Goal: Task Accomplishment & Management: Manage account settings

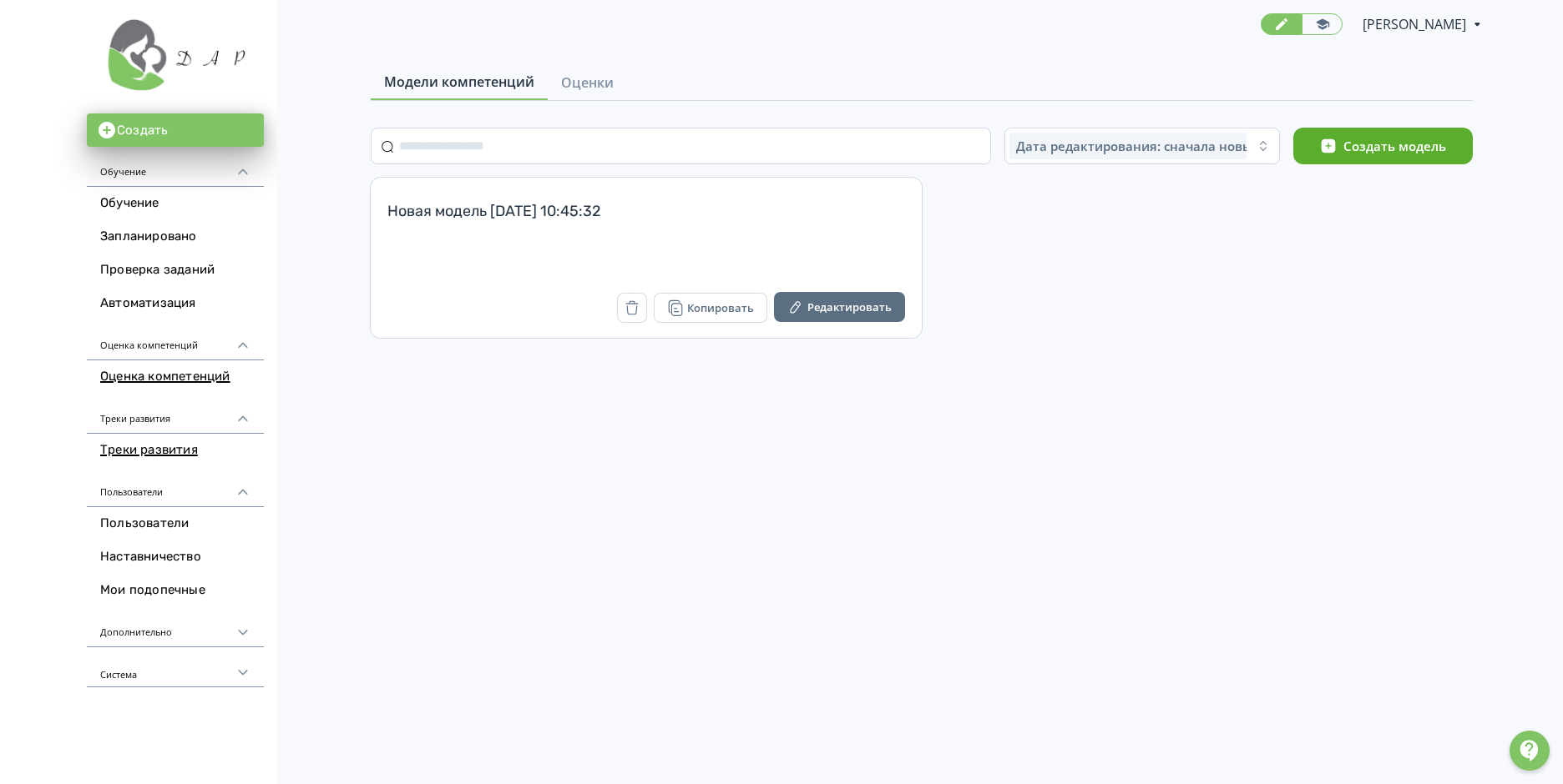
click at [150, 450] on link "Треки развития" at bounding box center [175, 451] width 177 height 34
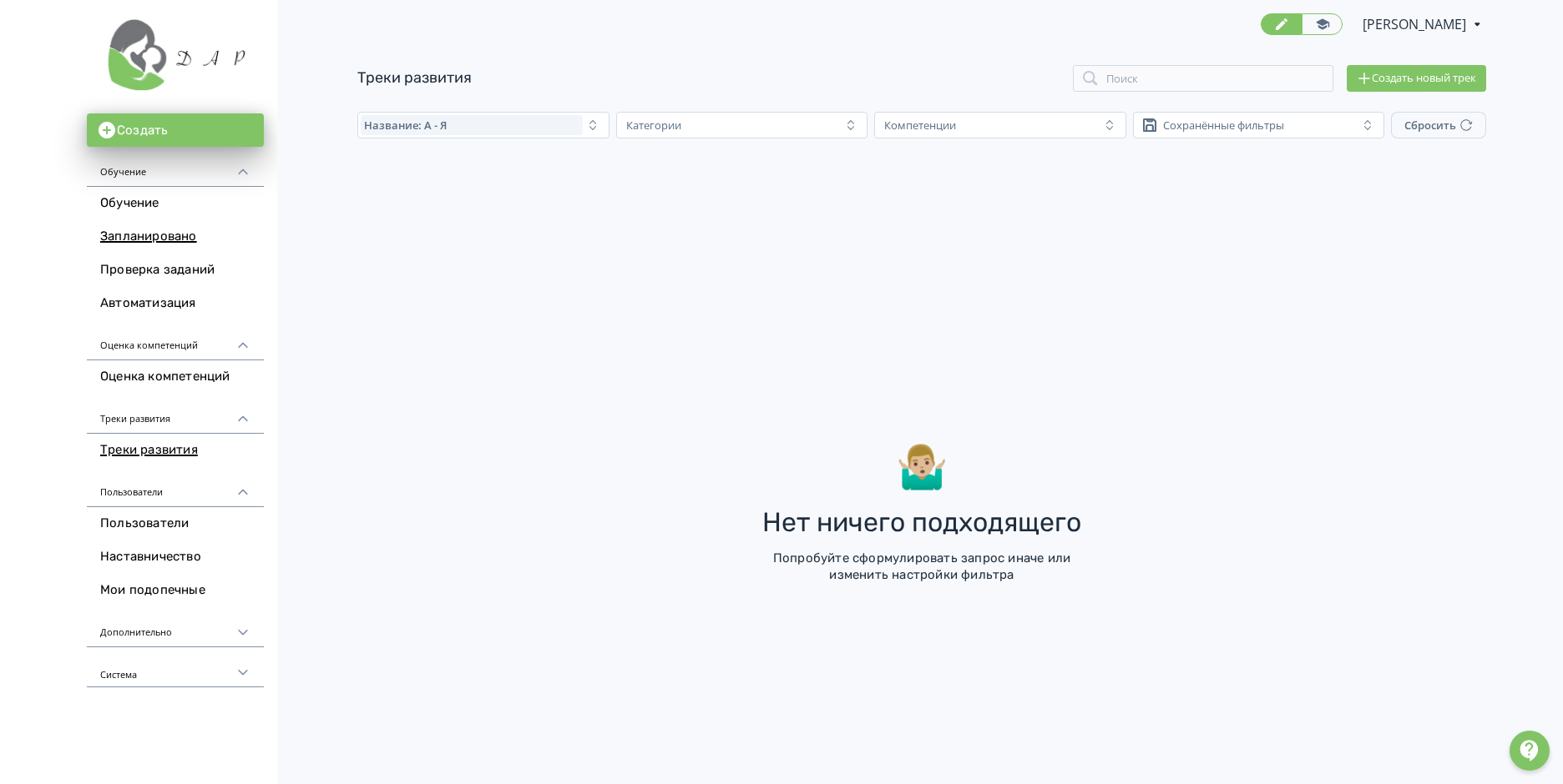
click at [141, 234] on link "Запланировано" at bounding box center [175, 237] width 177 height 34
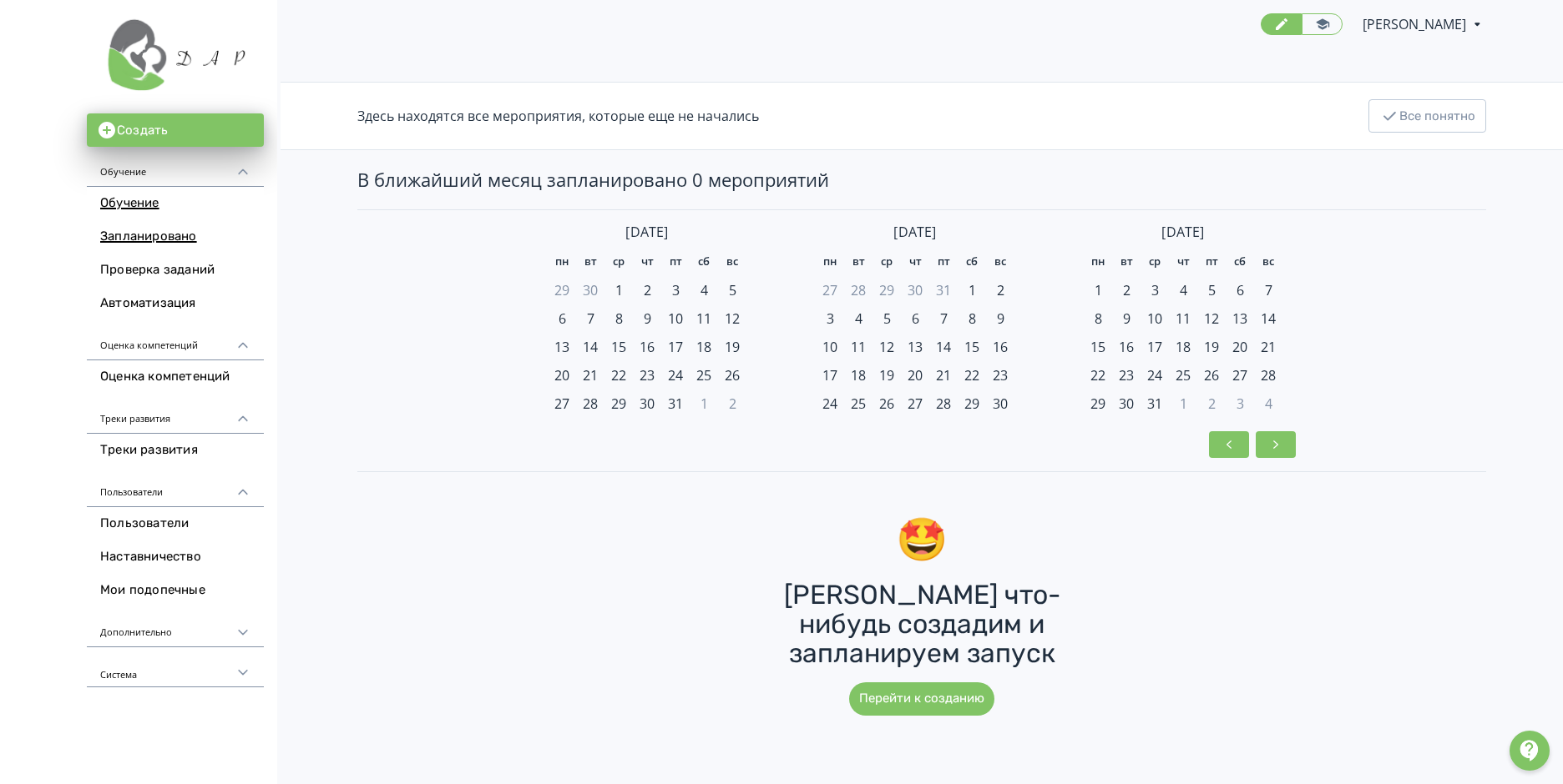
click at [135, 206] on link "Обучение" at bounding box center [175, 204] width 177 height 34
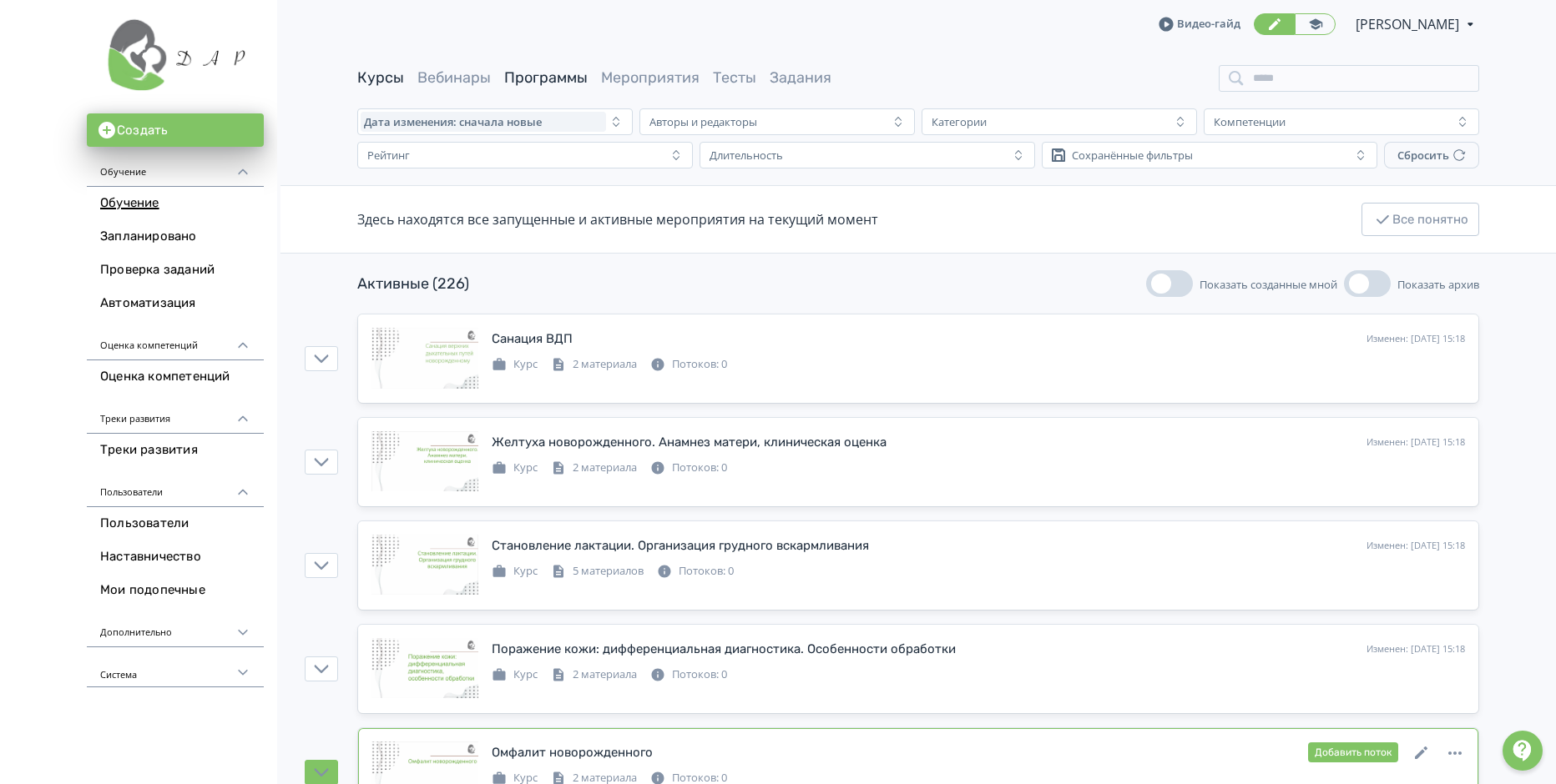
click at [516, 78] on link "Программы" at bounding box center [546, 78] width 83 height 19
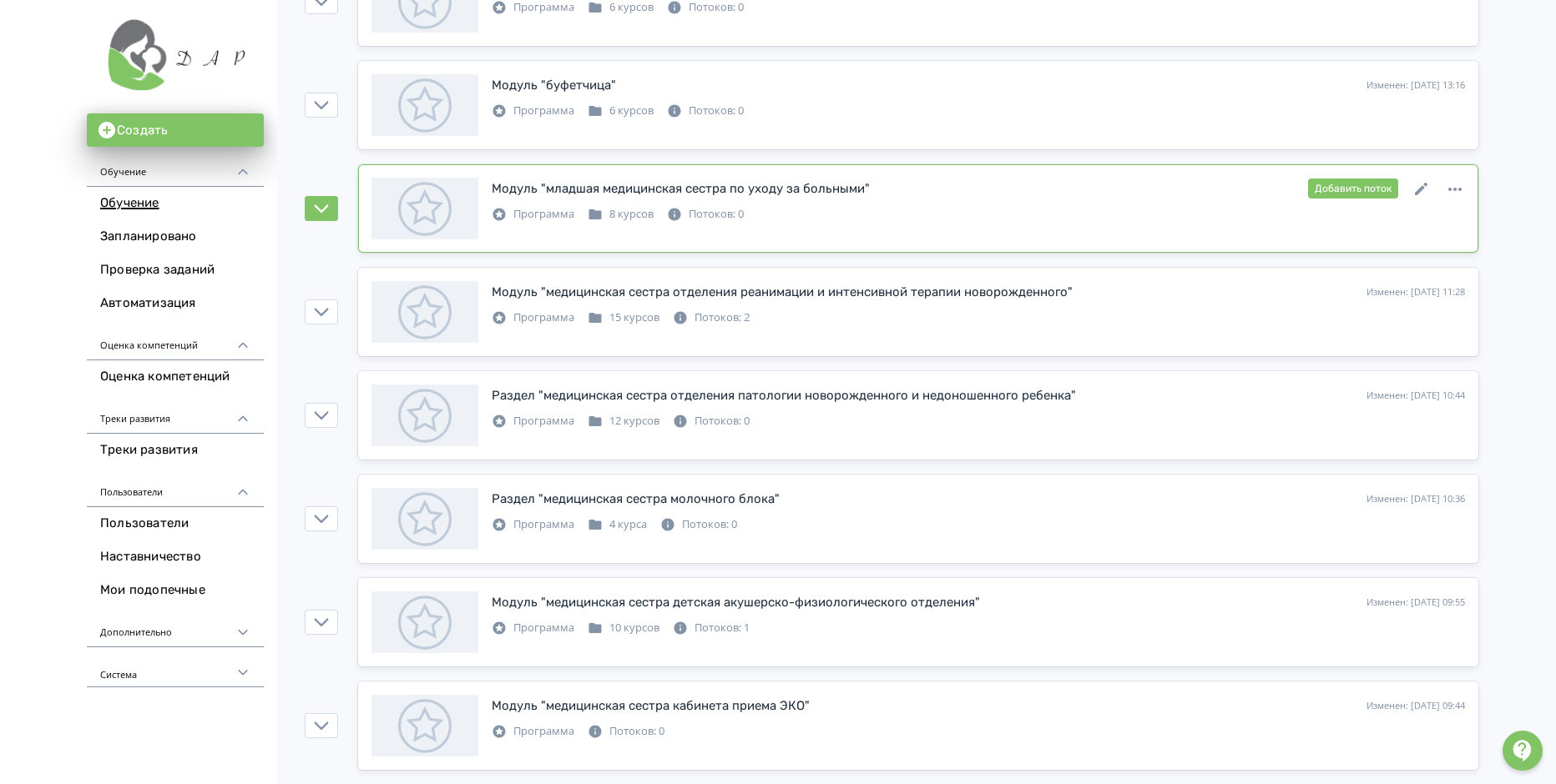
scroll to position [584, 0]
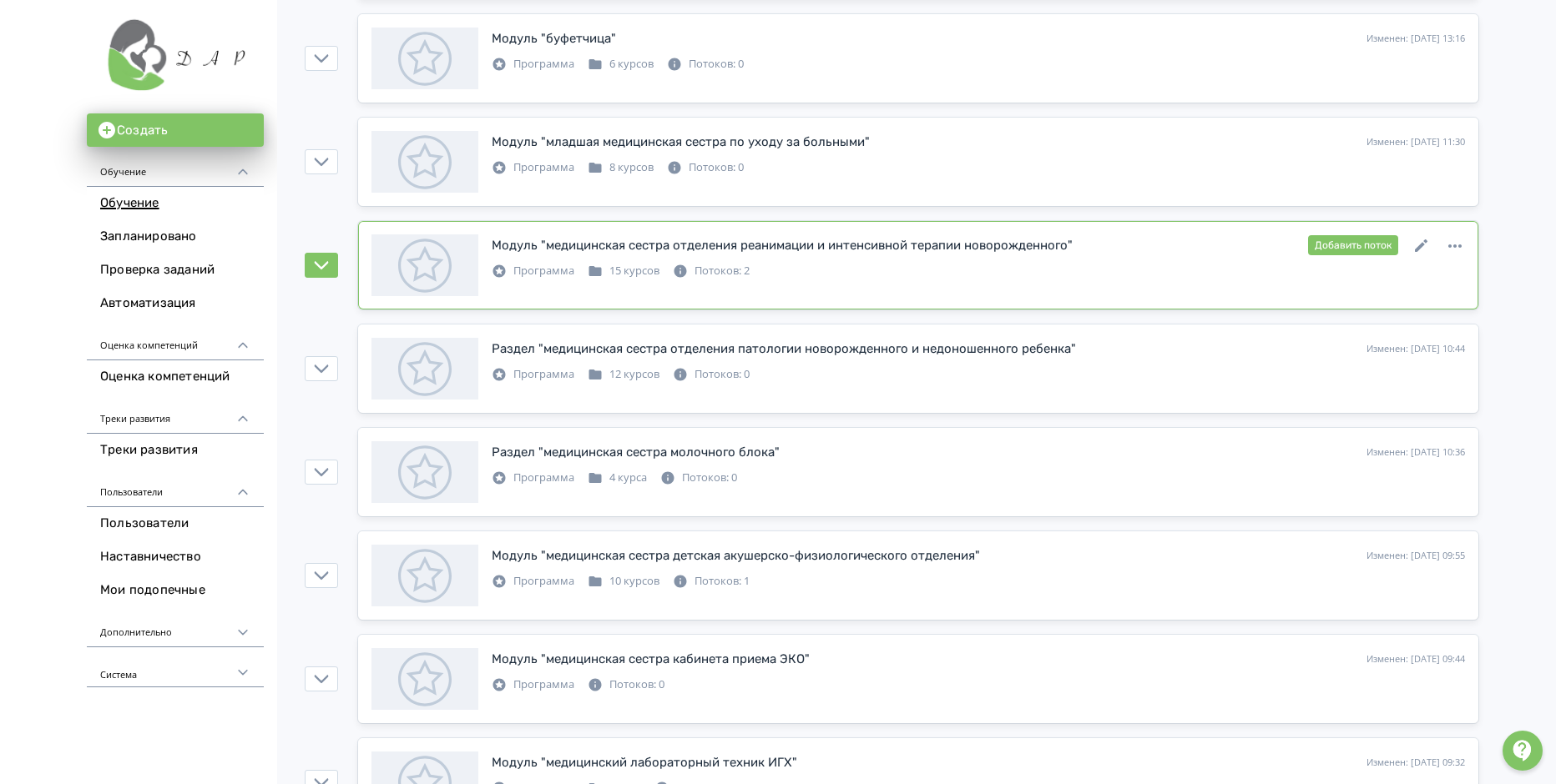
click at [720, 264] on div "Потоков: 2" at bounding box center [711, 271] width 77 height 17
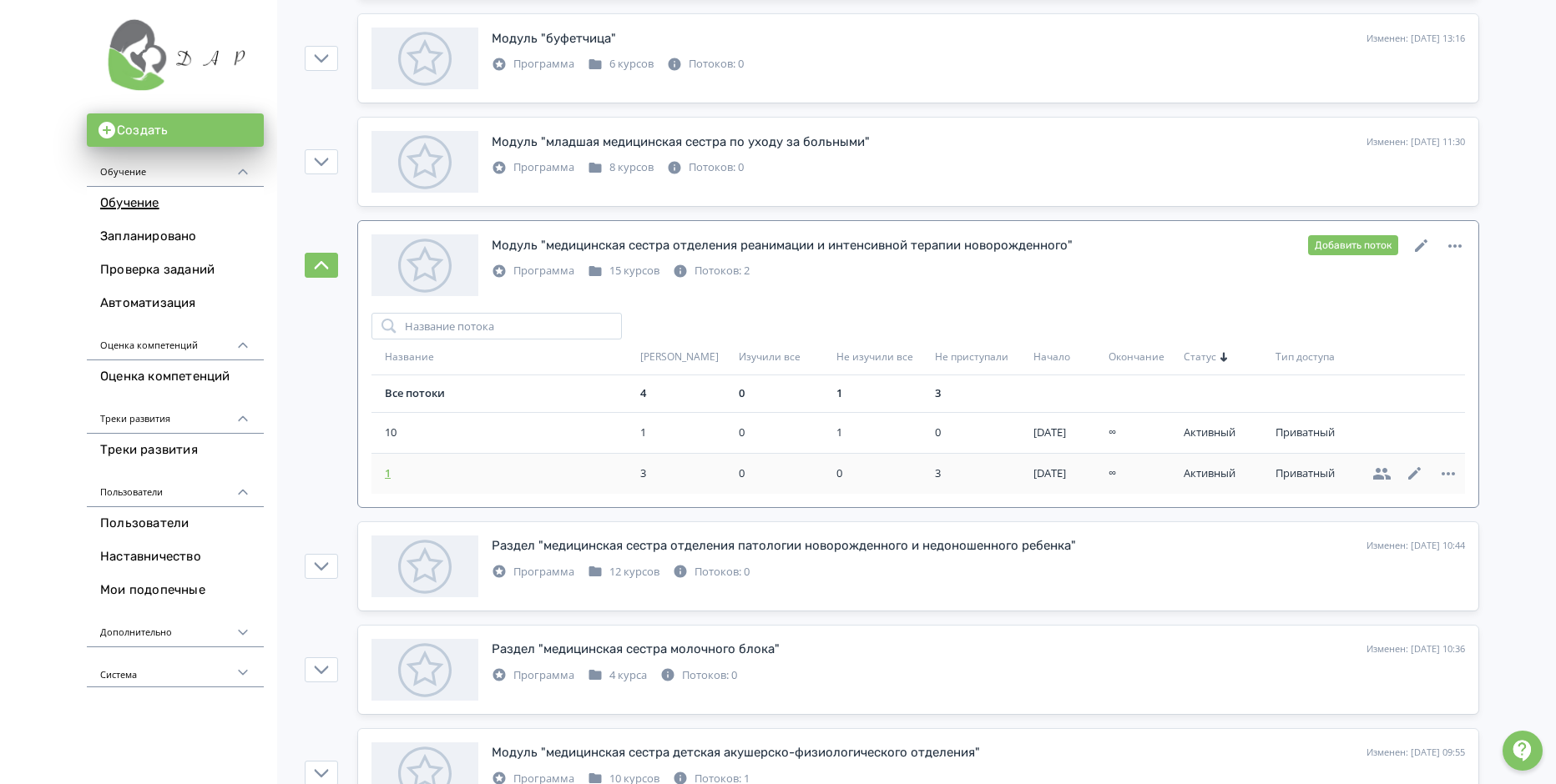
click at [384, 474] on td "1" at bounding box center [502, 473] width 262 height 40
click at [385, 474] on span "1" at bounding box center [509, 474] width 249 height 17
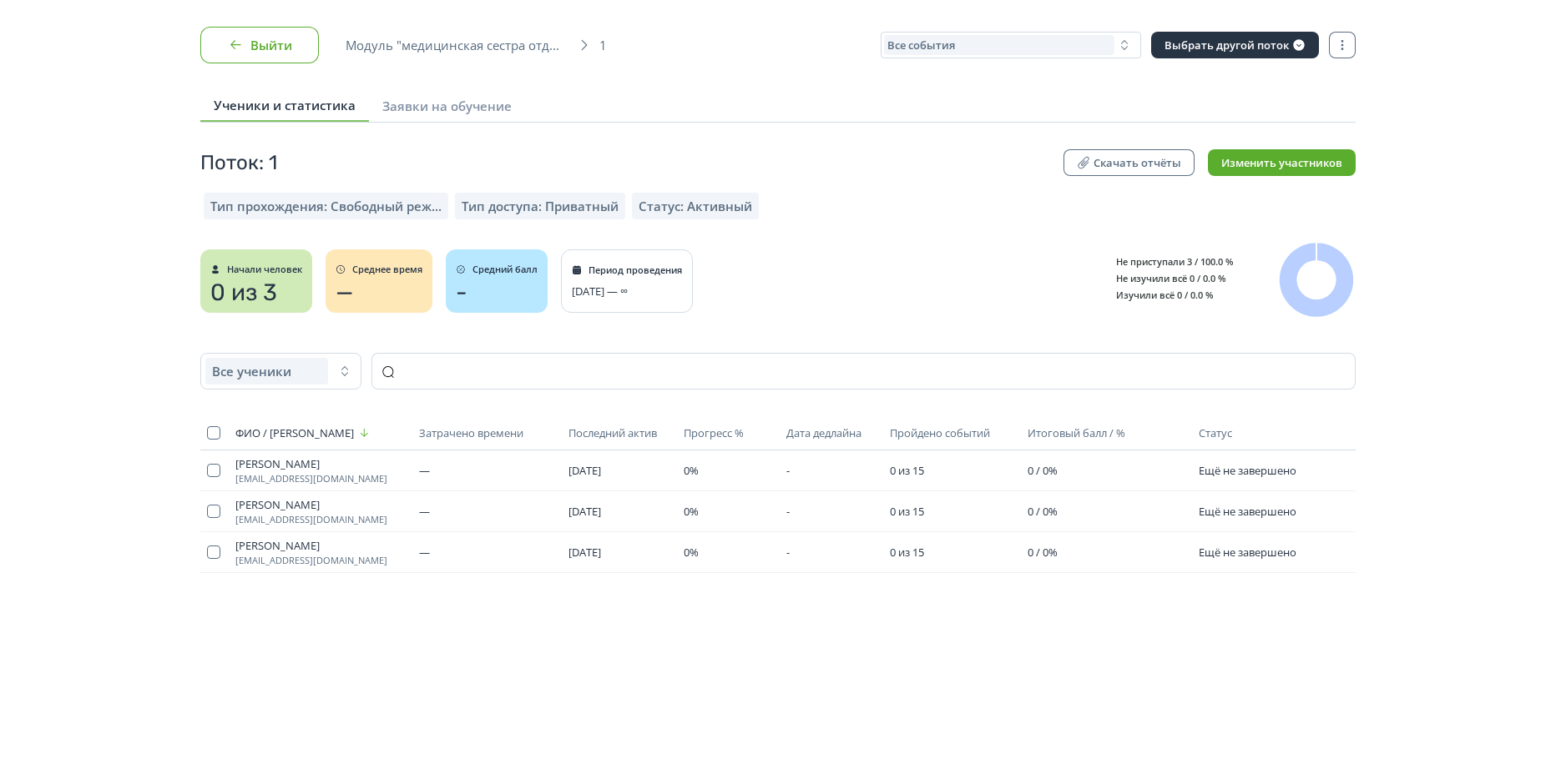
click at [259, 43] on button "Выйти" at bounding box center [260, 46] width 119 height 37
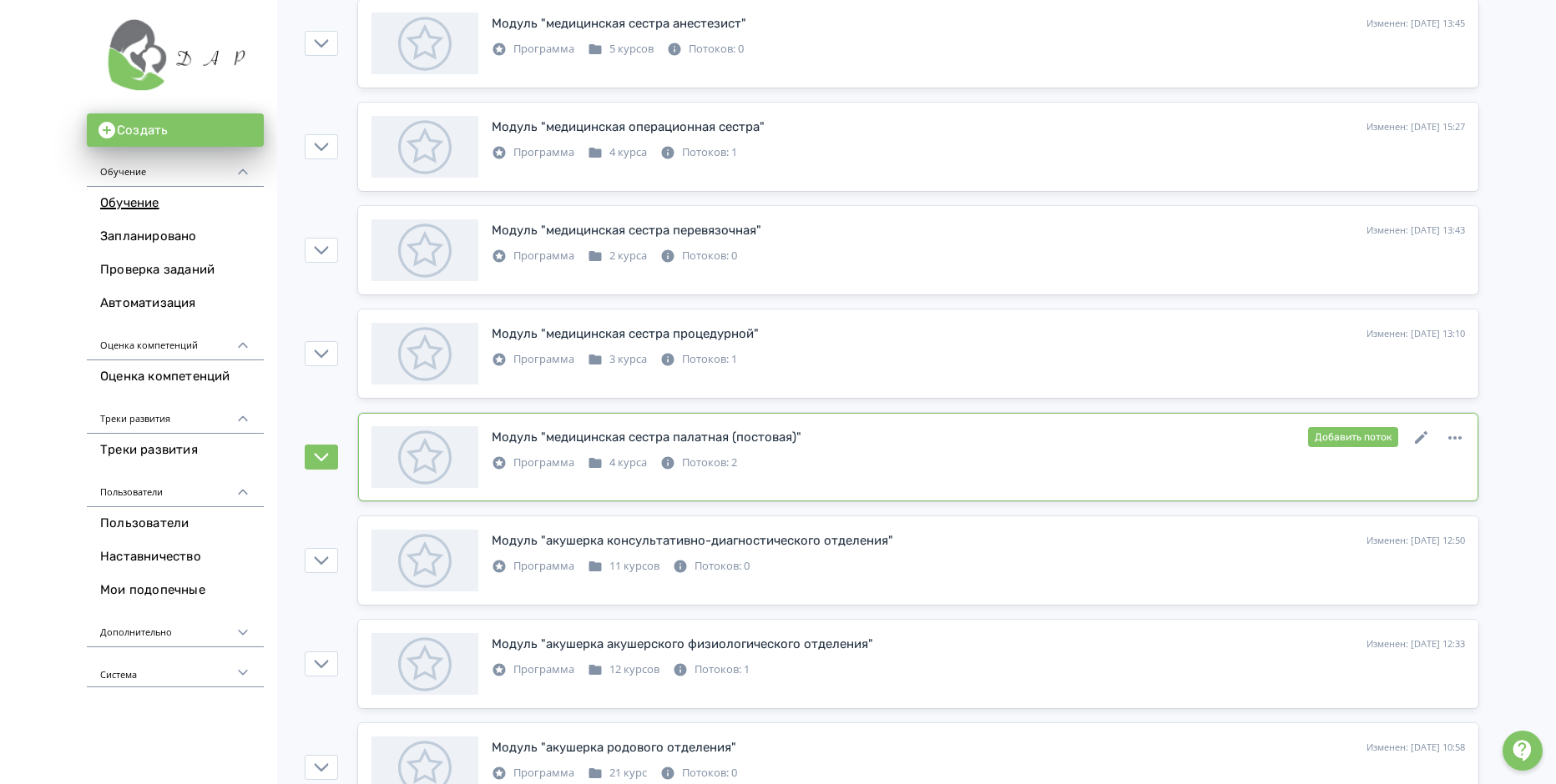
scroll to position [1919, 0]
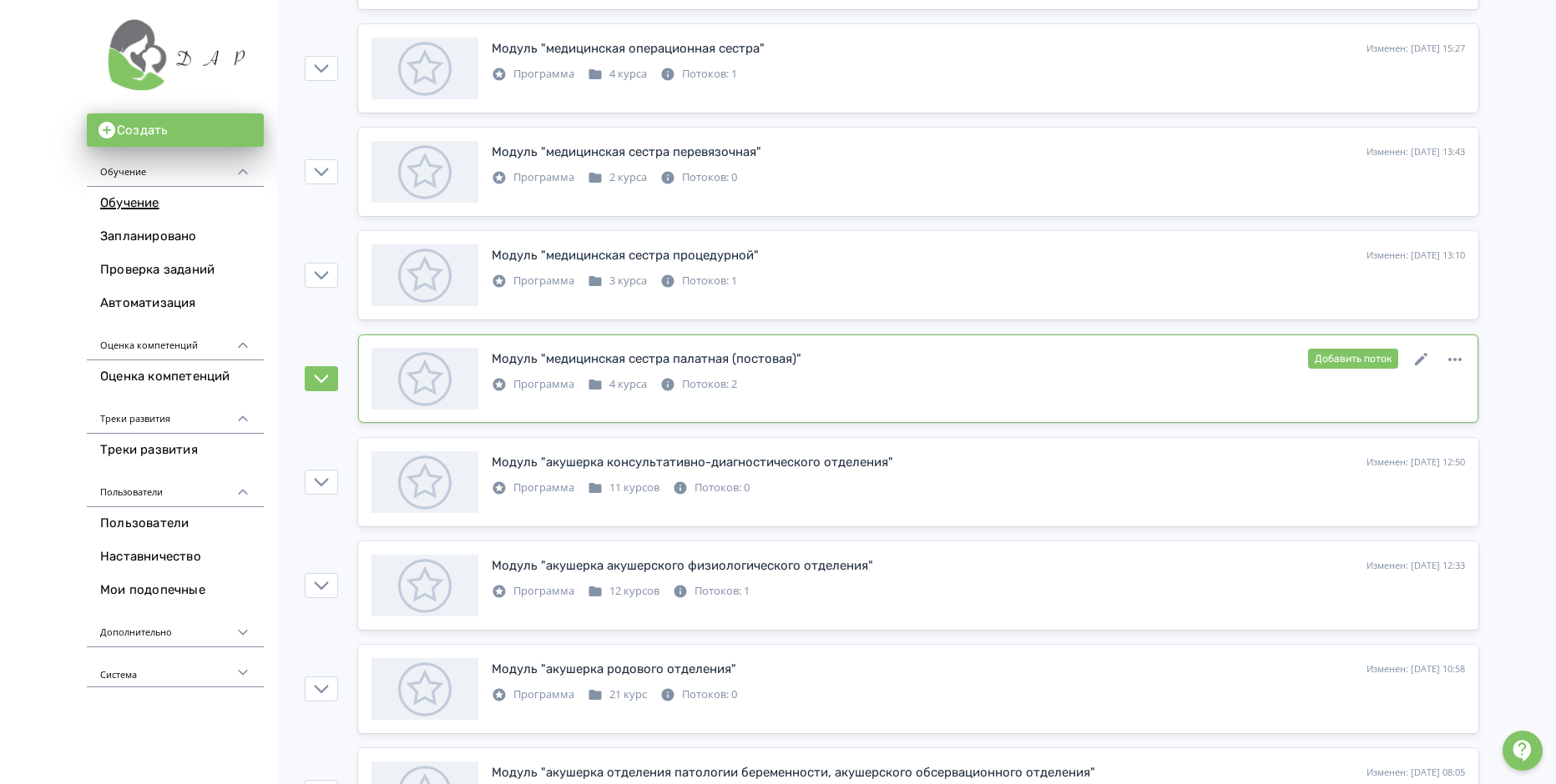
click at [704, 388] on div "Потоков: 2" at bounding box center [698, 384] width 77 height 17
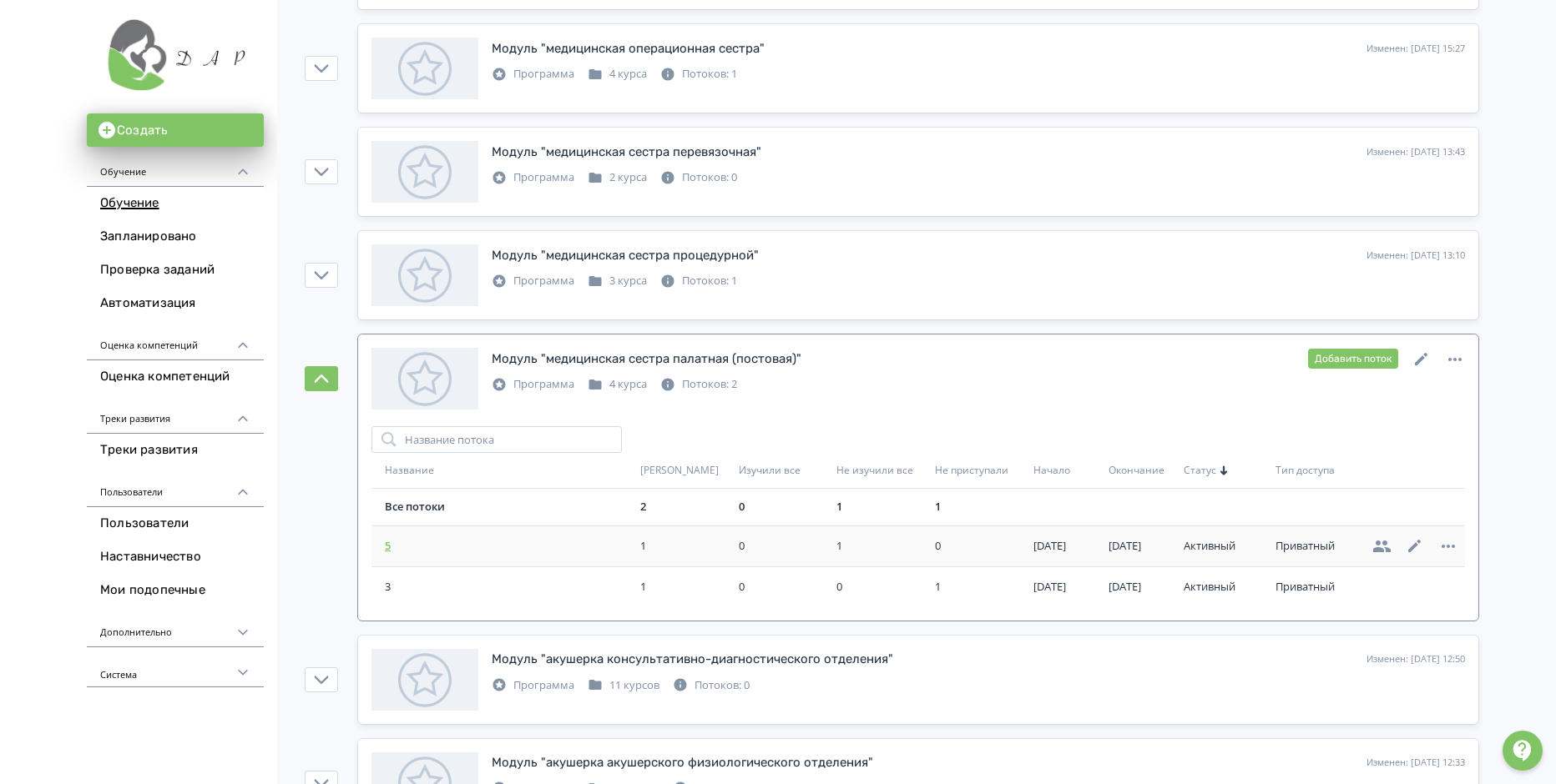
click at [388, 550] on span "5" at bounding box center [509, 546] width 249 height 17
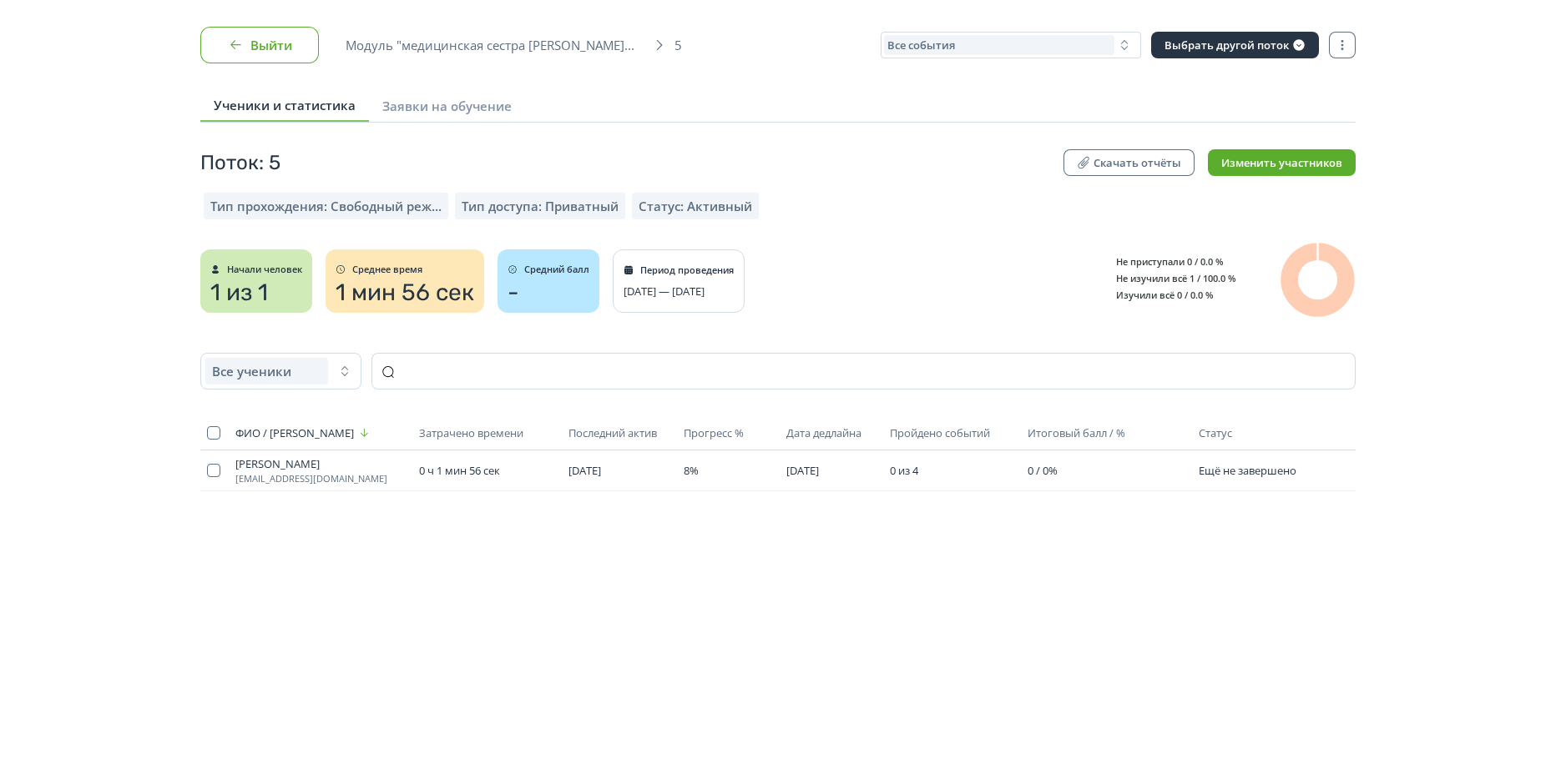
click at [225, 41] on button "Выйти" at bounding box center [260, 46] width 119 height 37
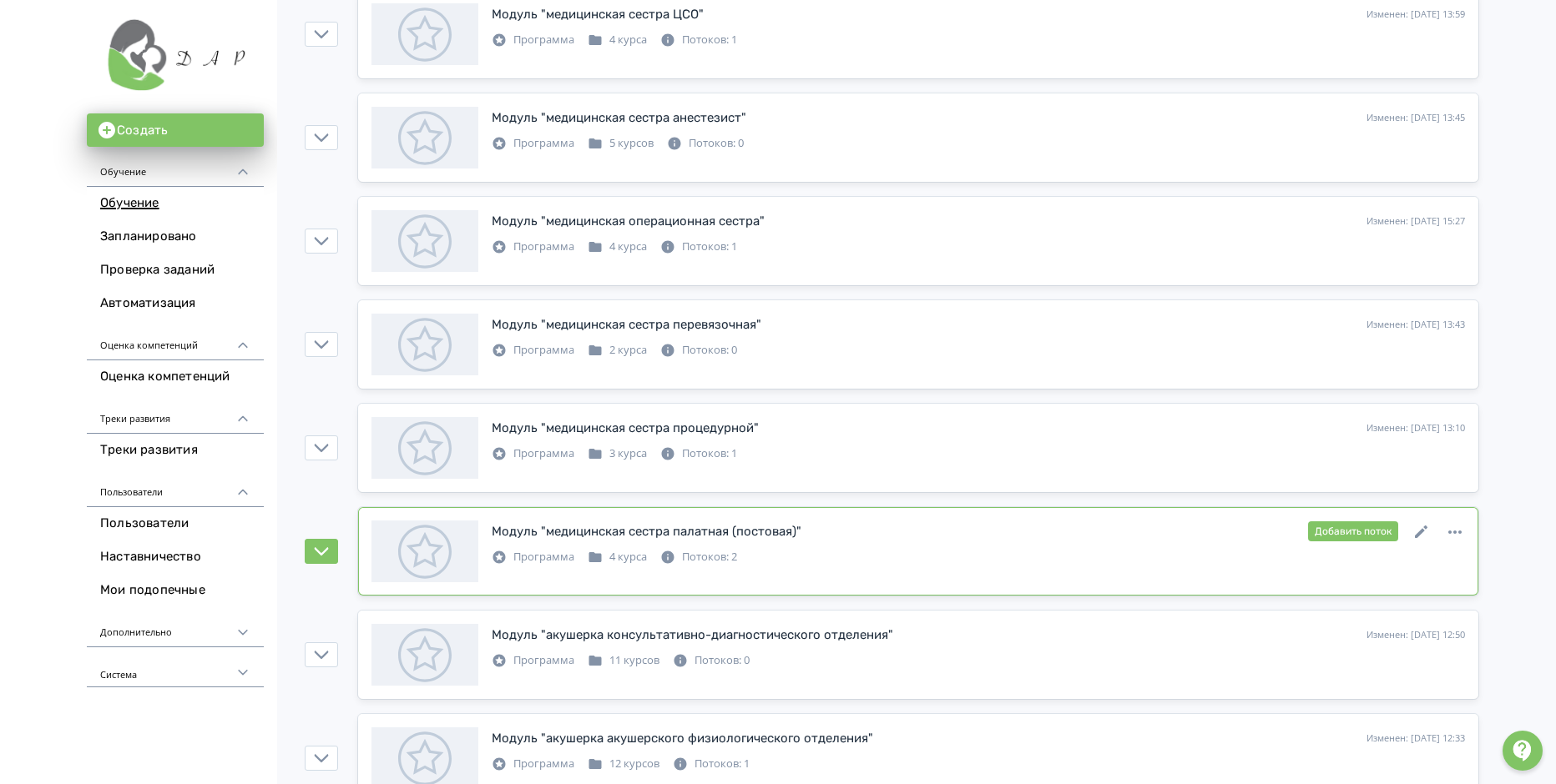
scroll to position [1753, 0]
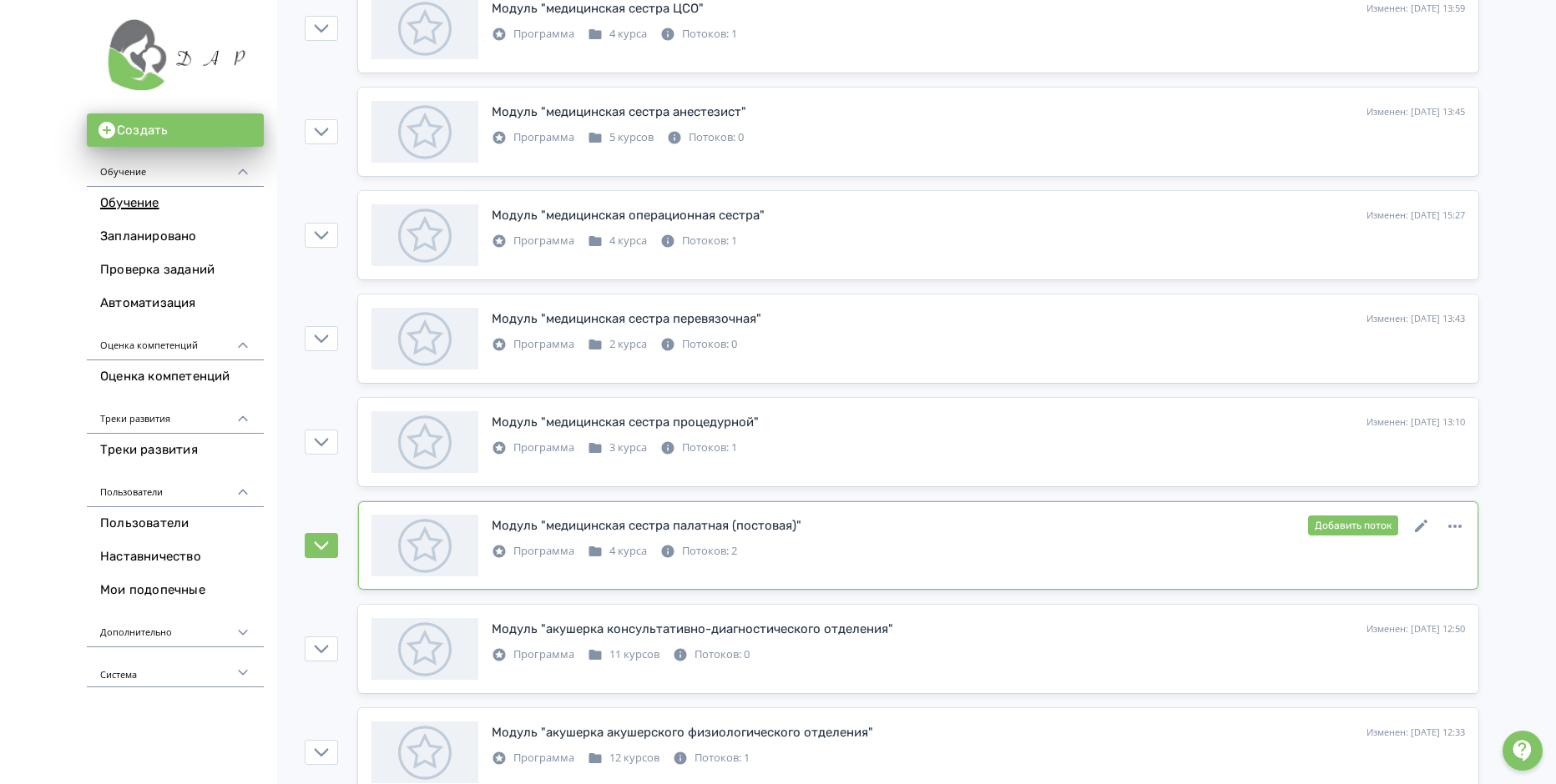
click at [715, 554] on div "Потоков: 2" at bounding box center [698, 551] width 77 height 17
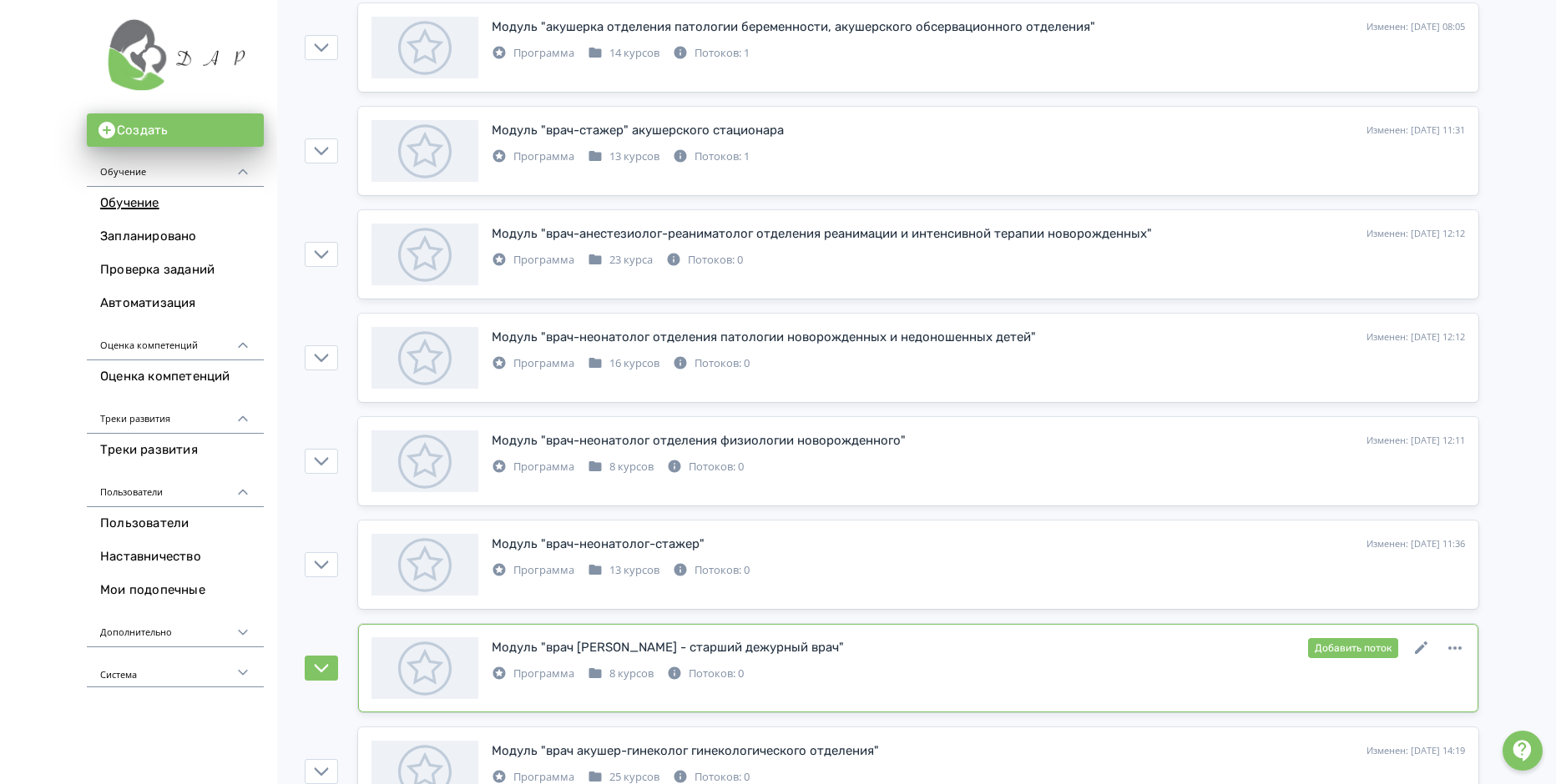
scroll to position [2708, 0]
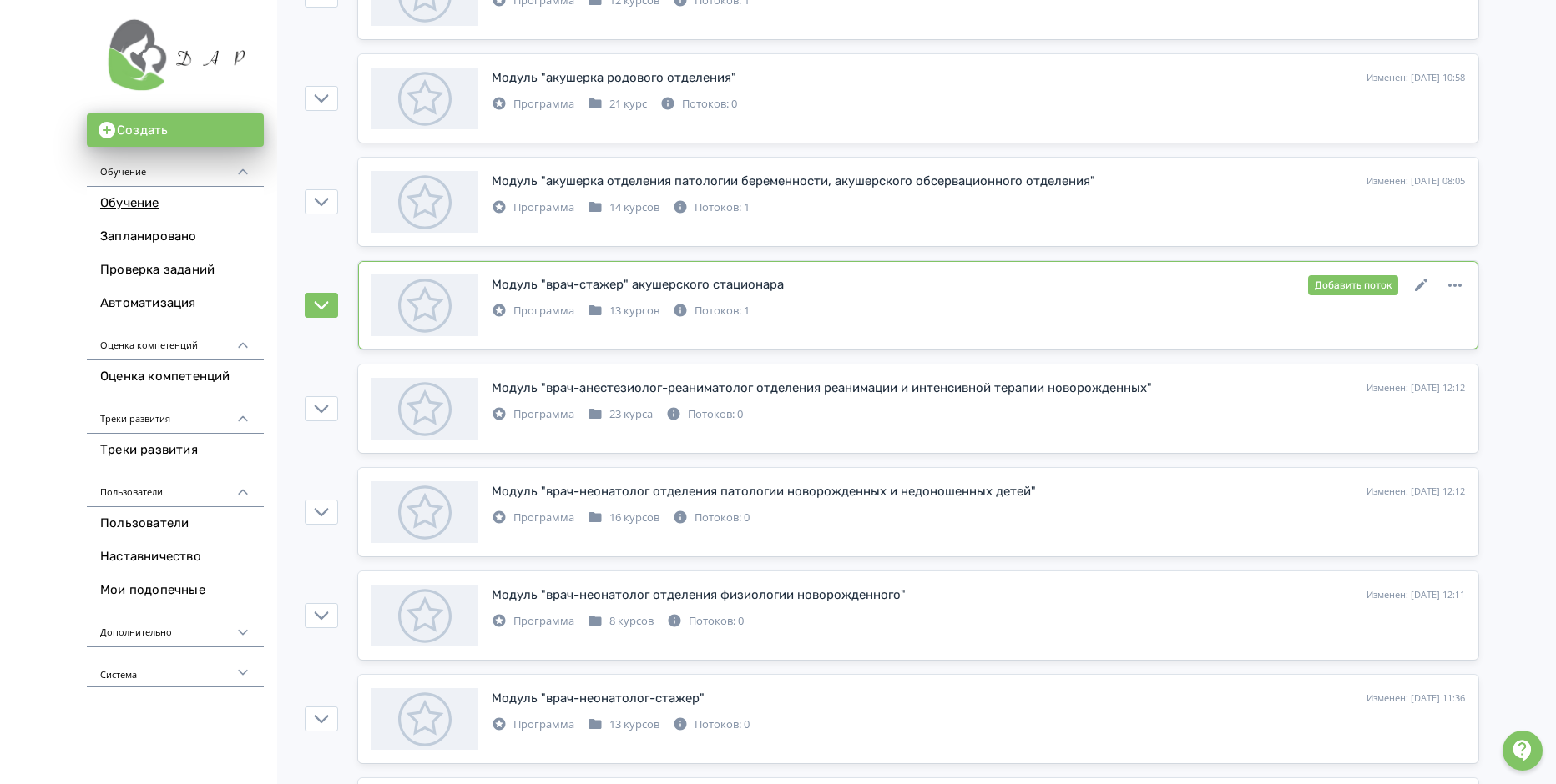
click at [713, 306] on div "Потоков: 1" at bounding box center [711, 311] width 77 height 17
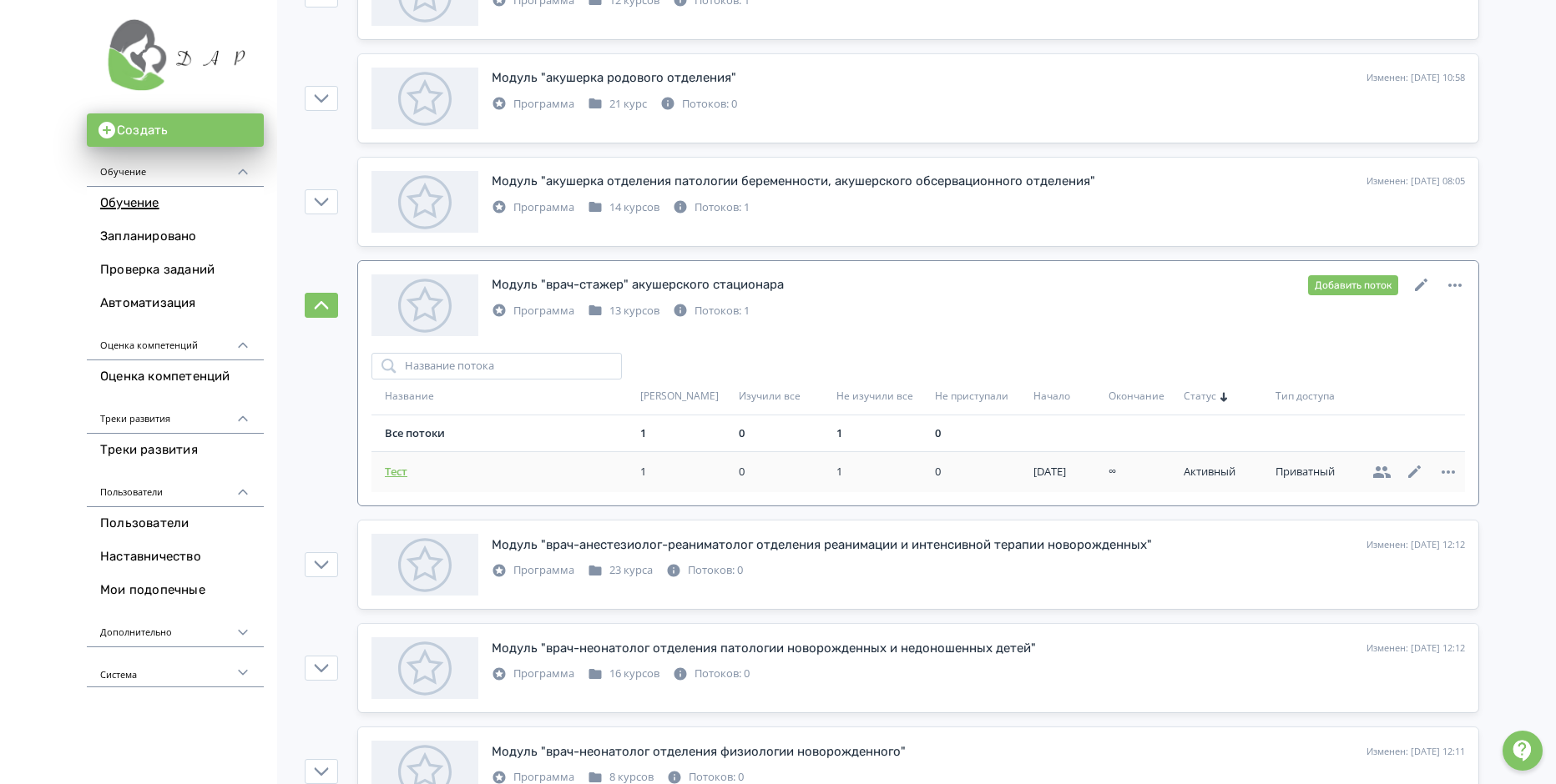
click at [388, 475] on span "Тест" at bounding box center [509, 472] width 249 height 17
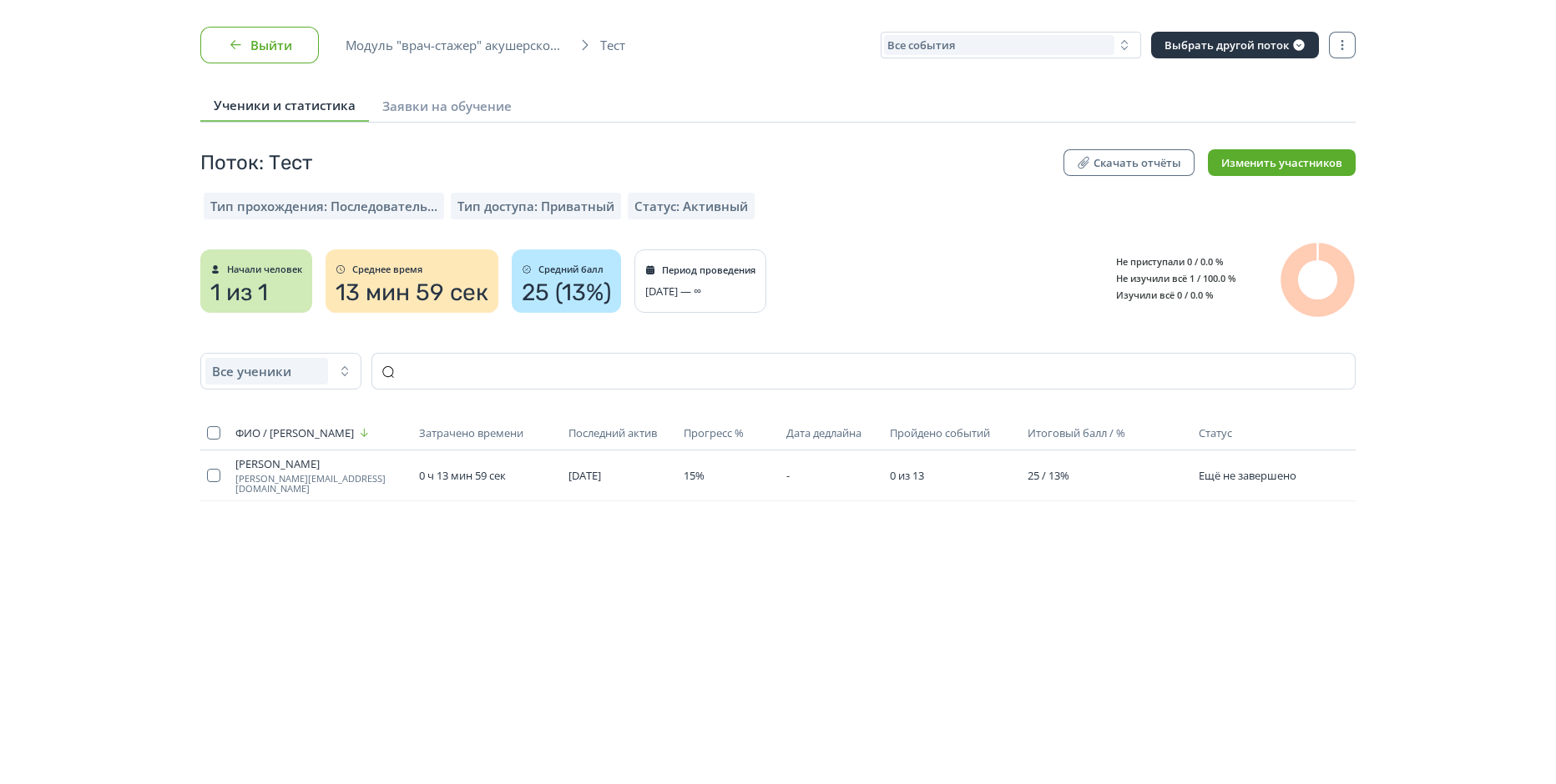
click at [235, 46] on icon "button" at bounding box center [235, 46] width 17 height 17
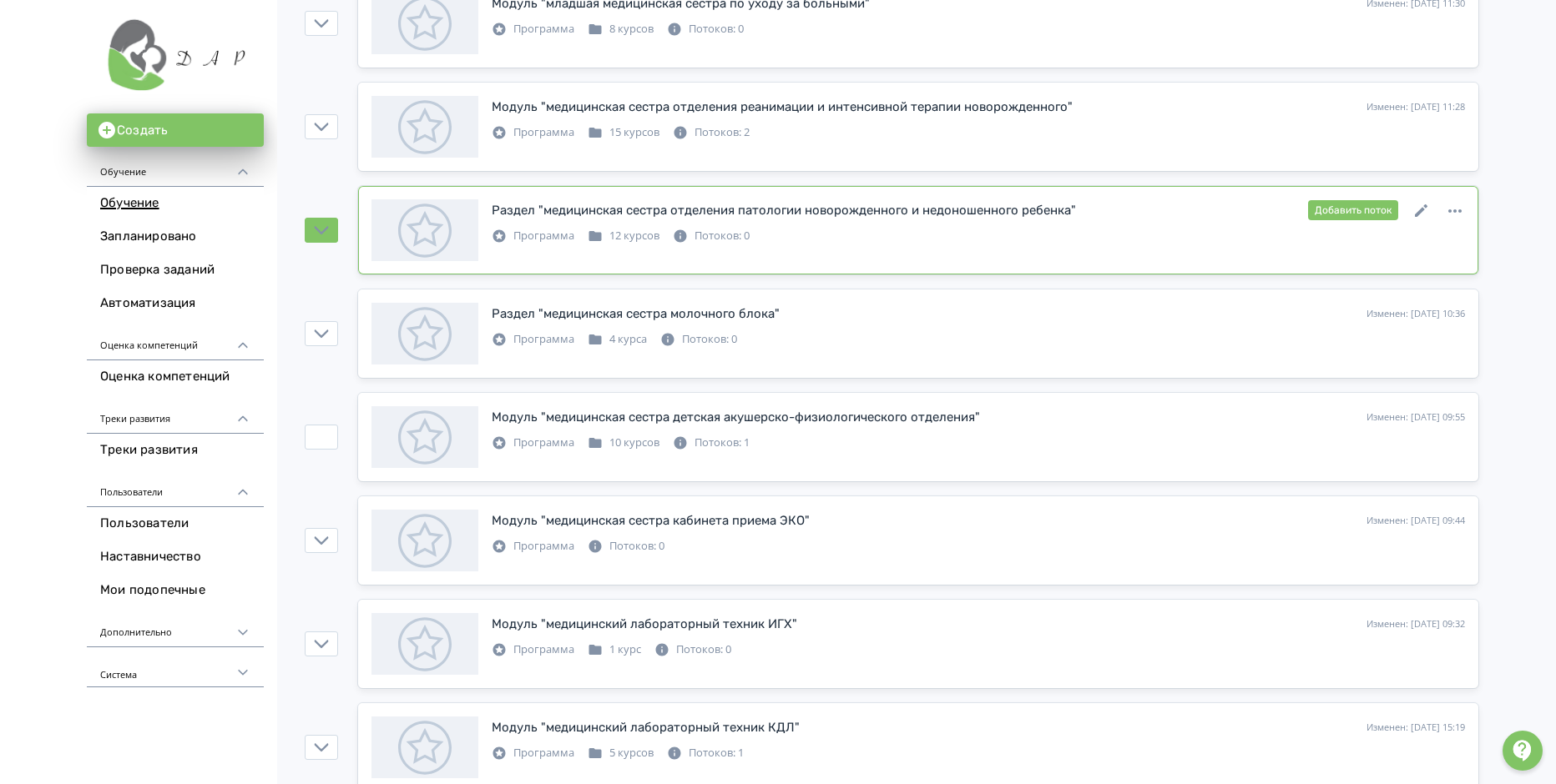
scroll to position [835, 0]
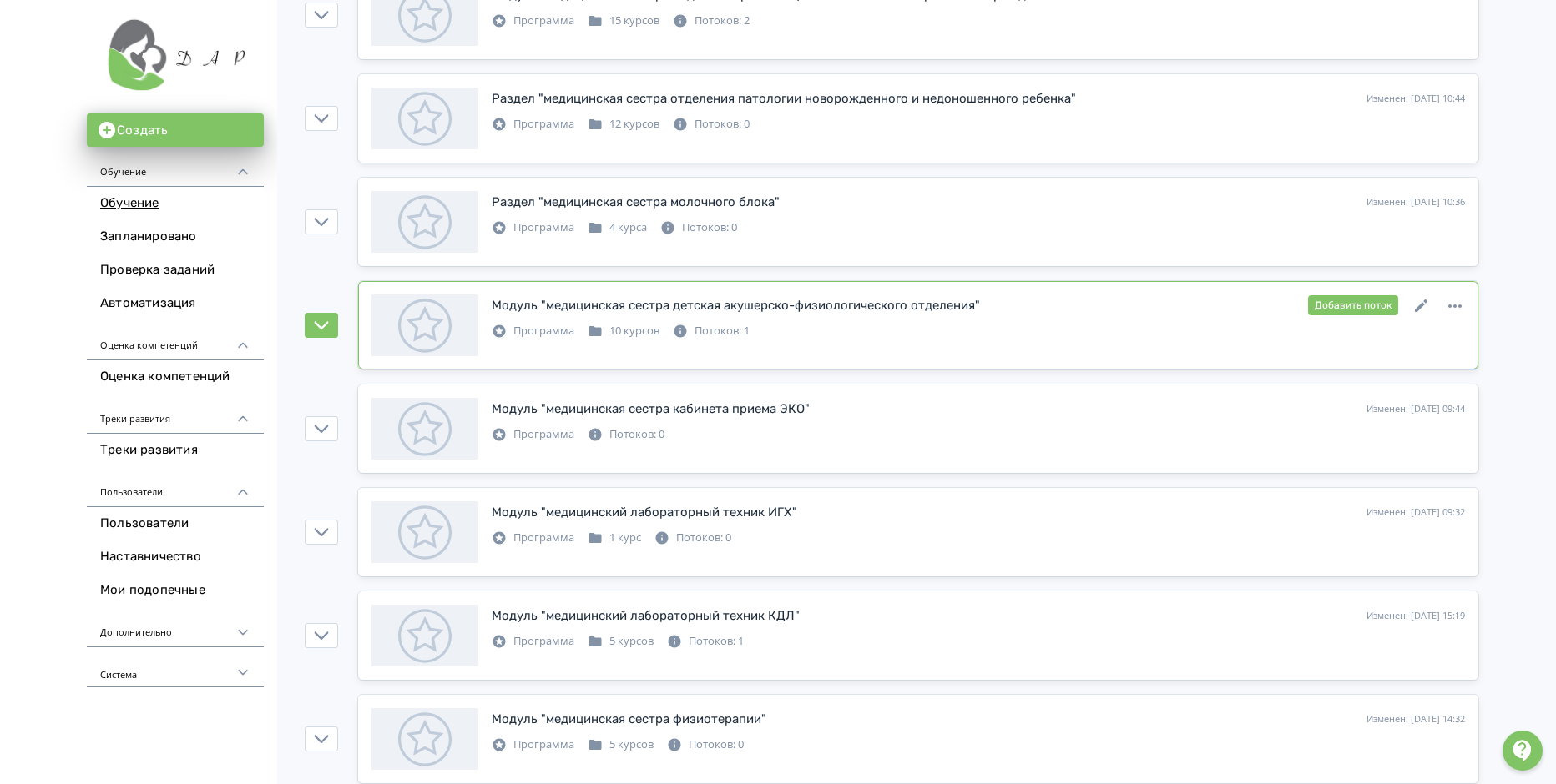
click at [733, 326] on div "Потоков: 1" at bounding box center [711, 331] width 77 height 17
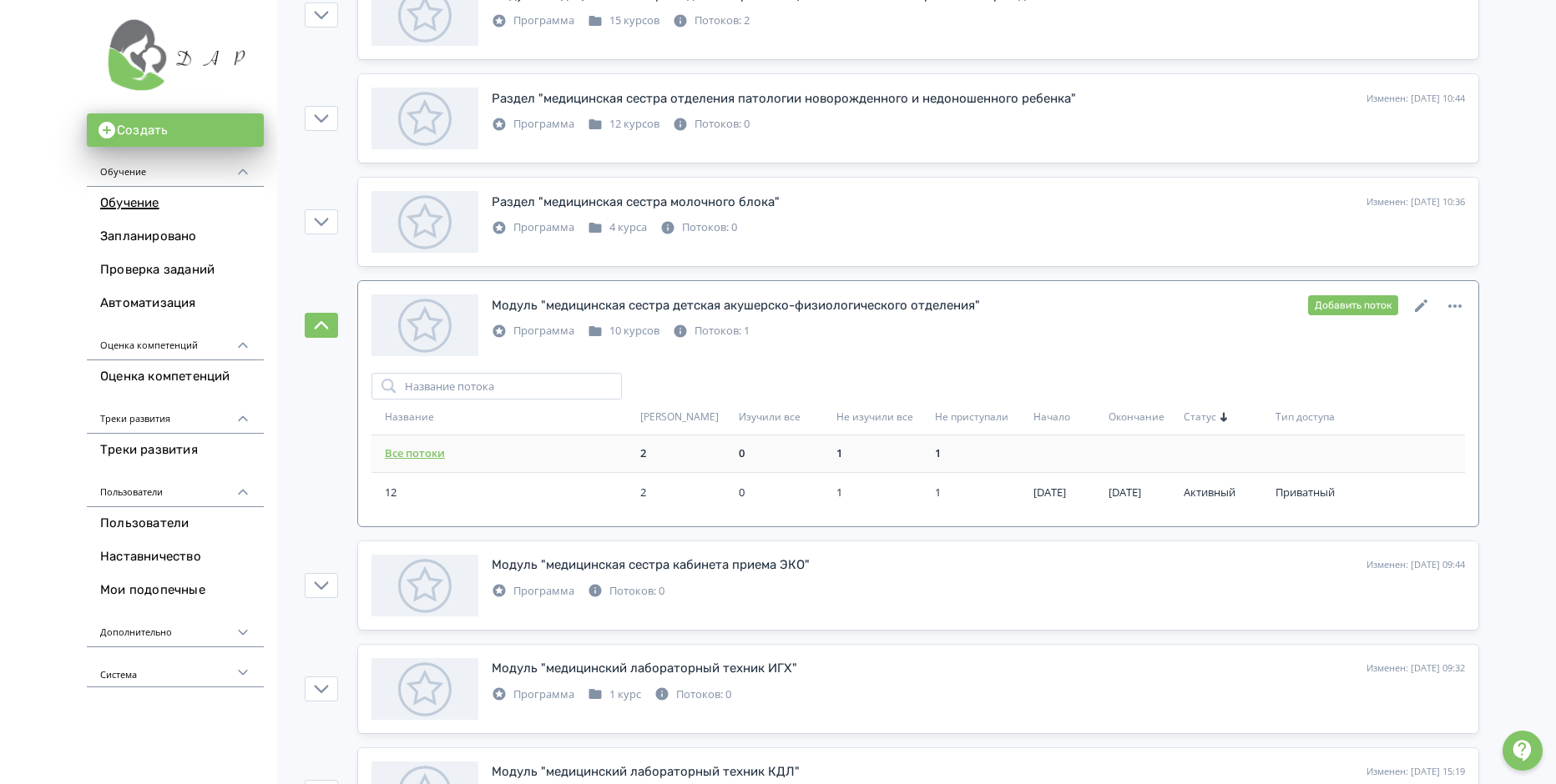
click at [412, 456] on link "Все потоки" at bounding box center [414, 454] width 60 height 15
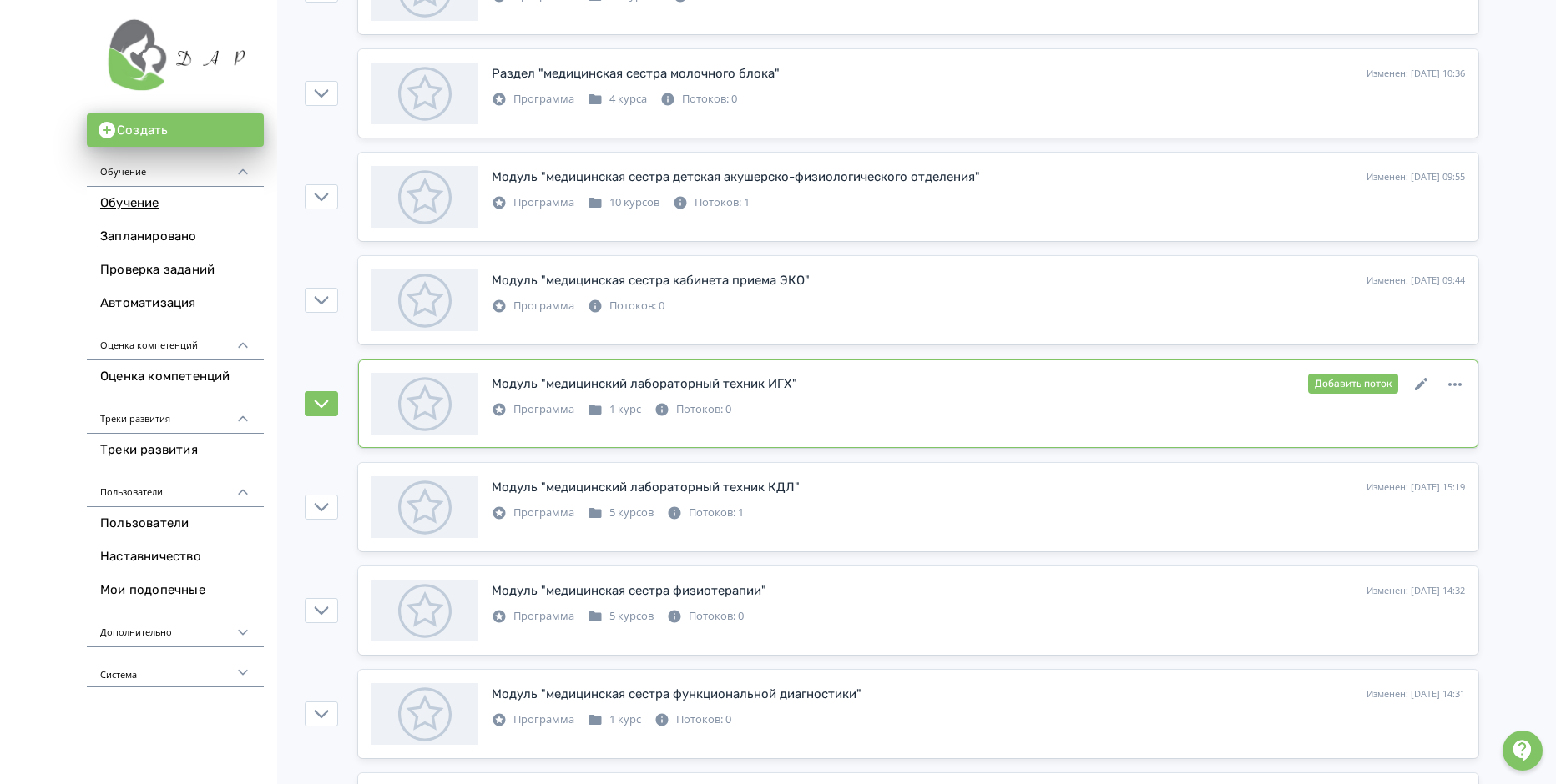
scroll to position [1001, 0]
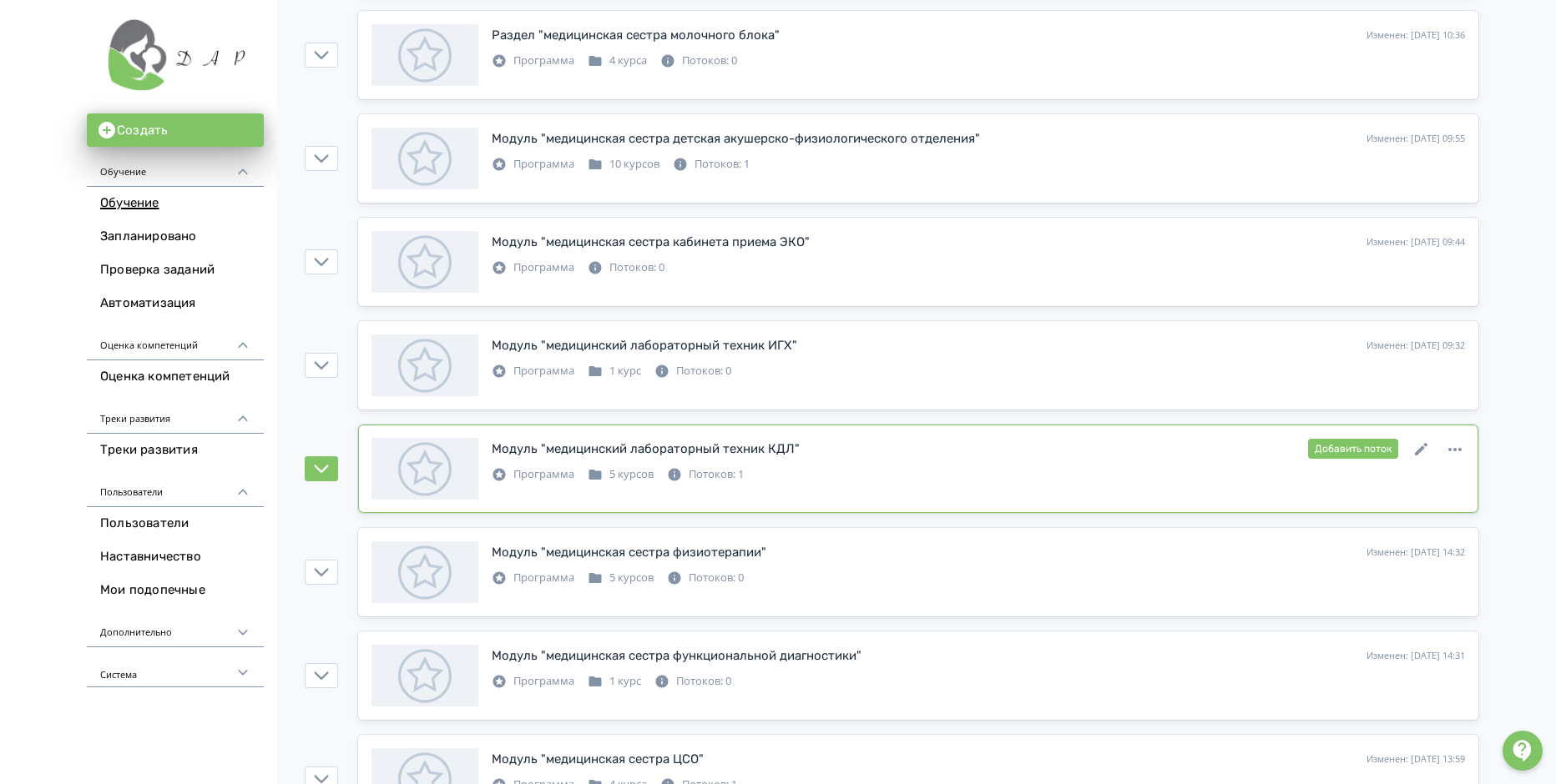
click at [719, 473] on div "Потоков: 1" at bounding box center [705, 475] width 77 height 17
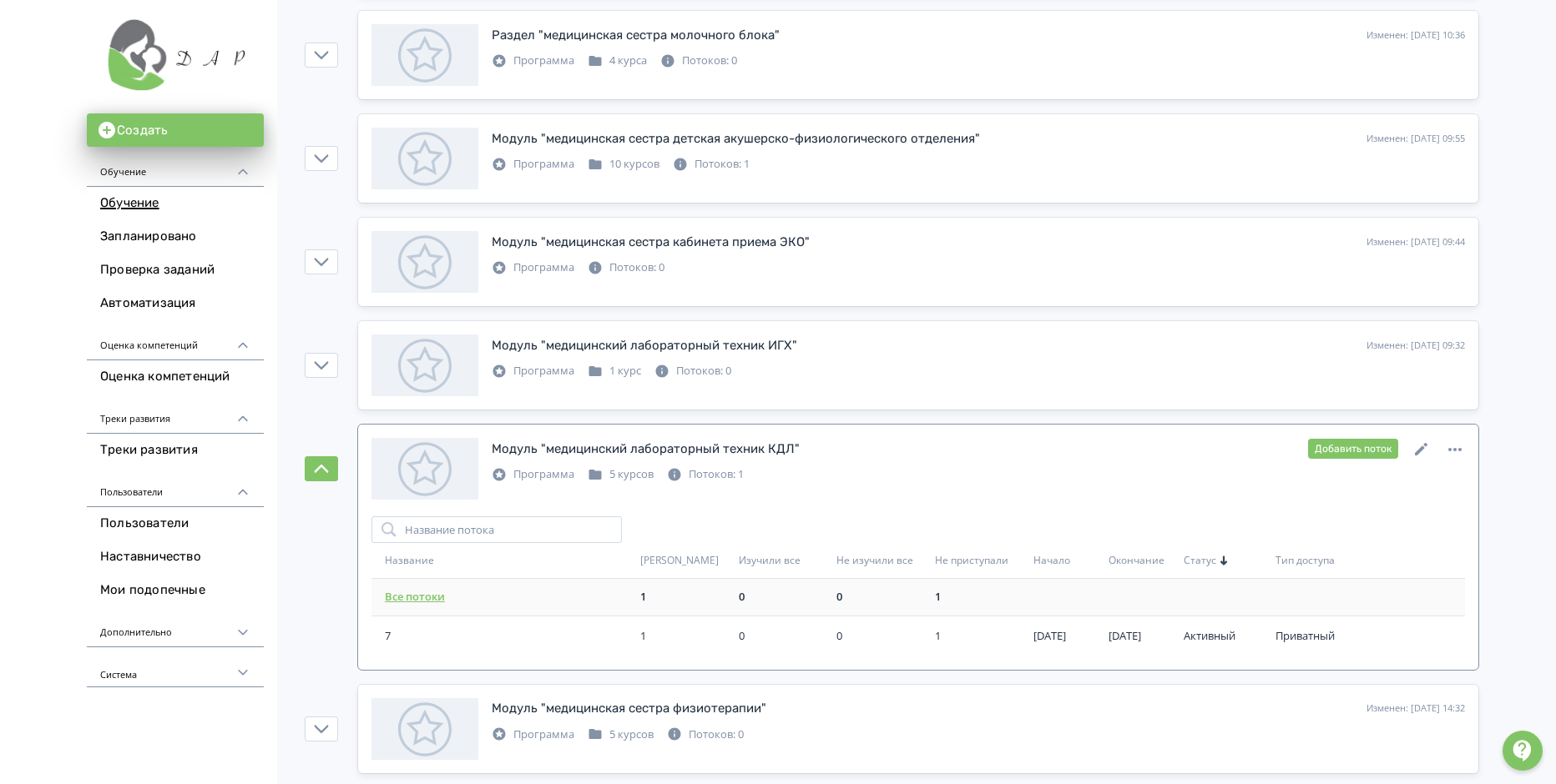
click at [416, 596] on link "Все потоки" at bounding box center [414, 597] width 60 height 15
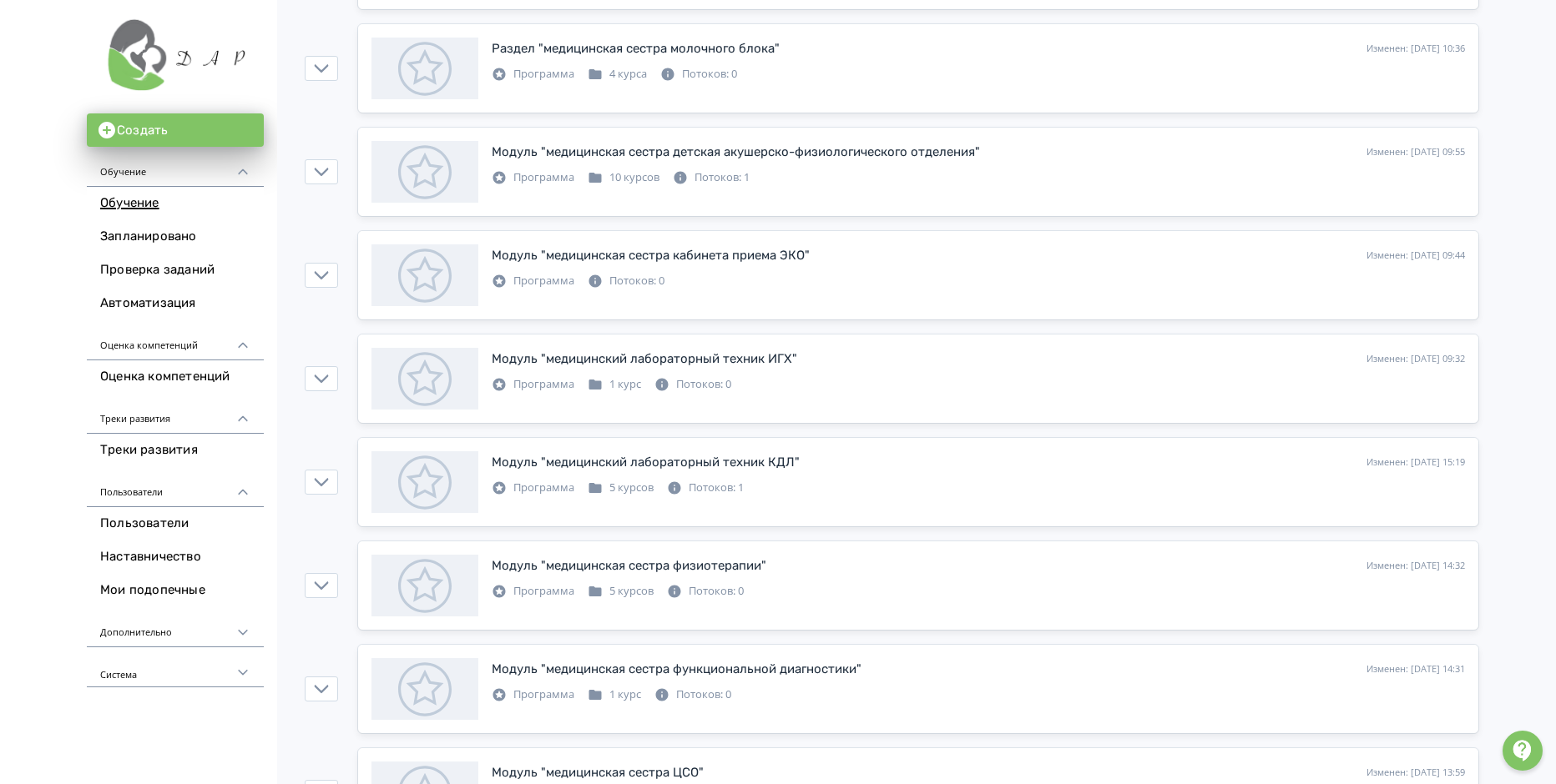
scroll to position [1085, 0]
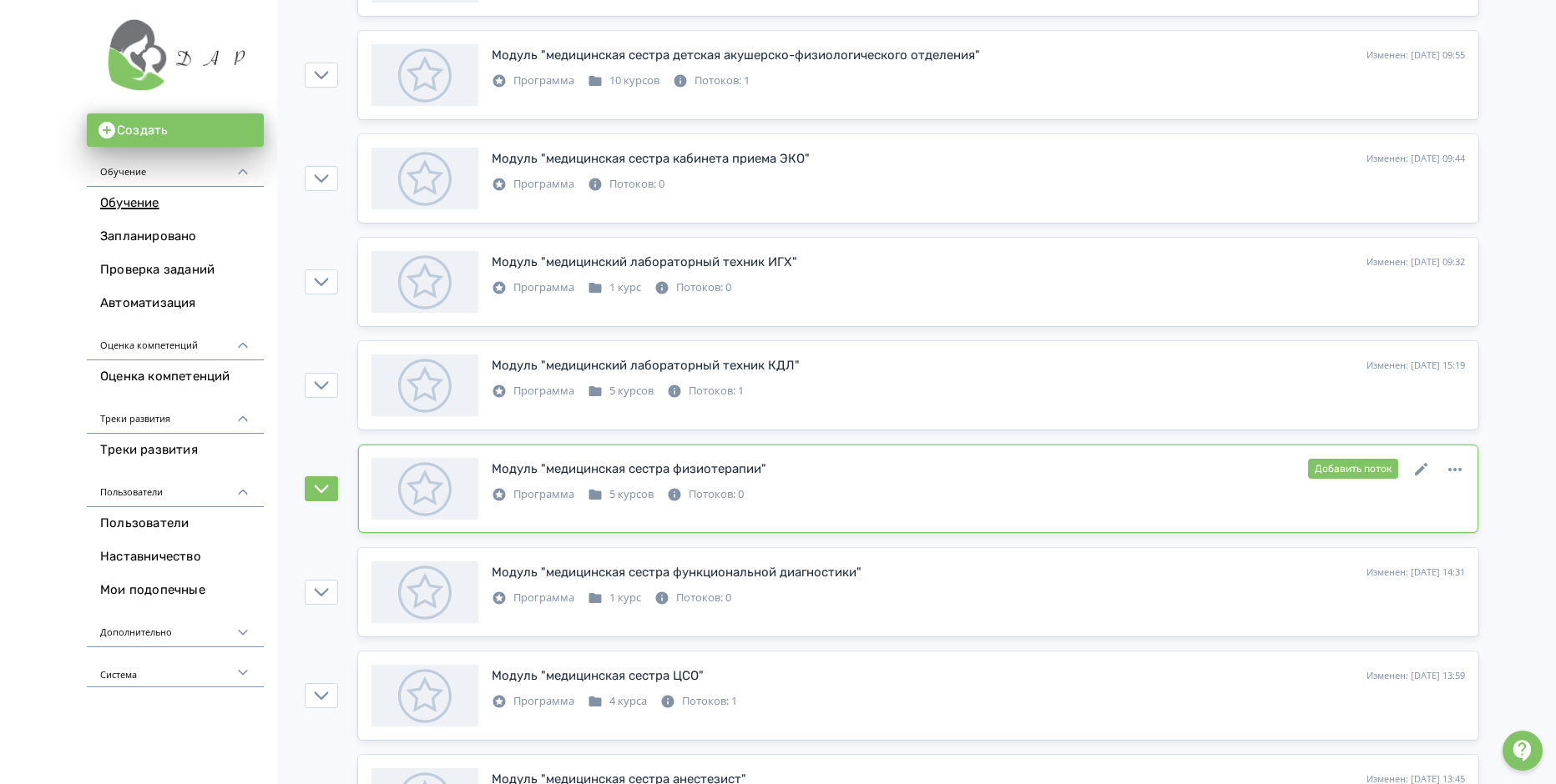
click at [663, 465] on div "Модуль "медицинская сестра физиотерапии"" at bounding box center [629, 469] width 275 height 19
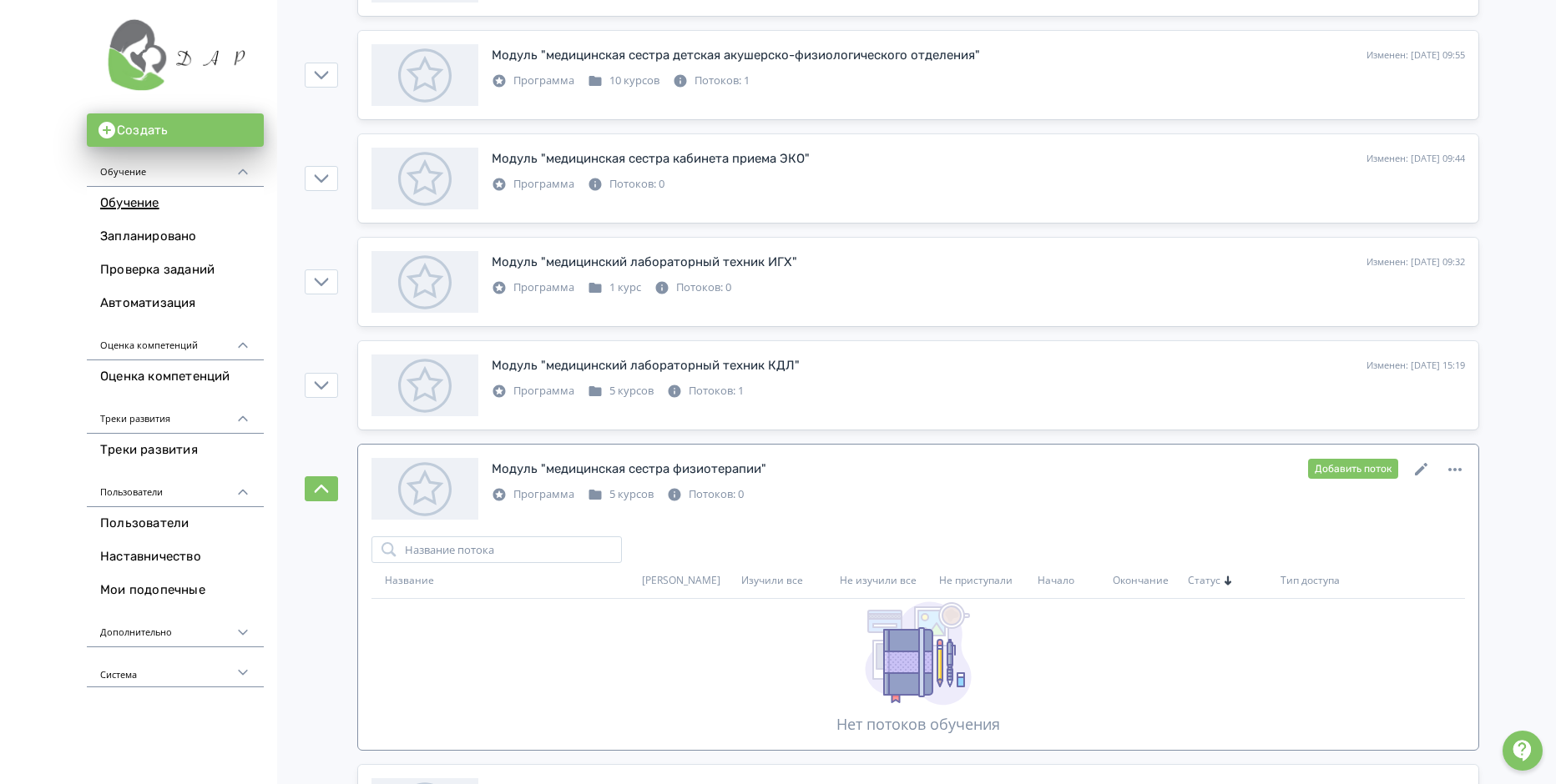
click at [627, 497] on div "5 курсов" at bounding box center [621, 495] width 66 height 17
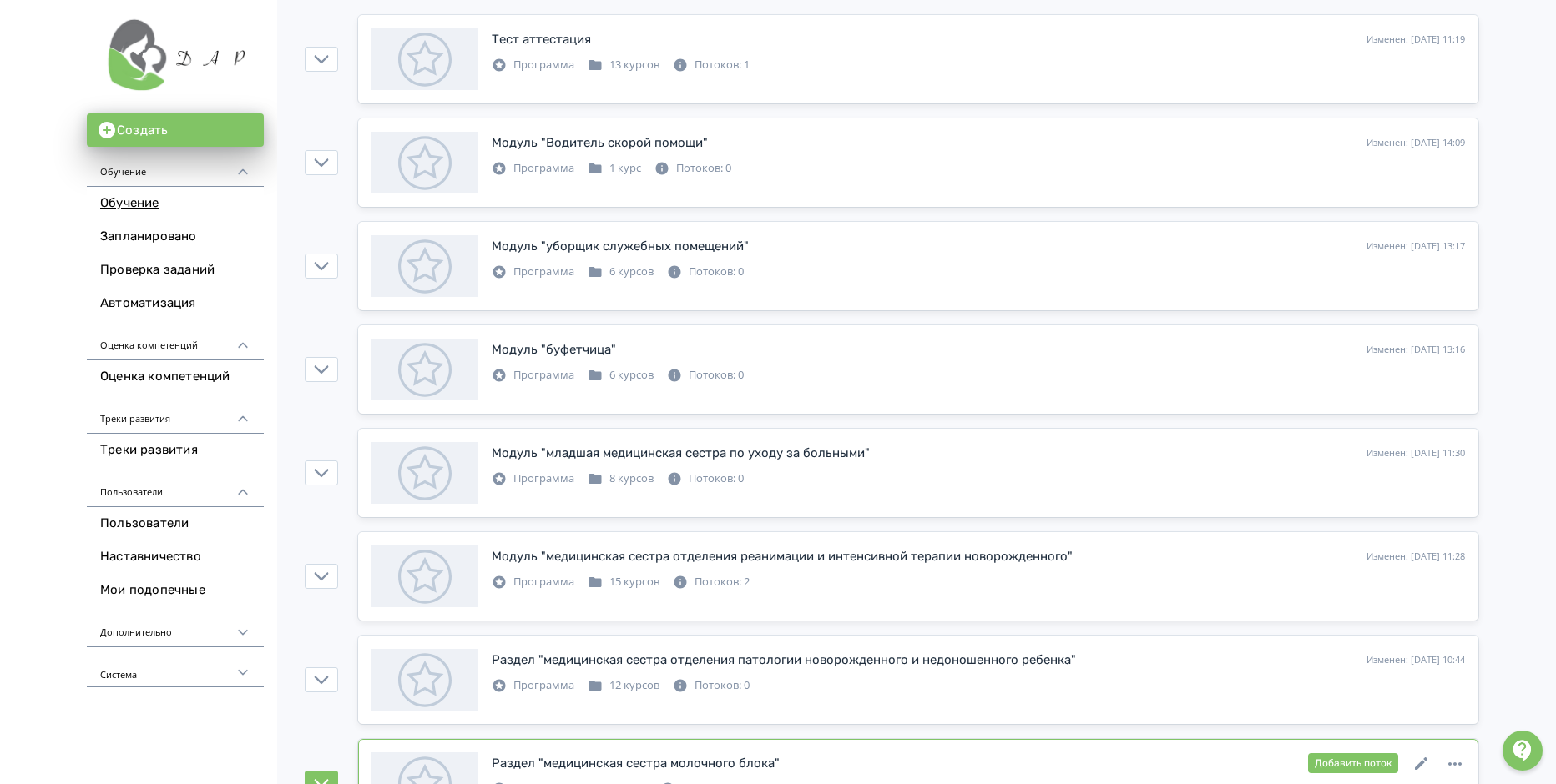
scroll to position [0, 0]
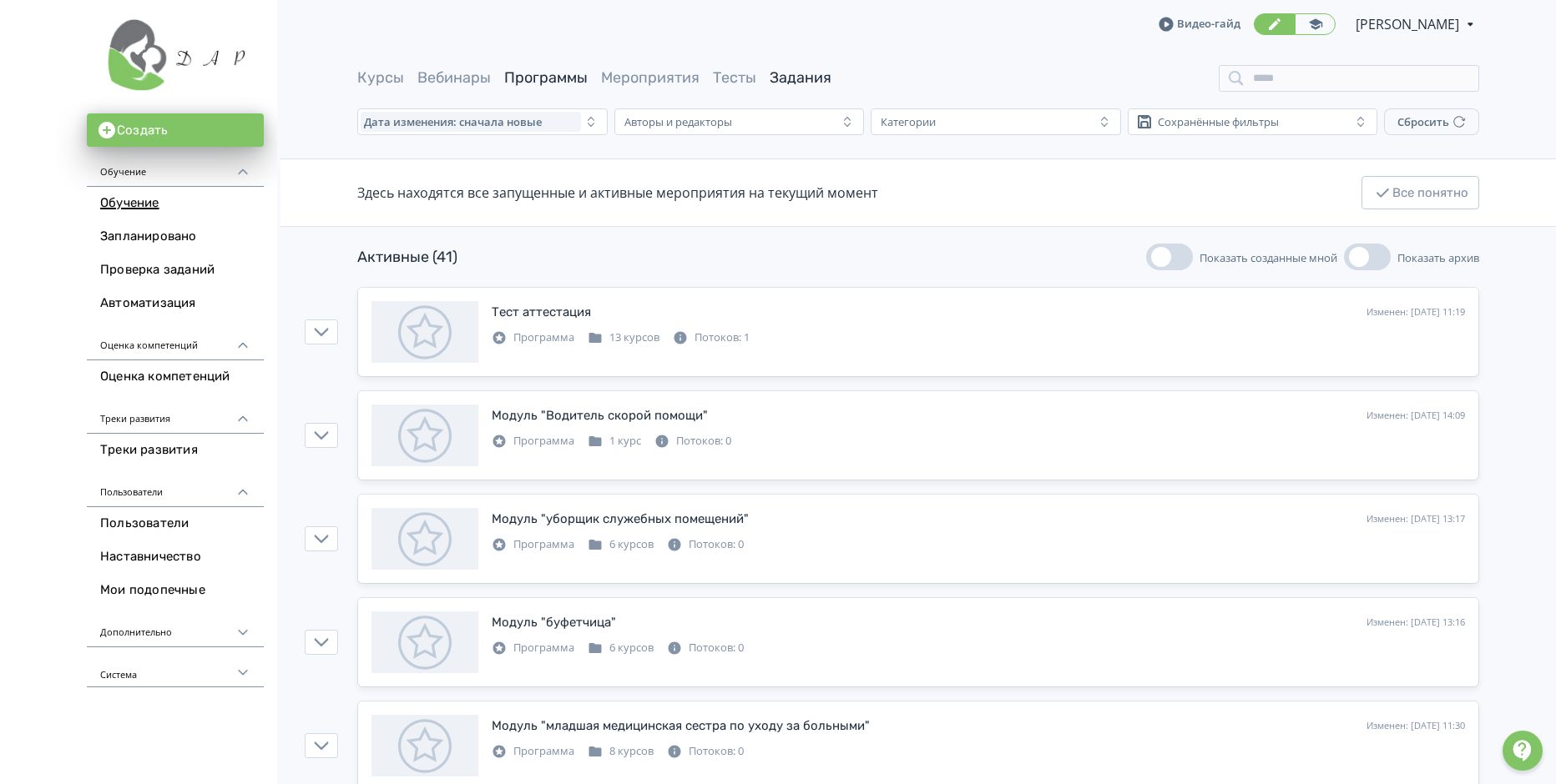
click at [792, 75] on link "Задания" at bounding box center [800, 78] width 62 height 19
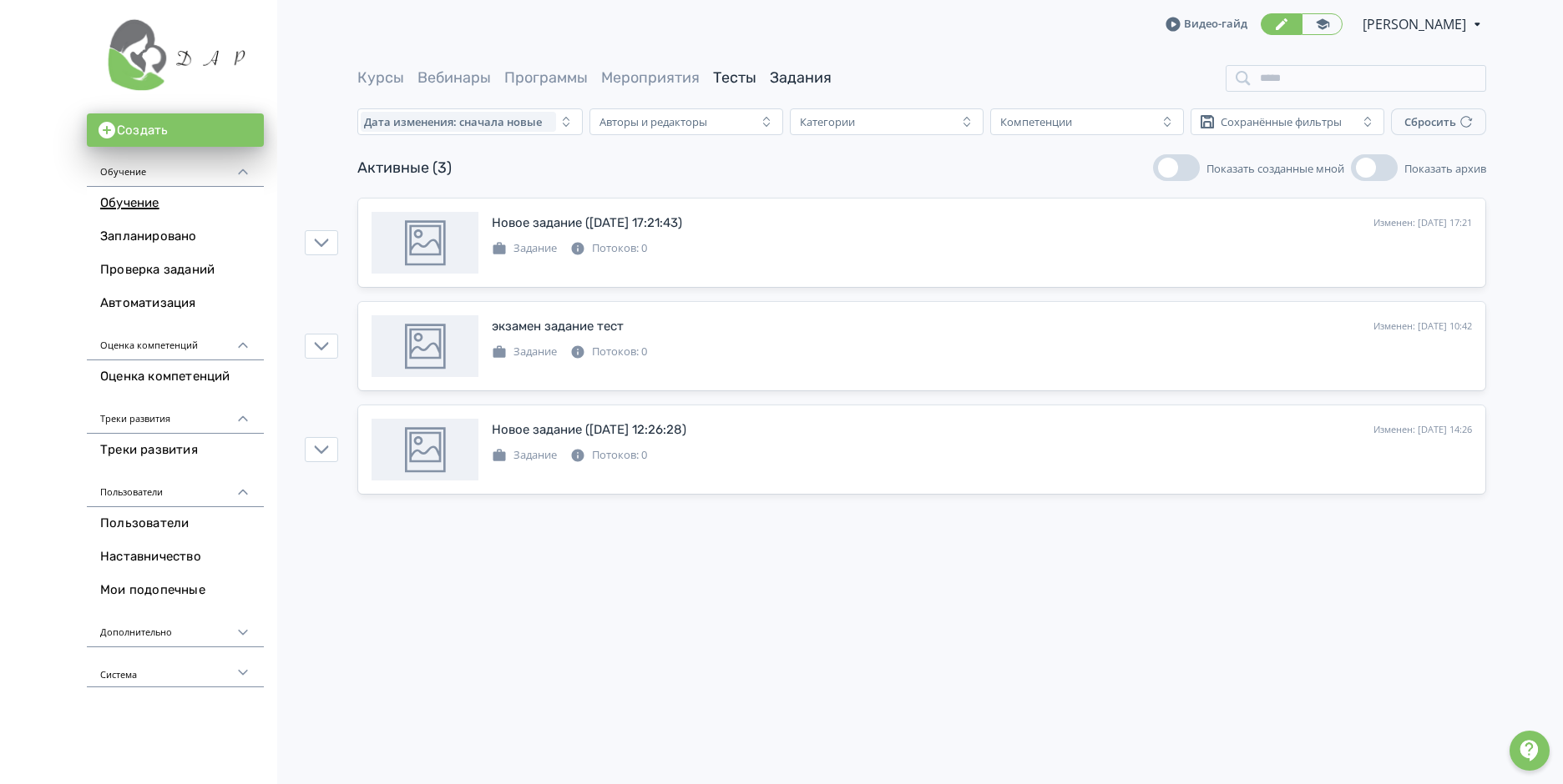
click at [721, 76] on link "Тесты" at bounding box center [734, 78] width 43 height 19
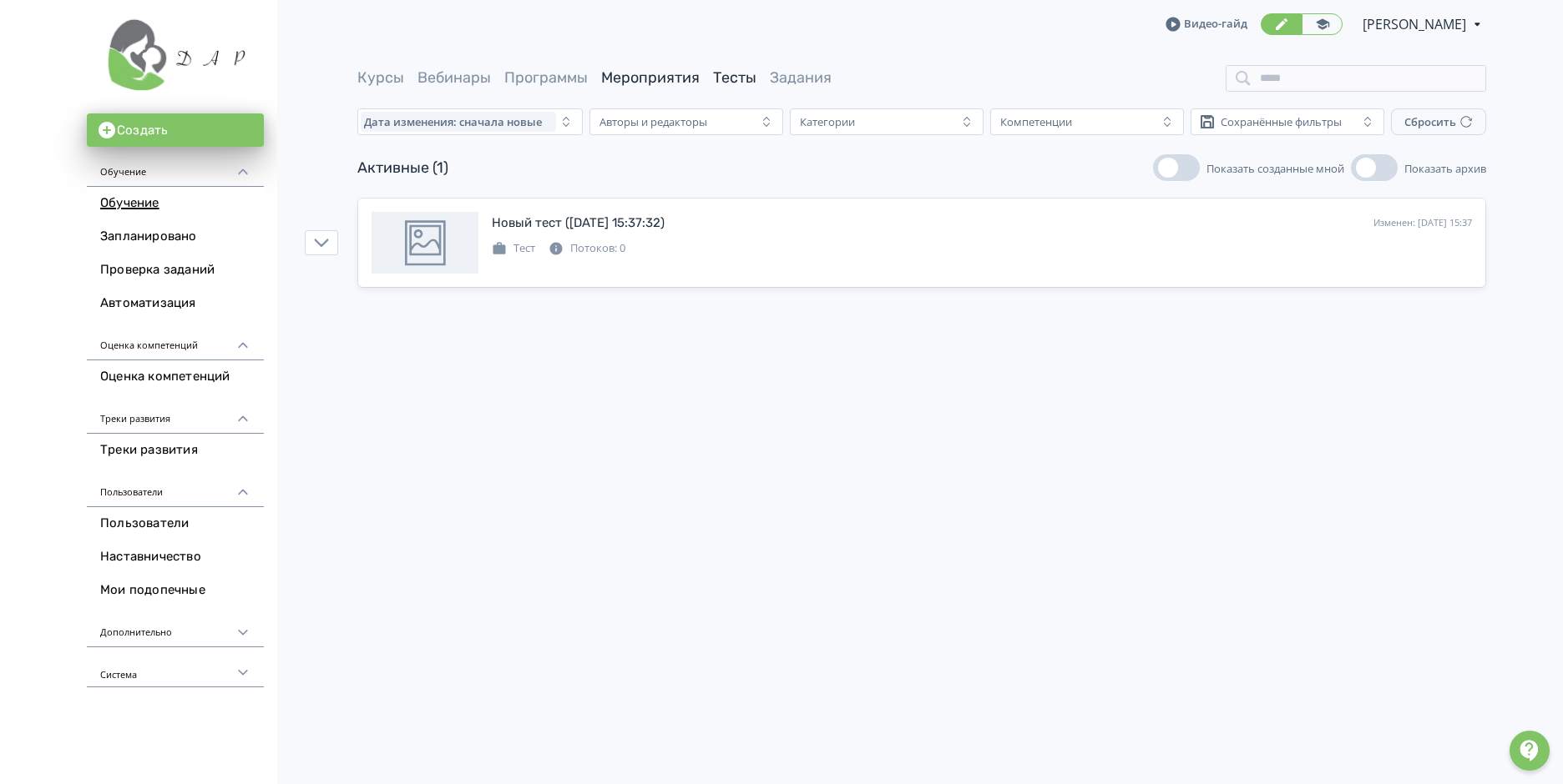
click at [648, 80] on link "Мероприятия" at bounding box center [650, 78] width 99 height 19
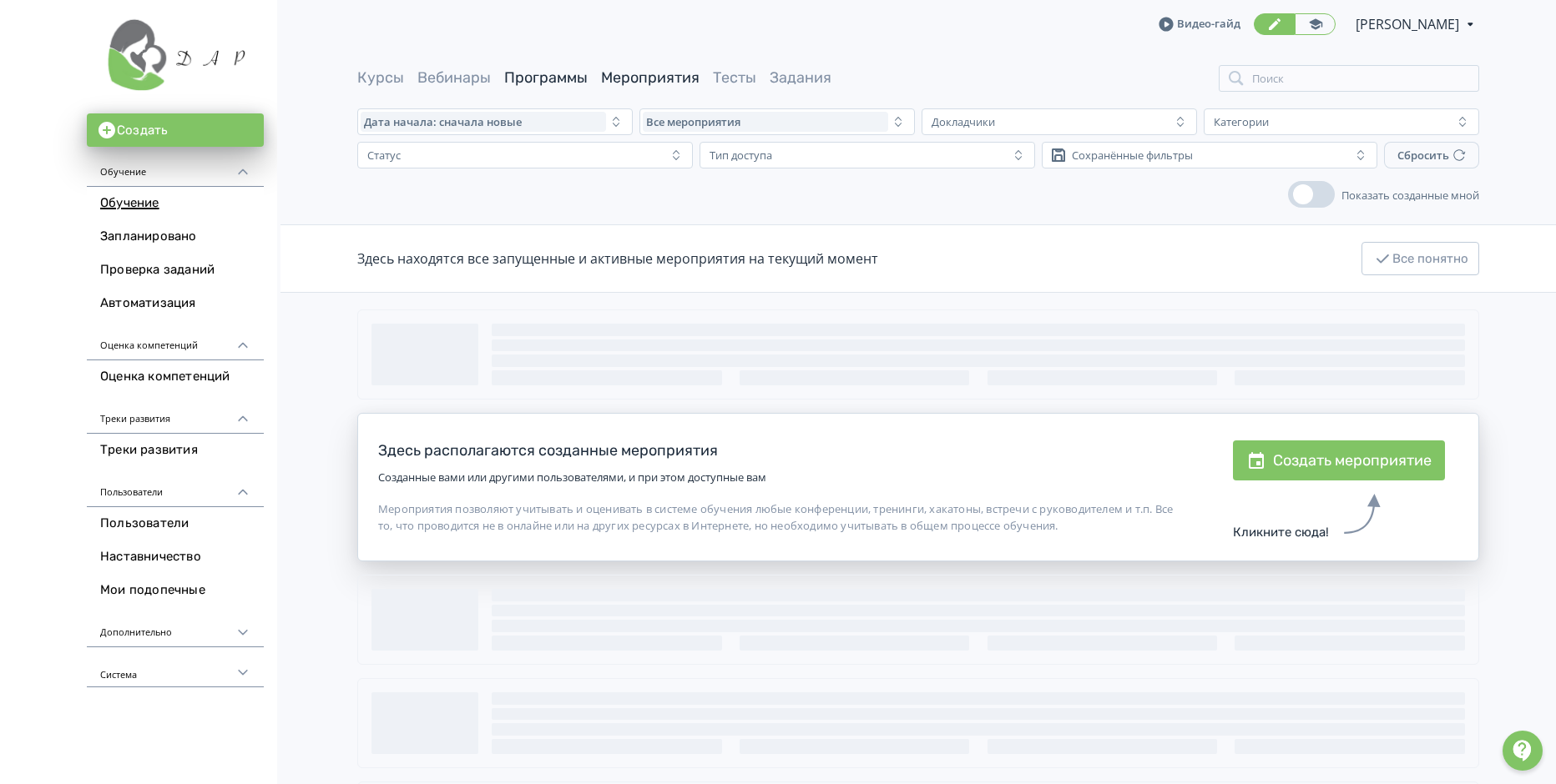
click at [551, 74] on link "Программы" at bounding box center [546, 78] width 83 height 19
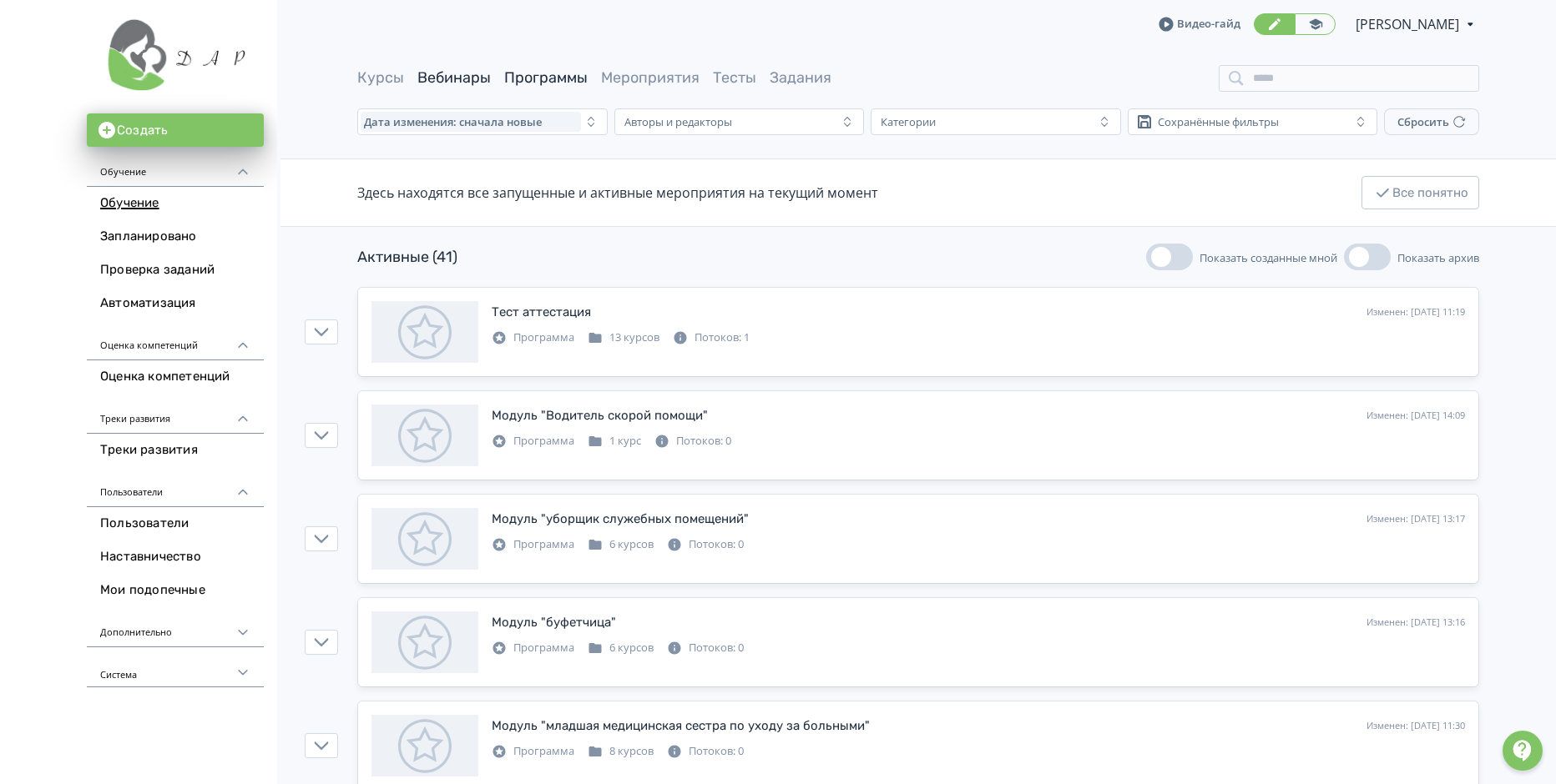
click at [453, 76] on link "Вебинары" at bounding box center [454, 78] width 73 height 19
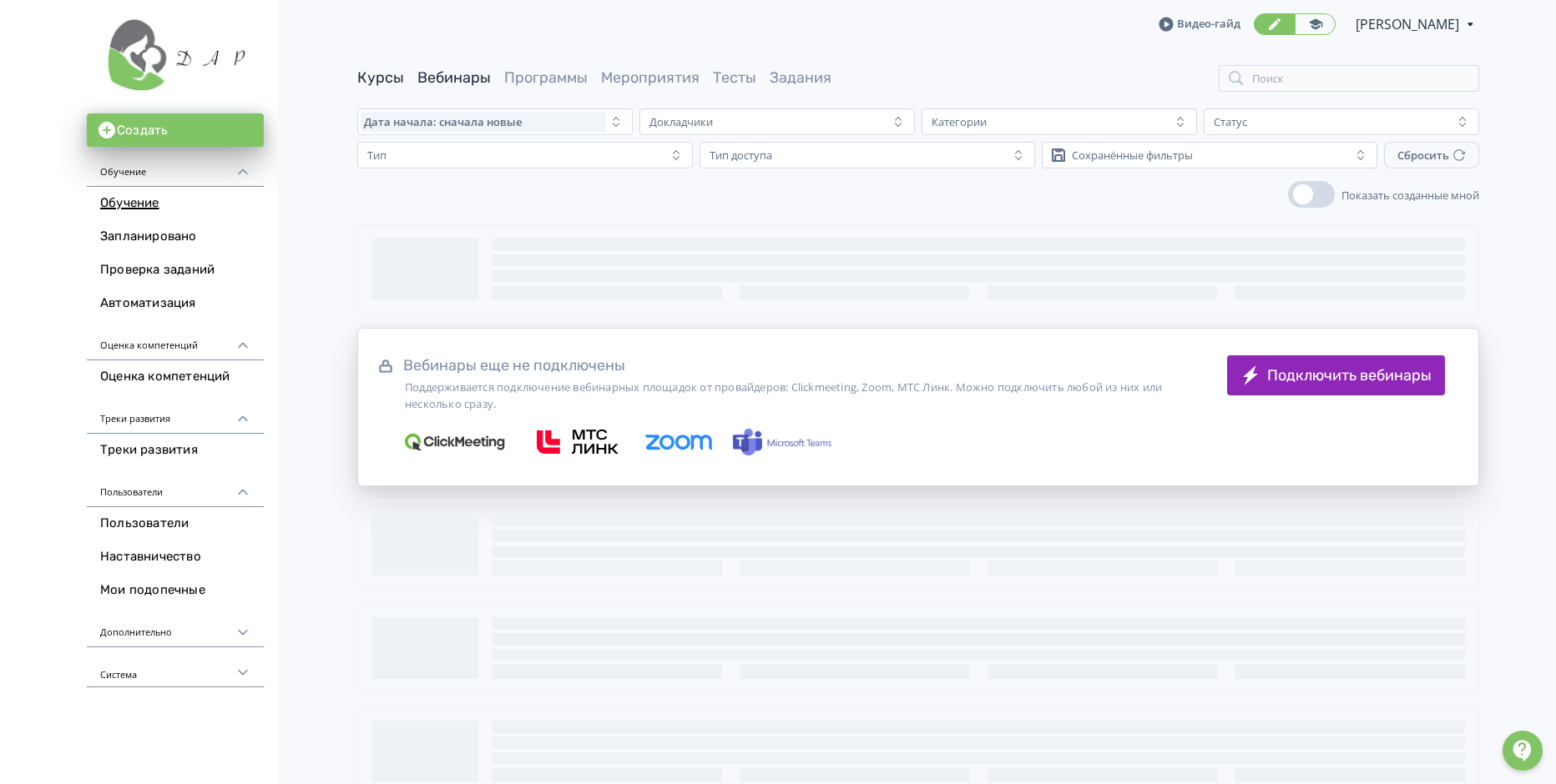
click at [390, 74] on link "Курсы" at bounding box center [380, 78] width 46 height 19
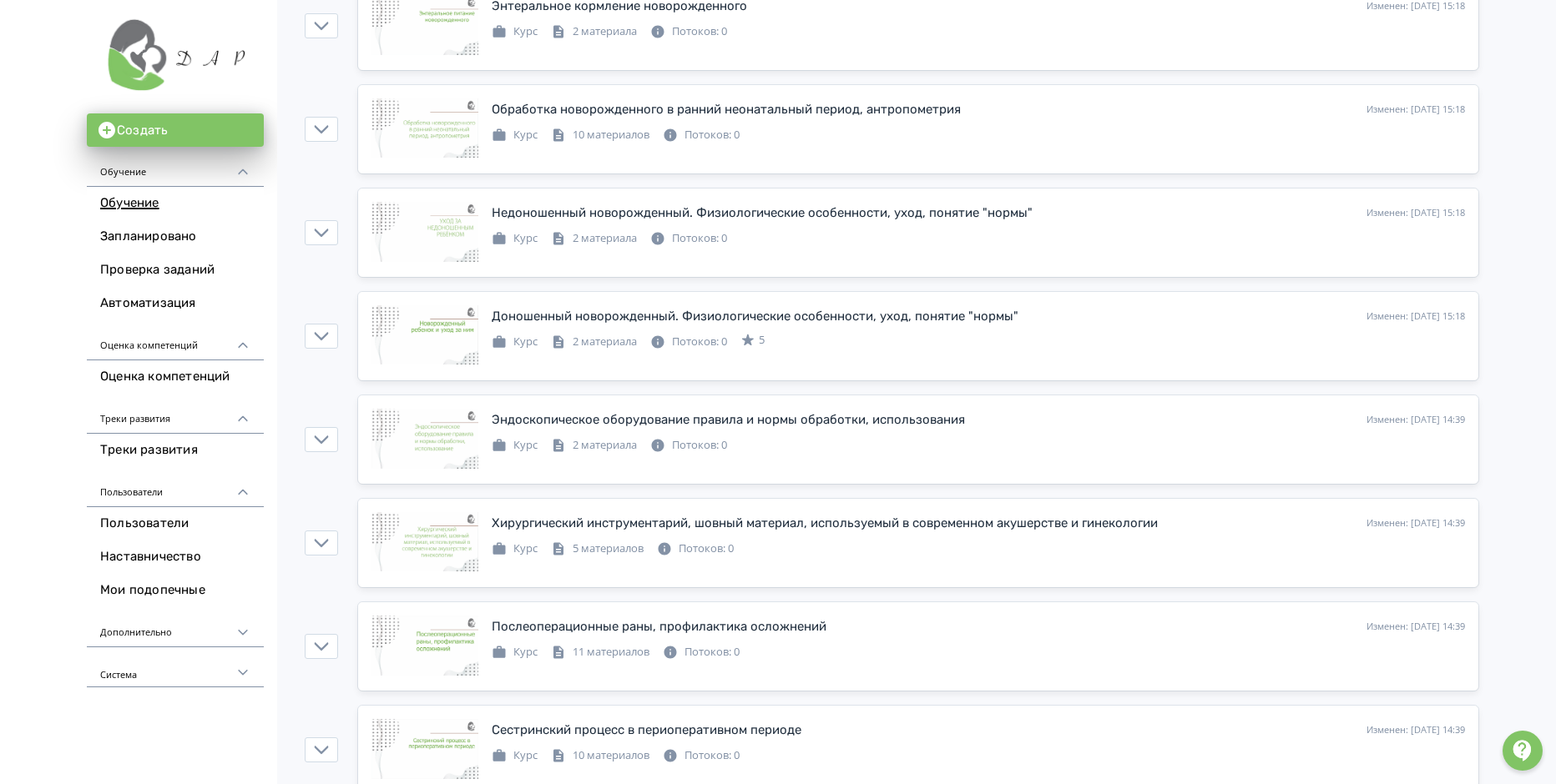
scroll to position [1001, 0]
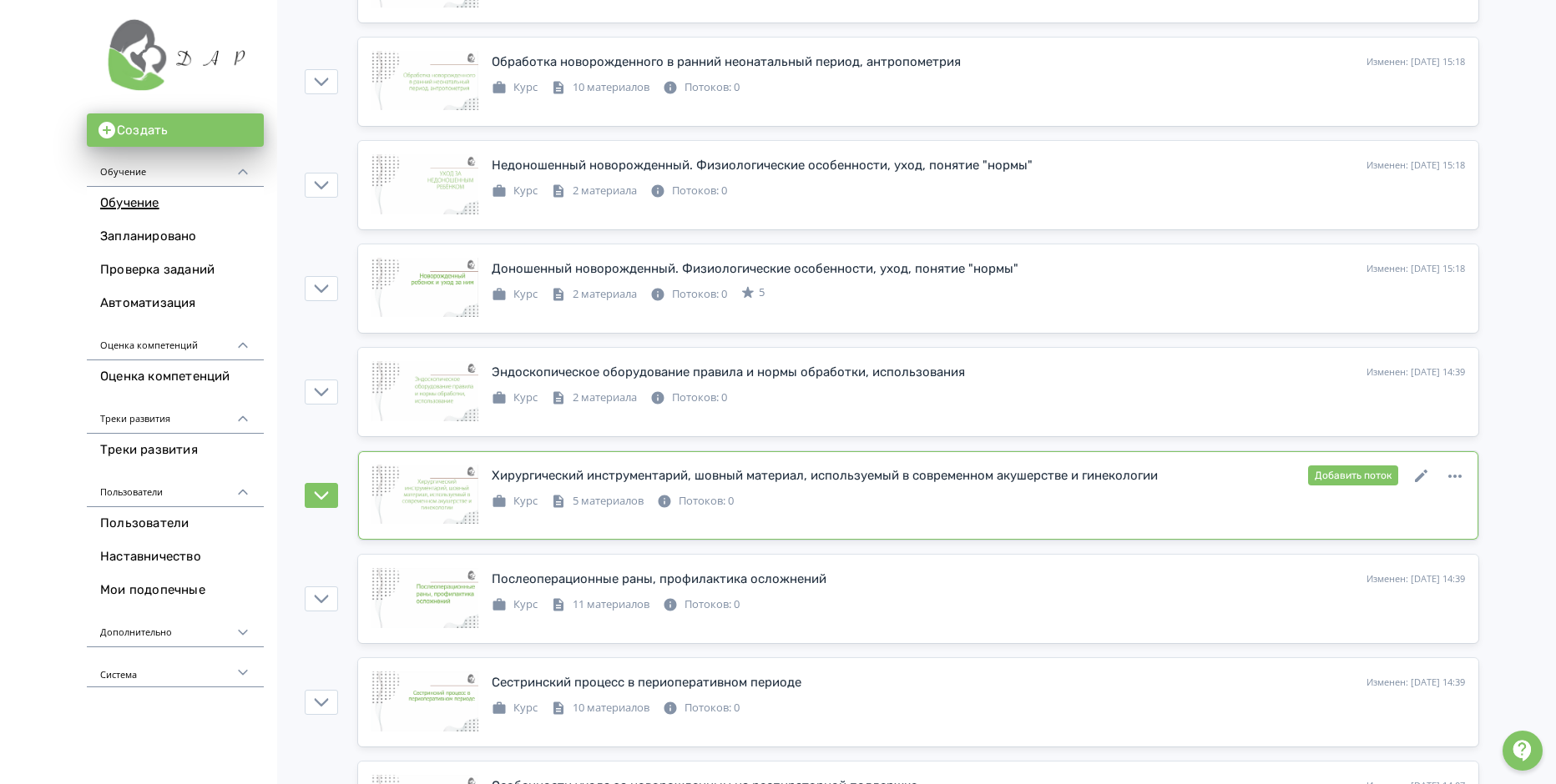
click at [734, 475] on div "Хирургический инструментарий, шовный материал, используемый в современном акуше…" at bounding box center [825, 475] width 666 height 19
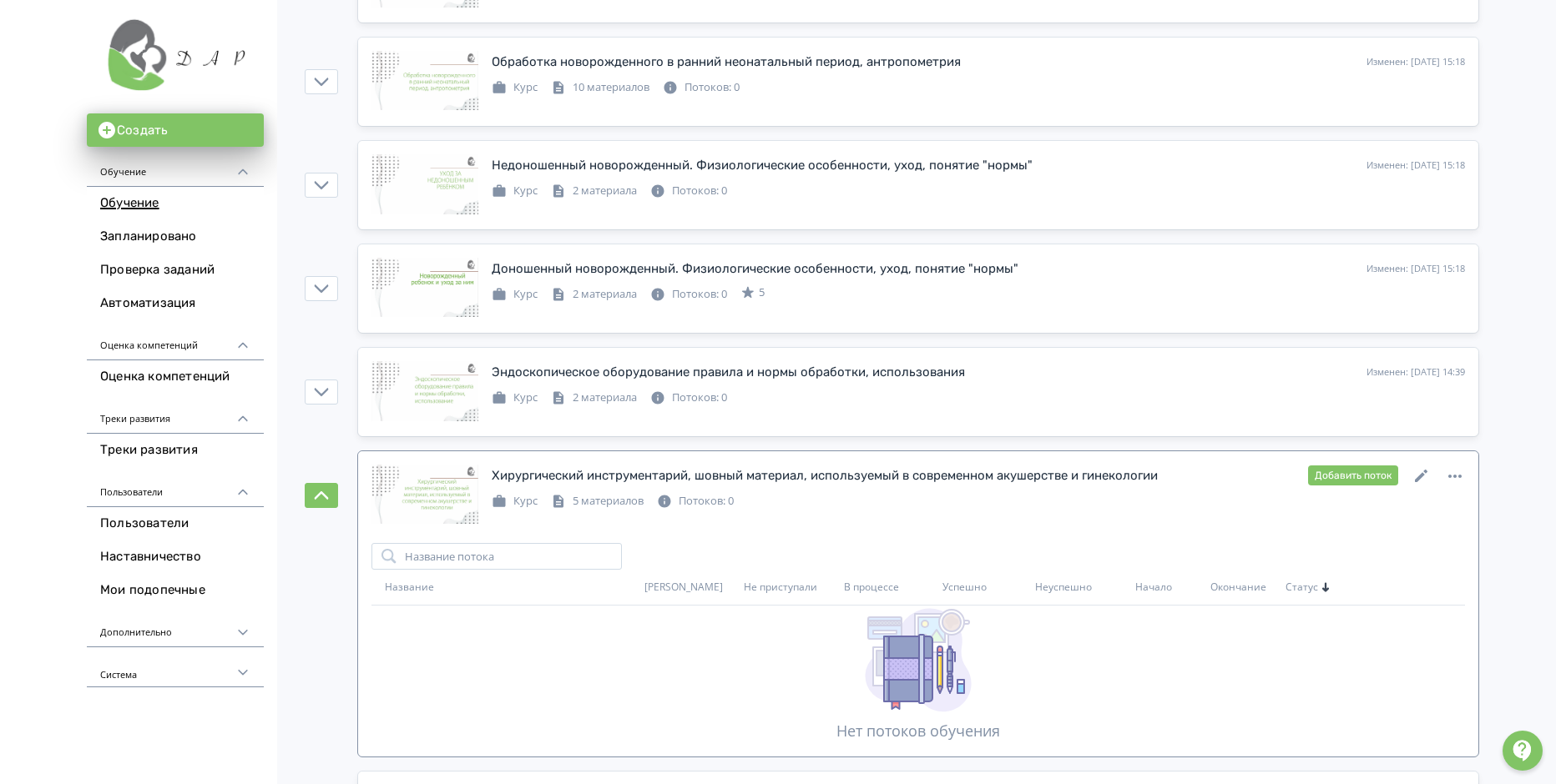
click at [587, 498] on div "5 материалов" at bounding box center [597, 502] width 93 height 17
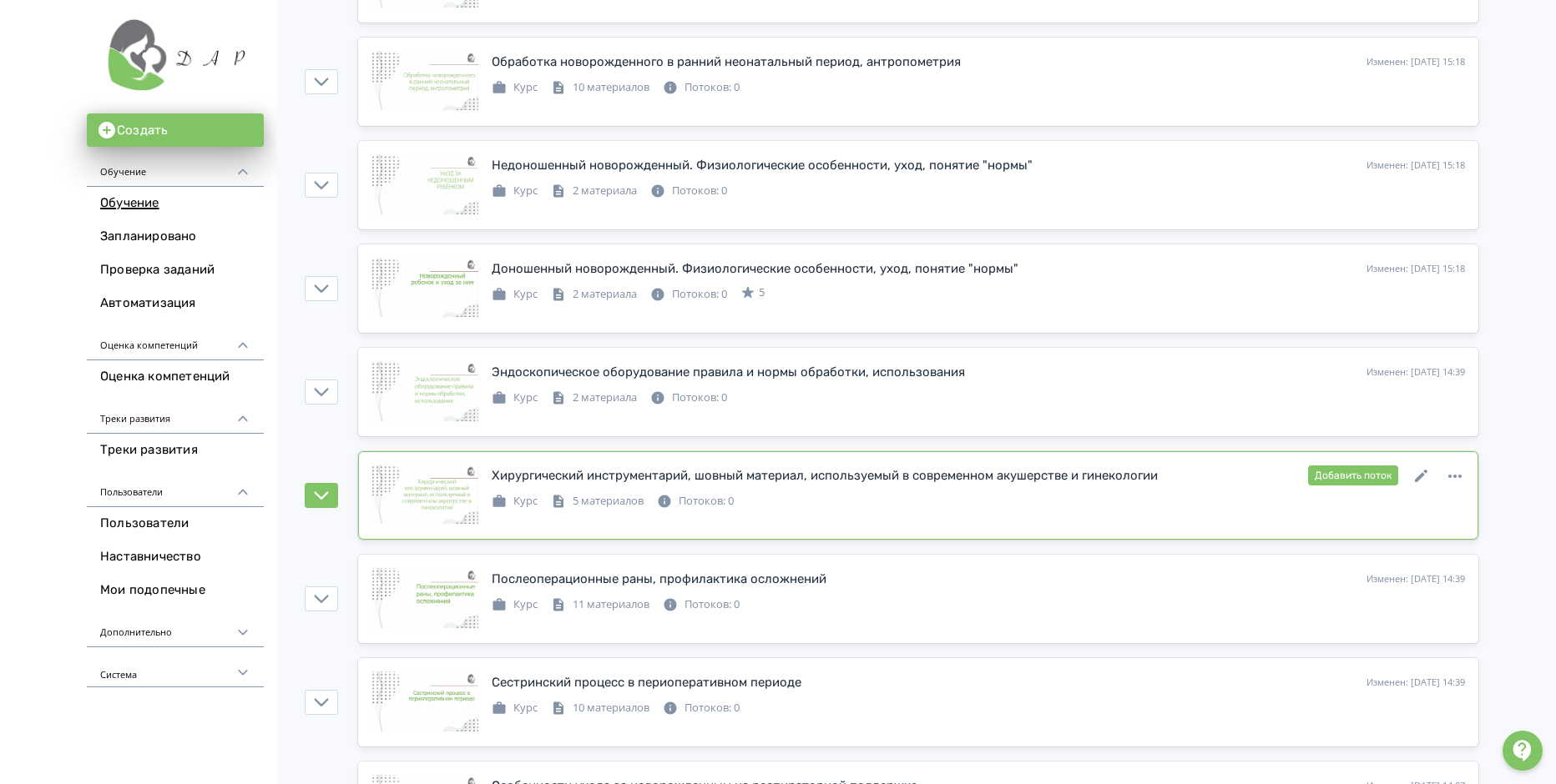
click at [558, 502] on icon at bounding box center [558, 502] width 15 height 15
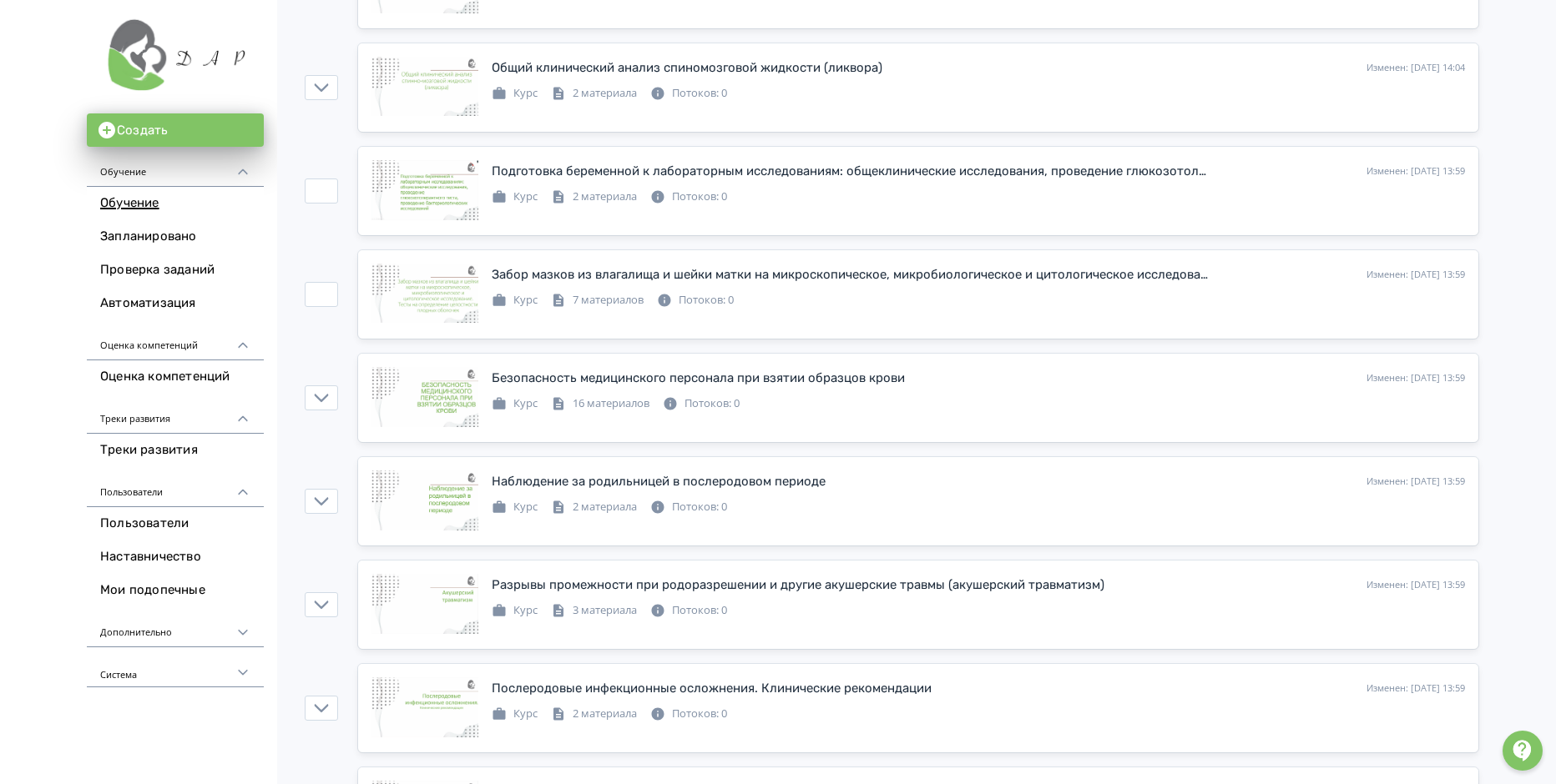
scroll to position [3087, 0]
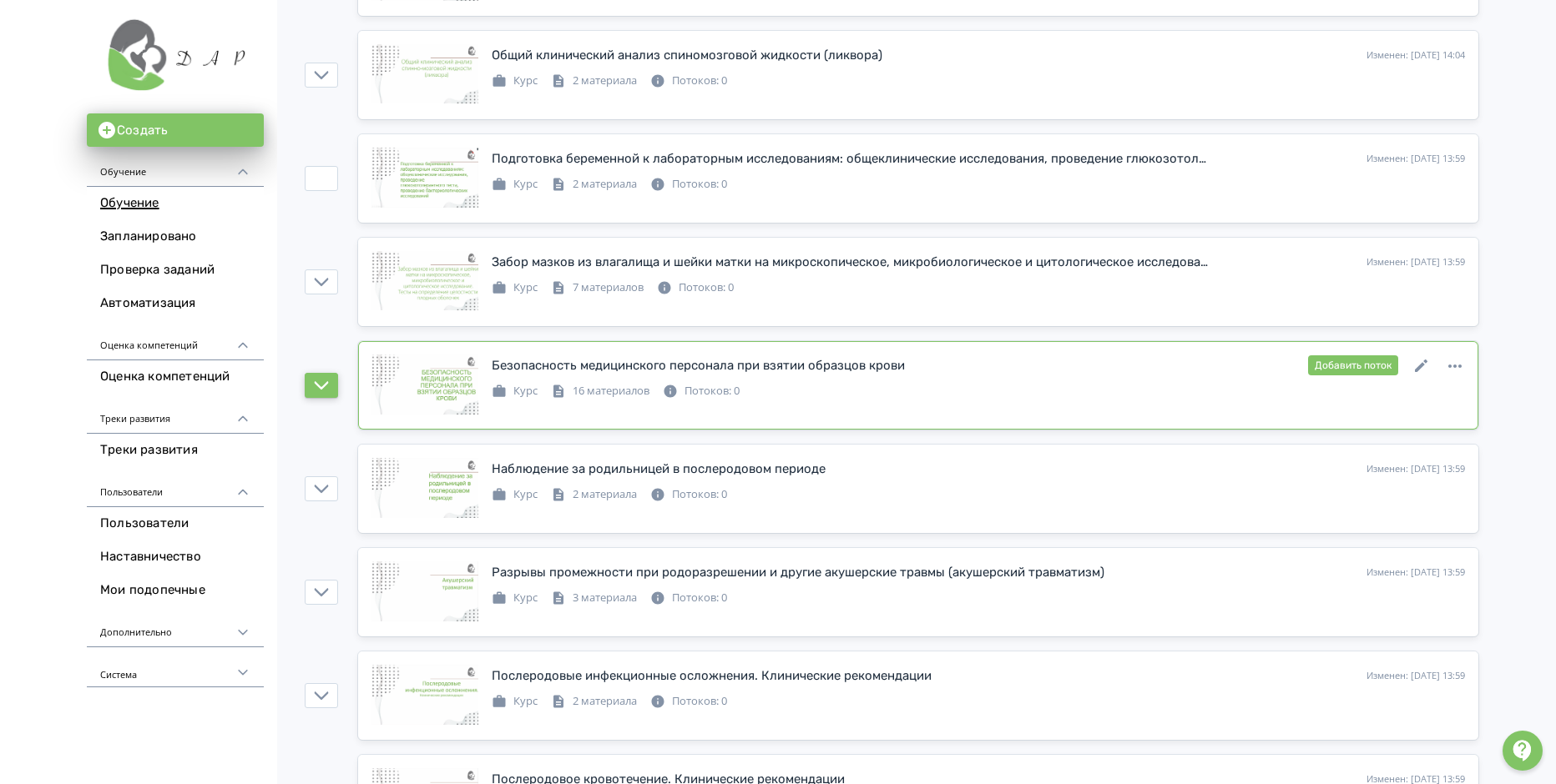
click at [326, 386] on icon "button" at bounding box center [321, 385] width 15 height 15
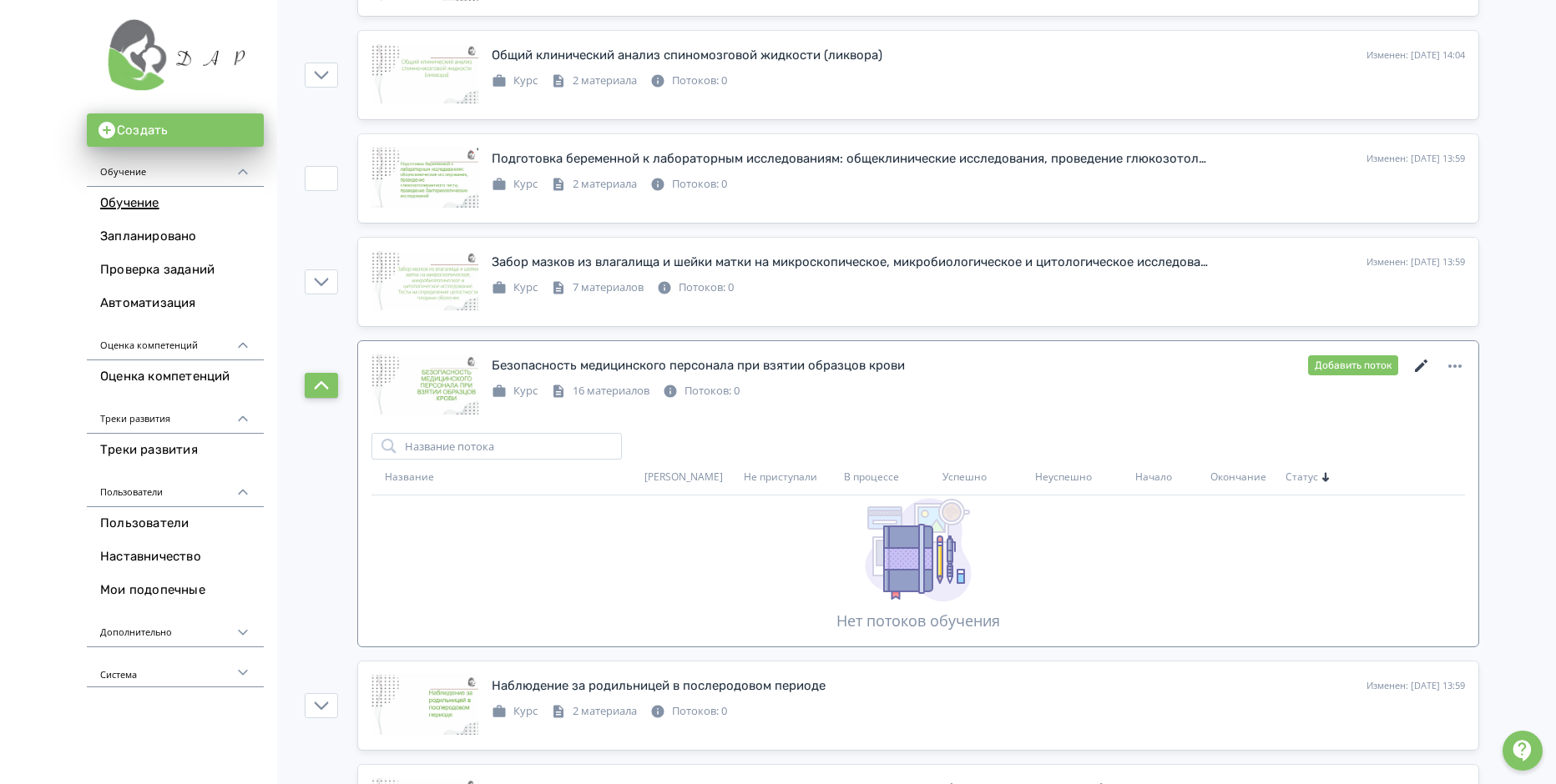
click at [1419, 362] on icon at bounding box center [1422, 367] width 20 height 20
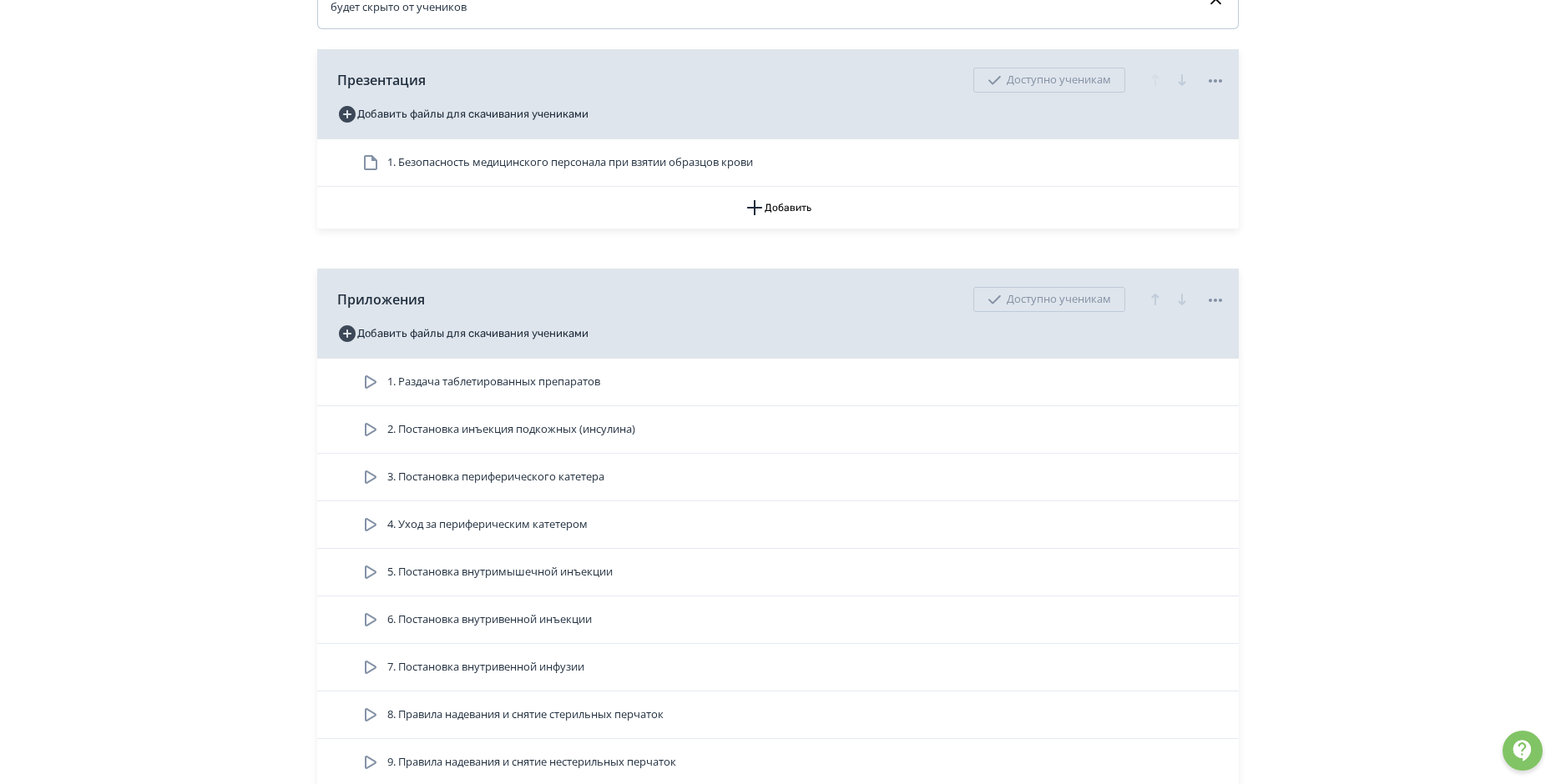
scroll to position [334, 0]
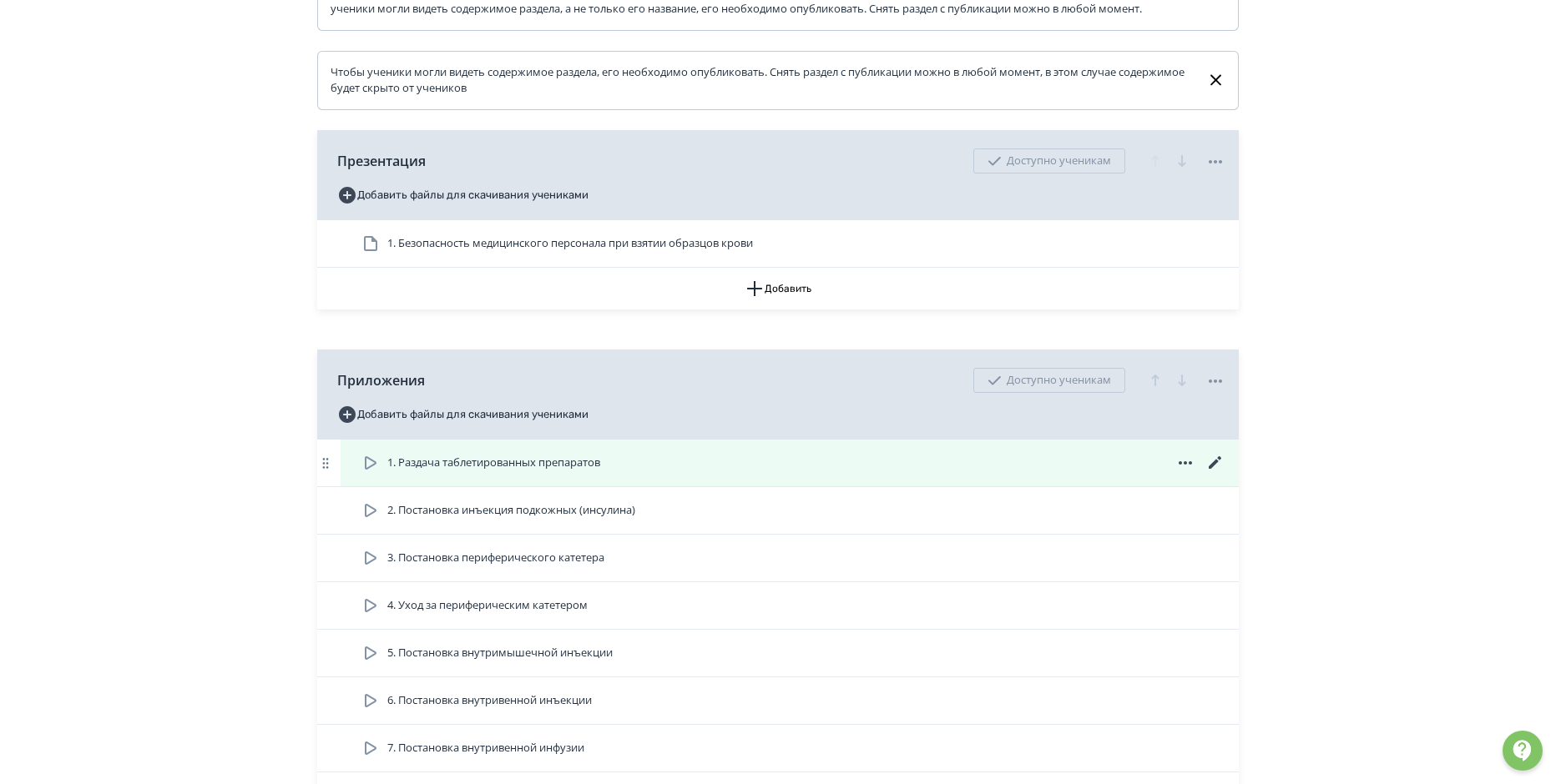
click at [367, 473] on icon at bounding box center [371, 463] width 20 height 20
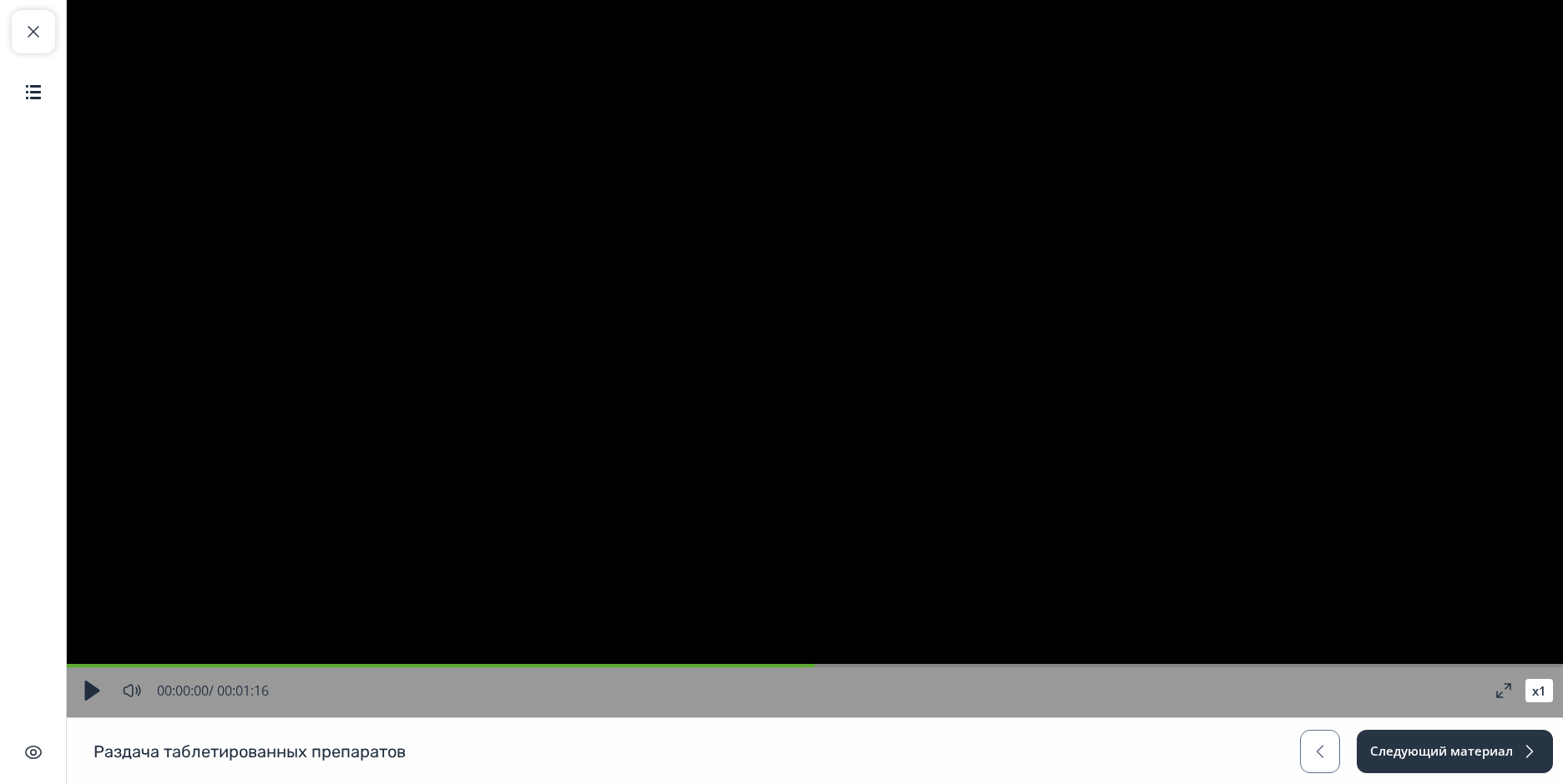
click at [89, 687] on button "button" at bounding box center [92, 691] width 30 height 30
click at [35, 30] on span "button" at bounding box center [34, 32] width 20 height 20
type input "**"
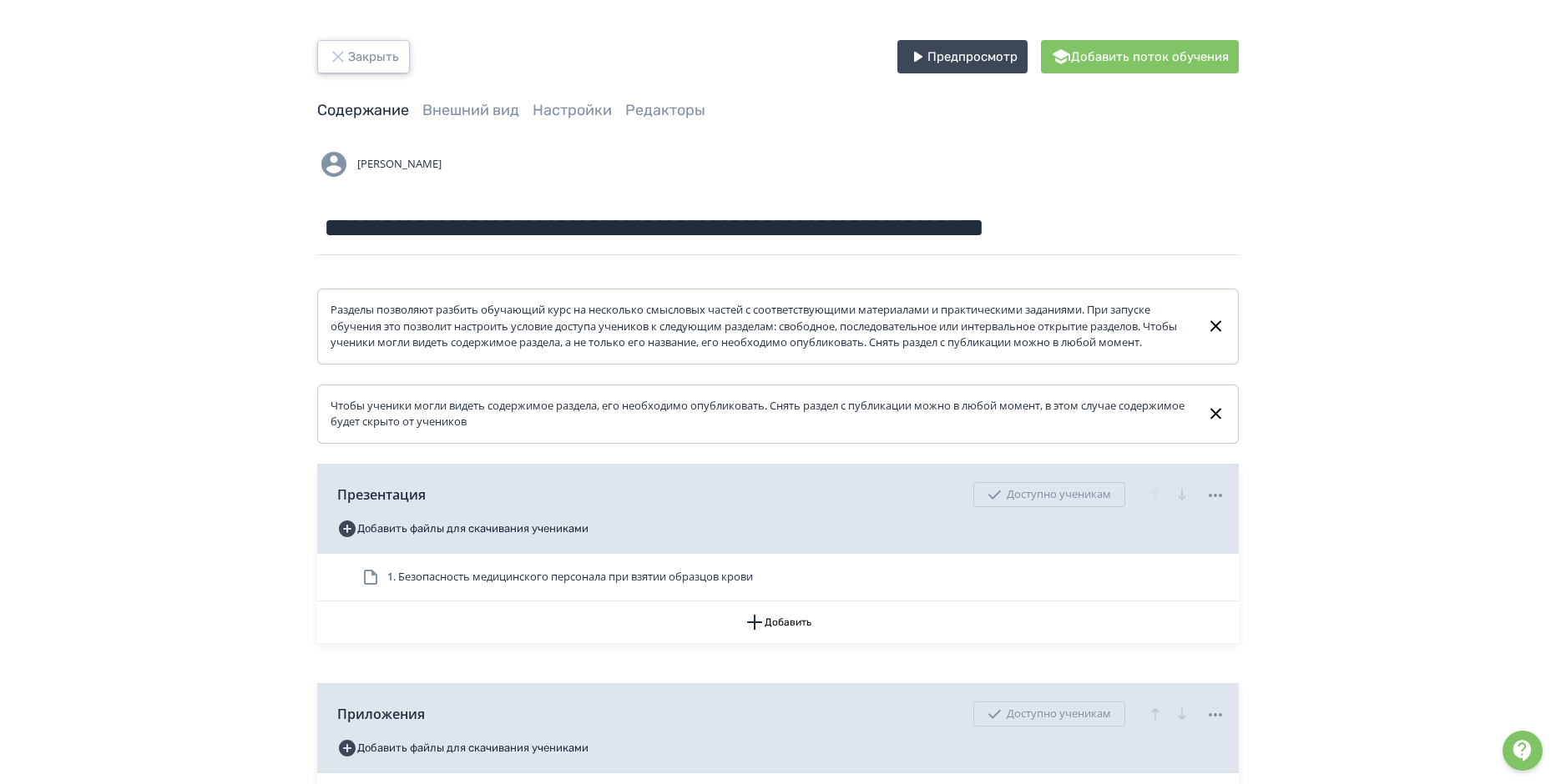
click at [349, 55] on button "Закрыть" at bounding box center [363, 57] width 93 height 34
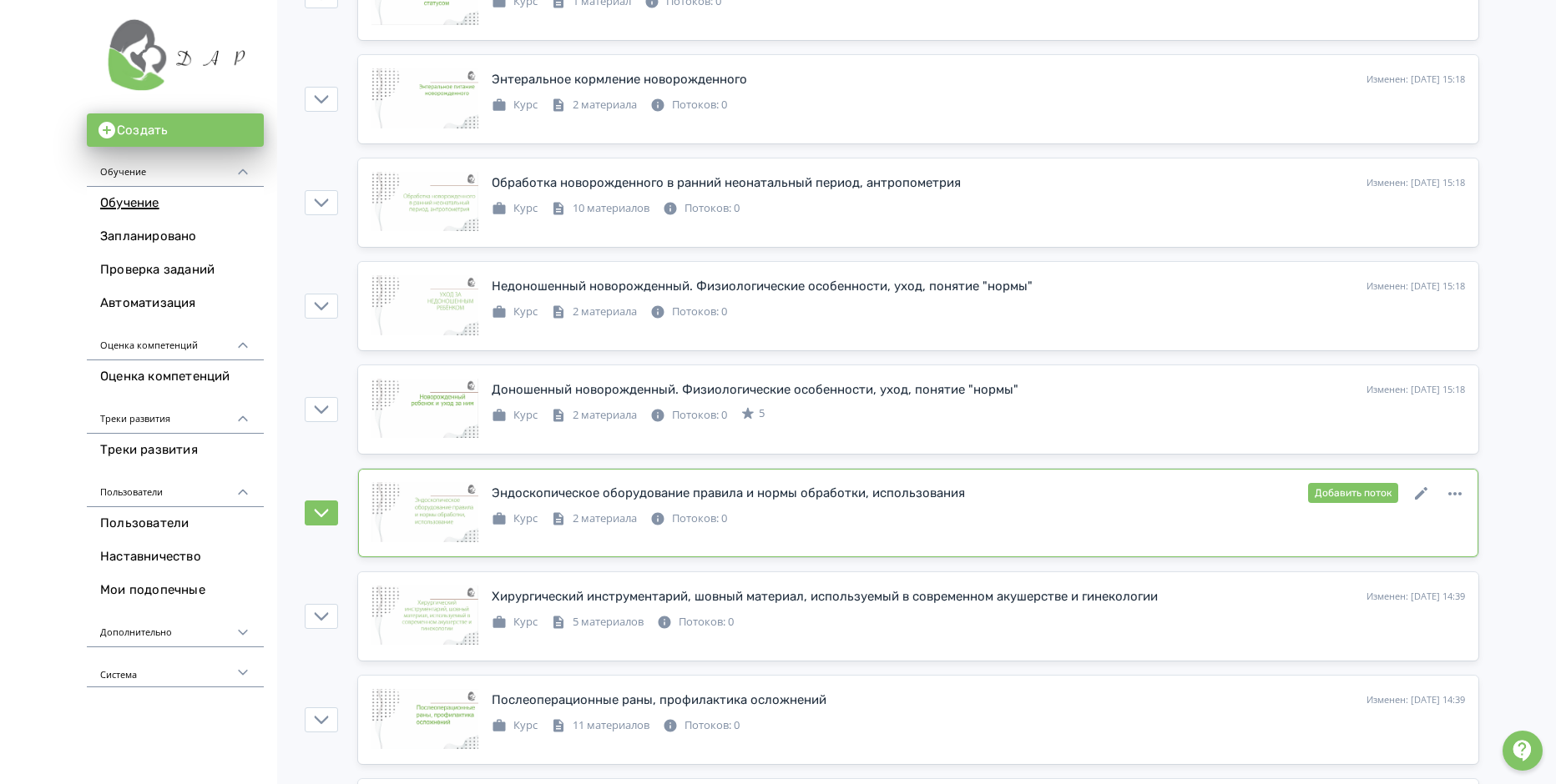
scroll to position [918, 0]
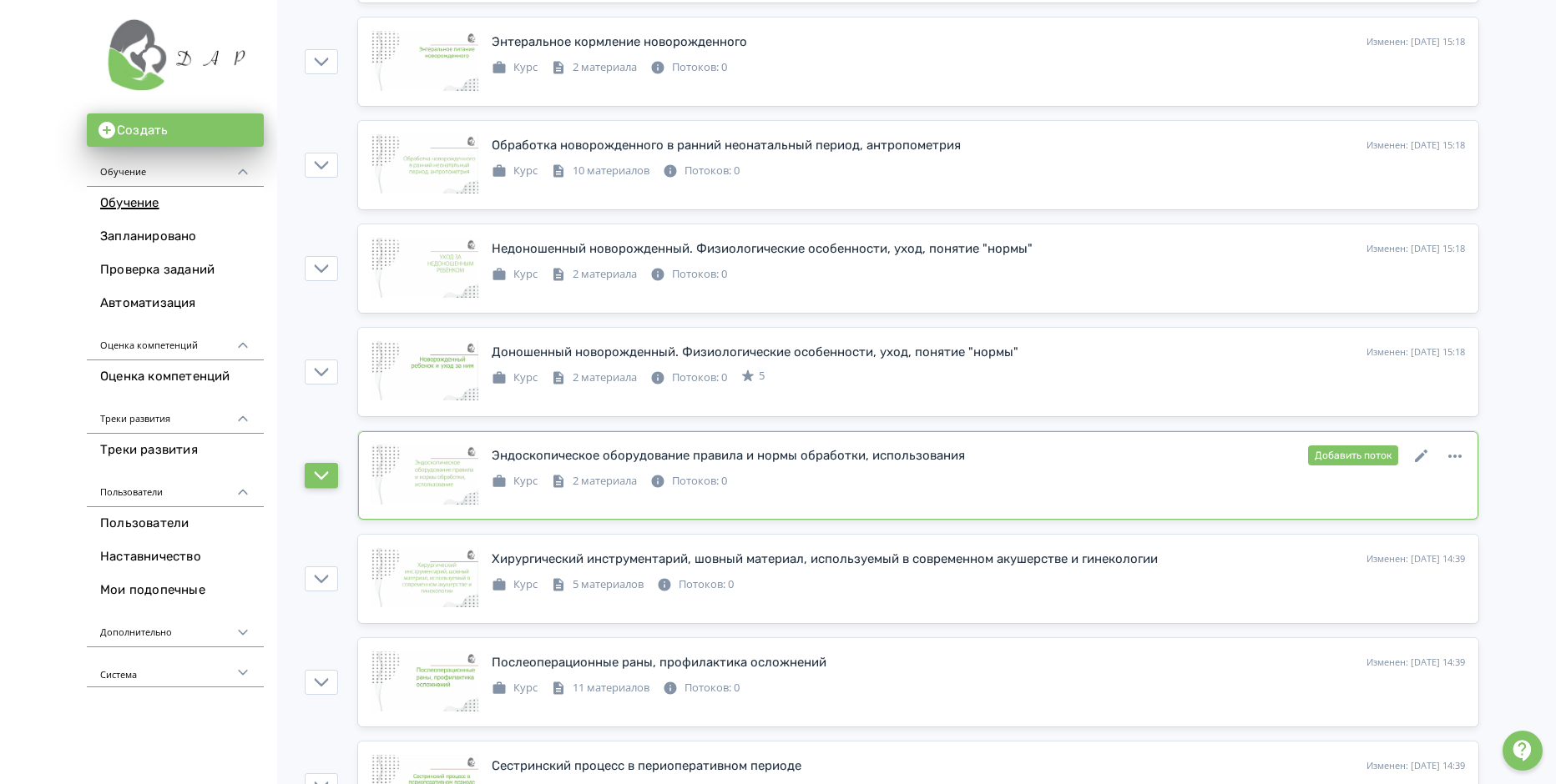
click at [323, 479] on icon "button" at bounding box center [321, 475] width 15 height 15
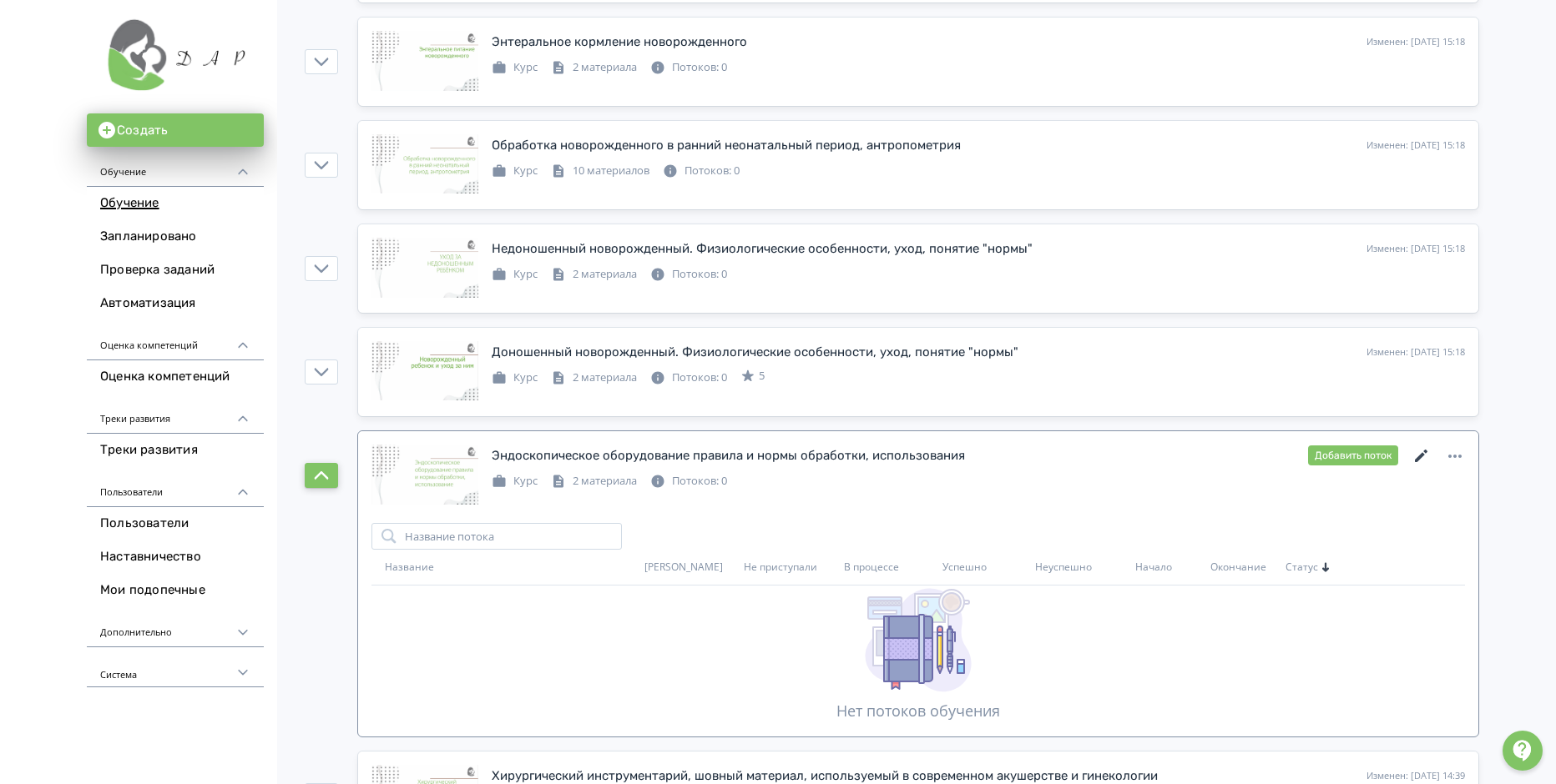
click at [1418, 459] on icon at bounding box center [1421, 455] width 13 height 13
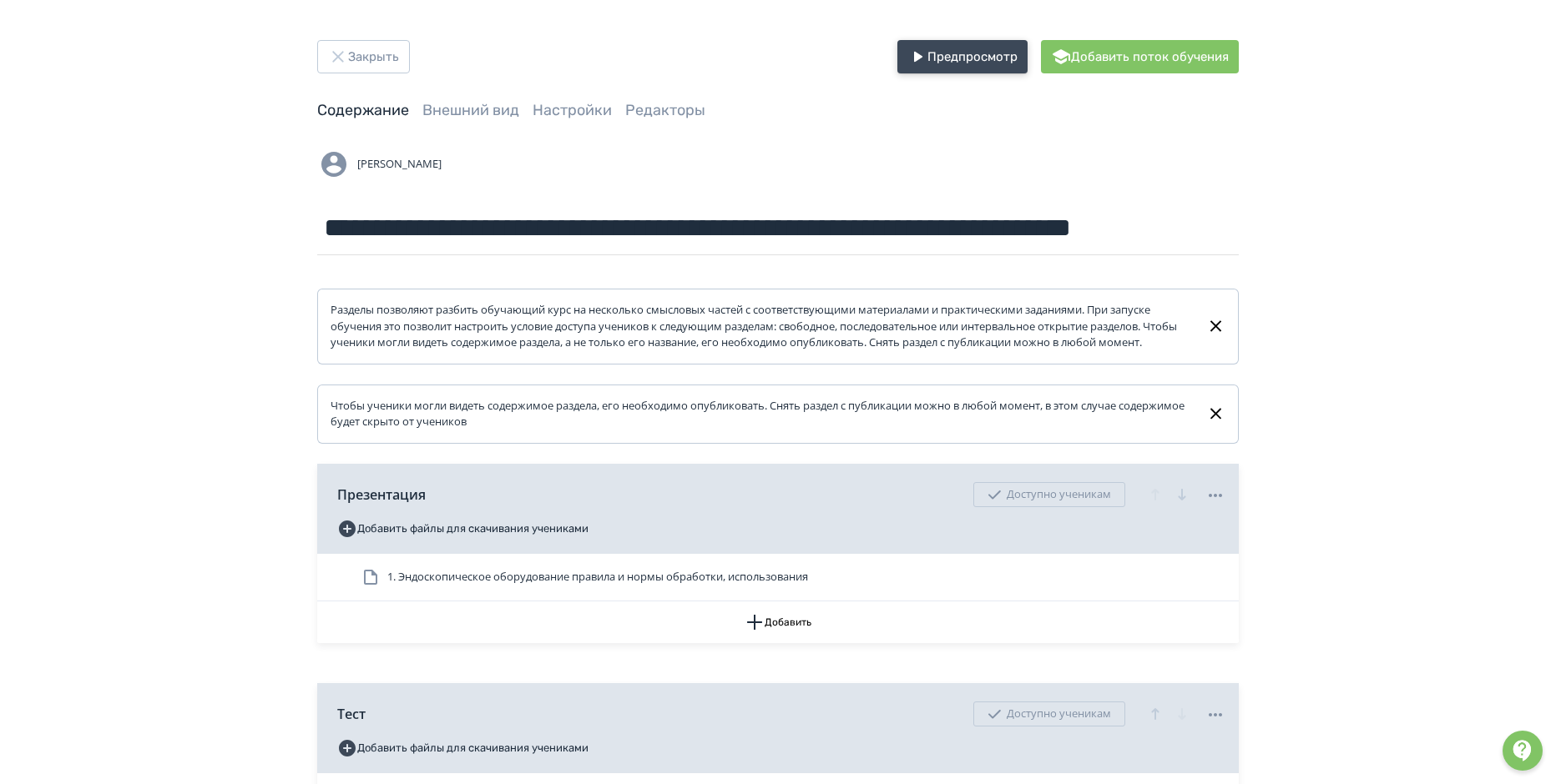
click at [954, 51] on button "Предпросмотр" at bounding box center [962, 57] width 130 height 34
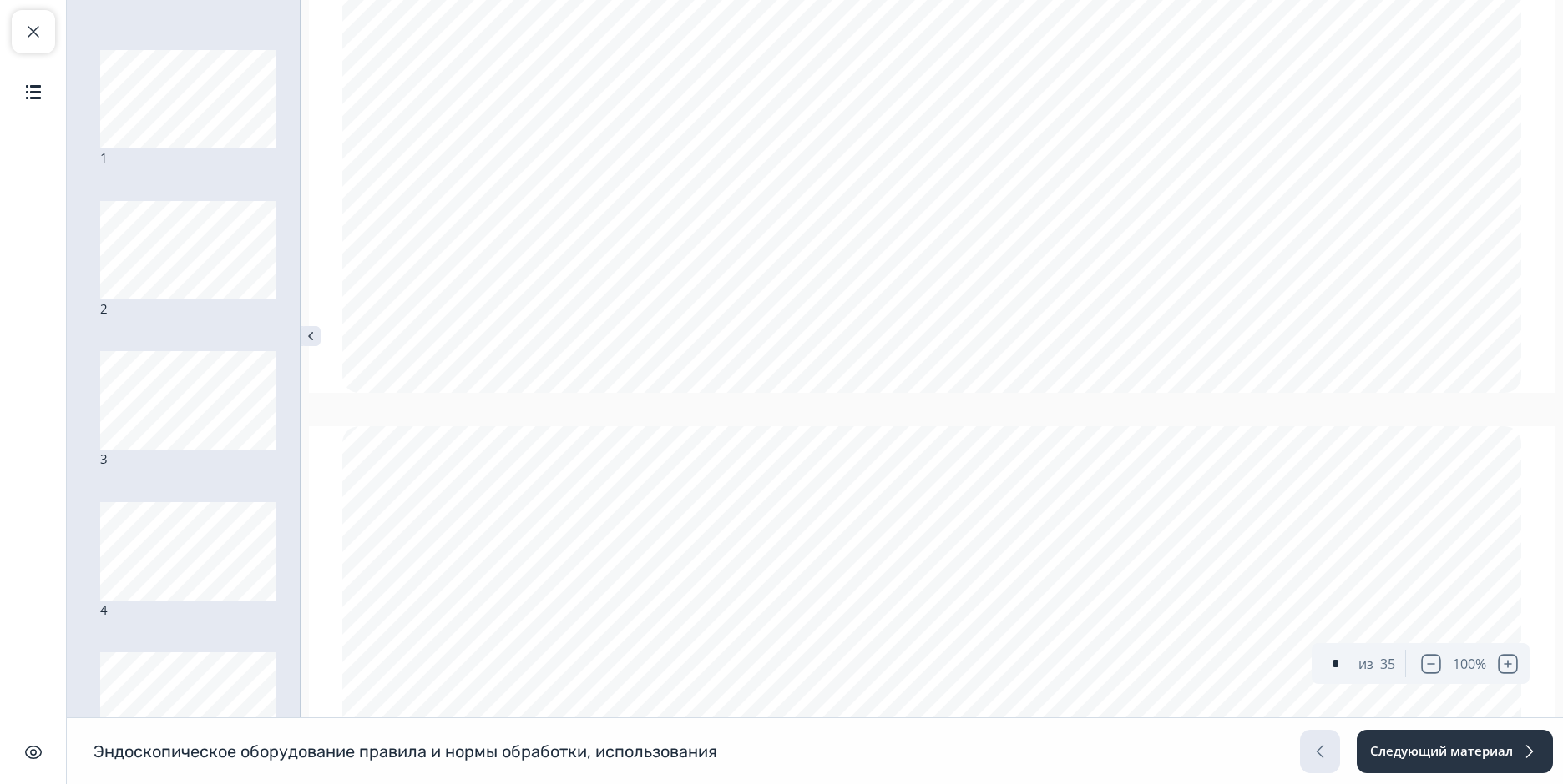
type input "*"
click at [25, 40] on span "button" at bounding box center [34, 32] width 20 height 20
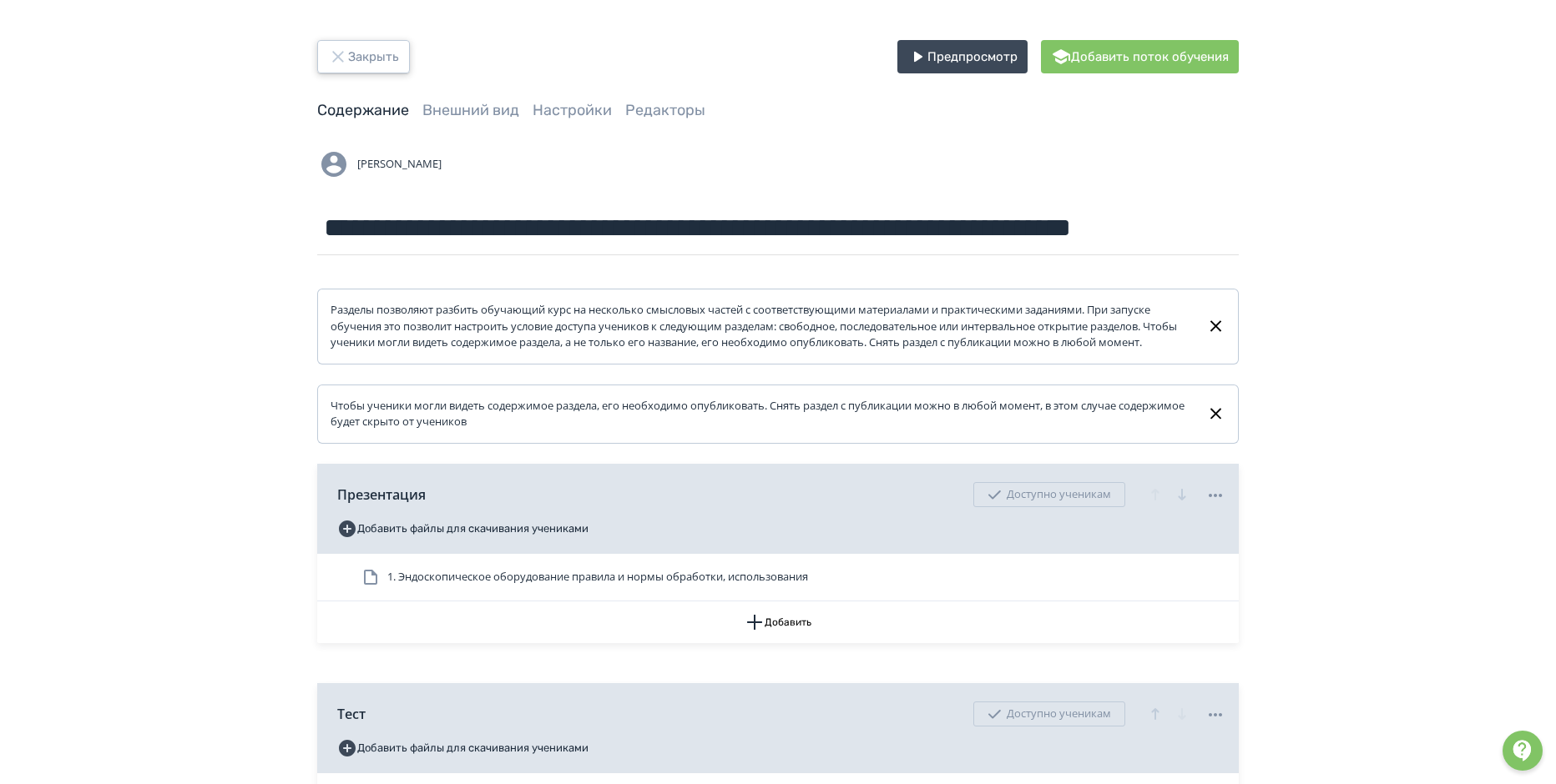
click at [350, 55] on button "Закрыть" at bounding box center [363, 57] width 93 height 34
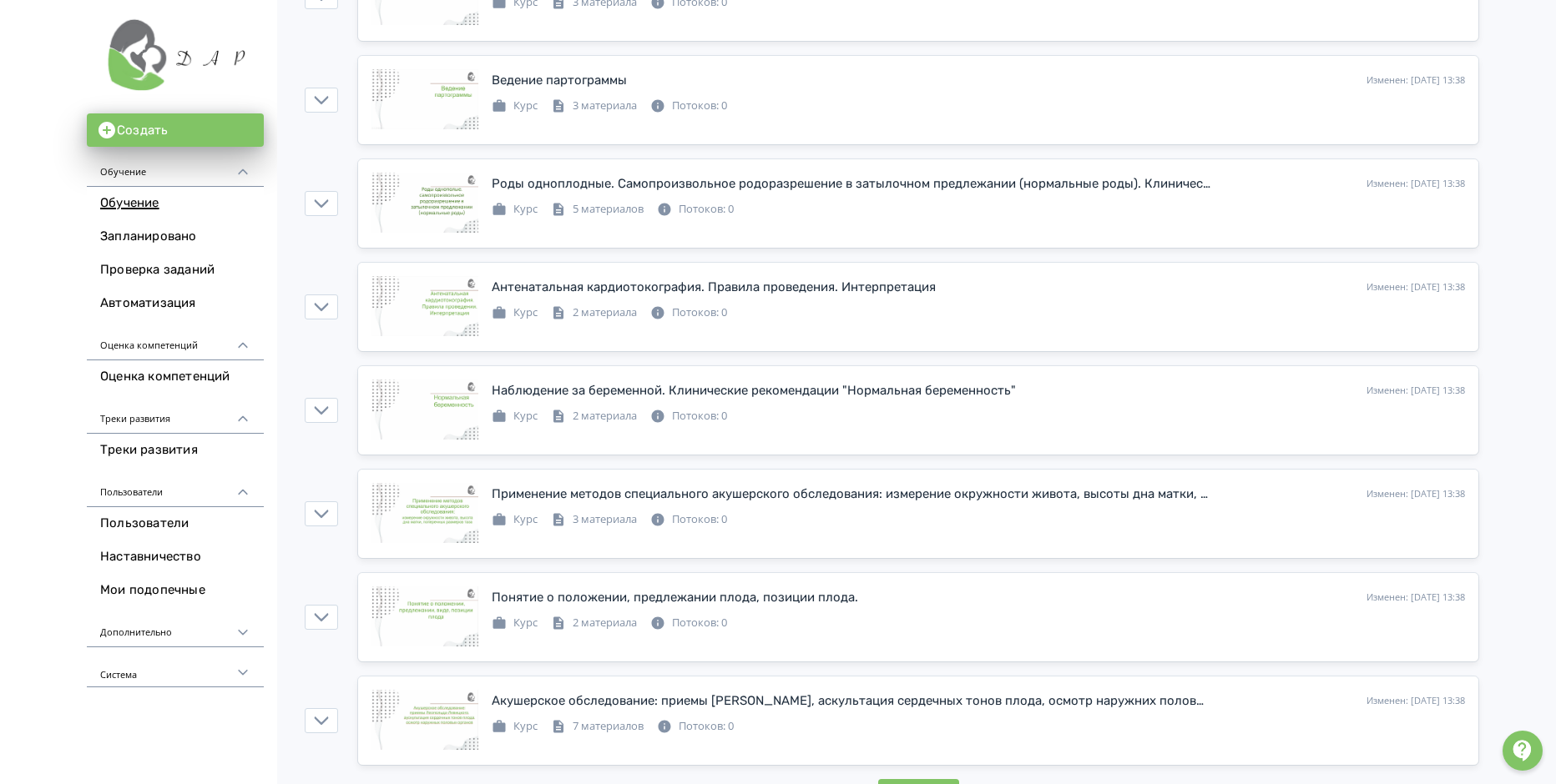
scroll to position [4739, 0]
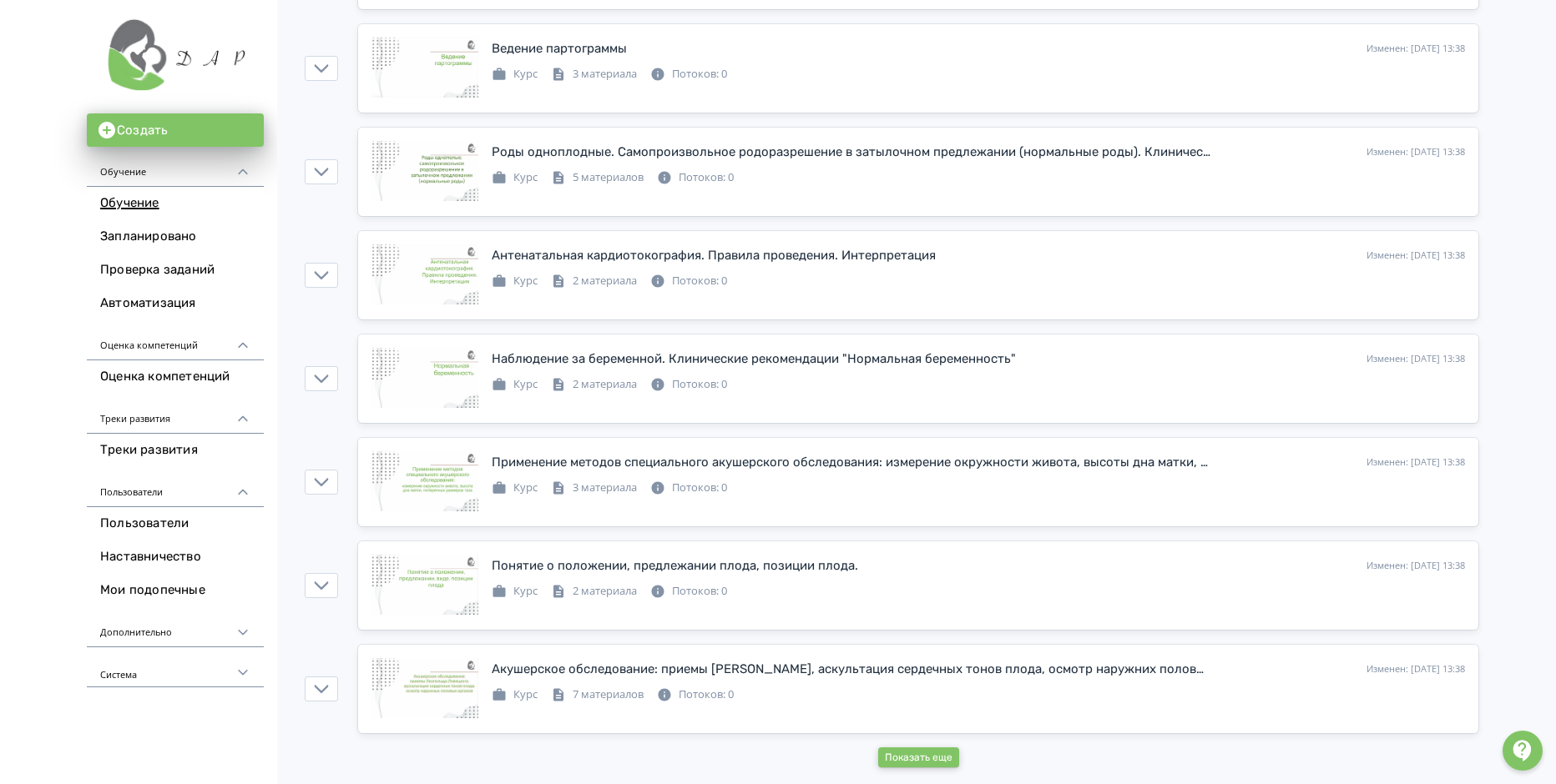
click at [916, 760] on button "Показать еще" at bounding box center [918, 758] width 81 height 20
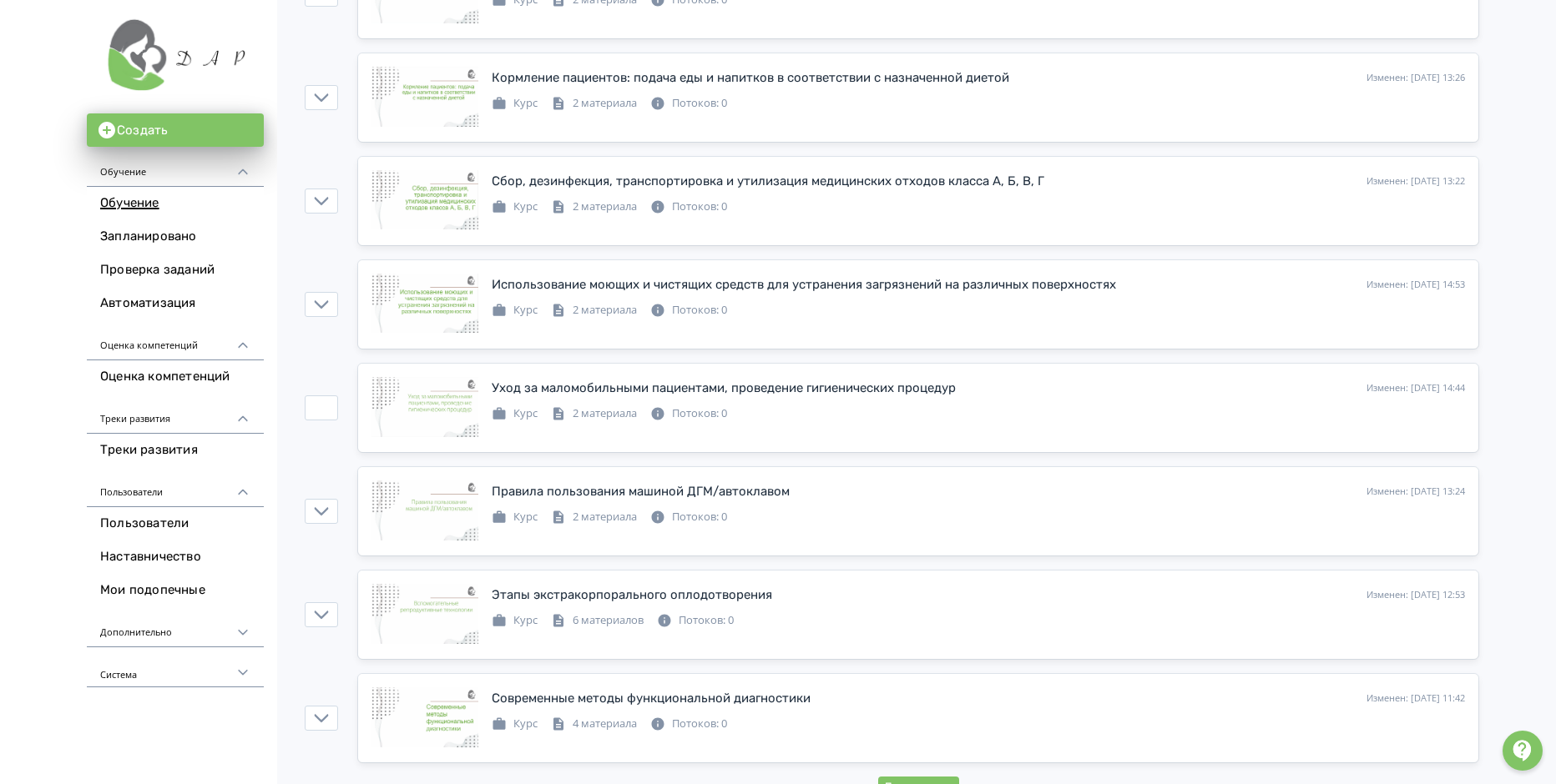
scroll to position [9912, 0]
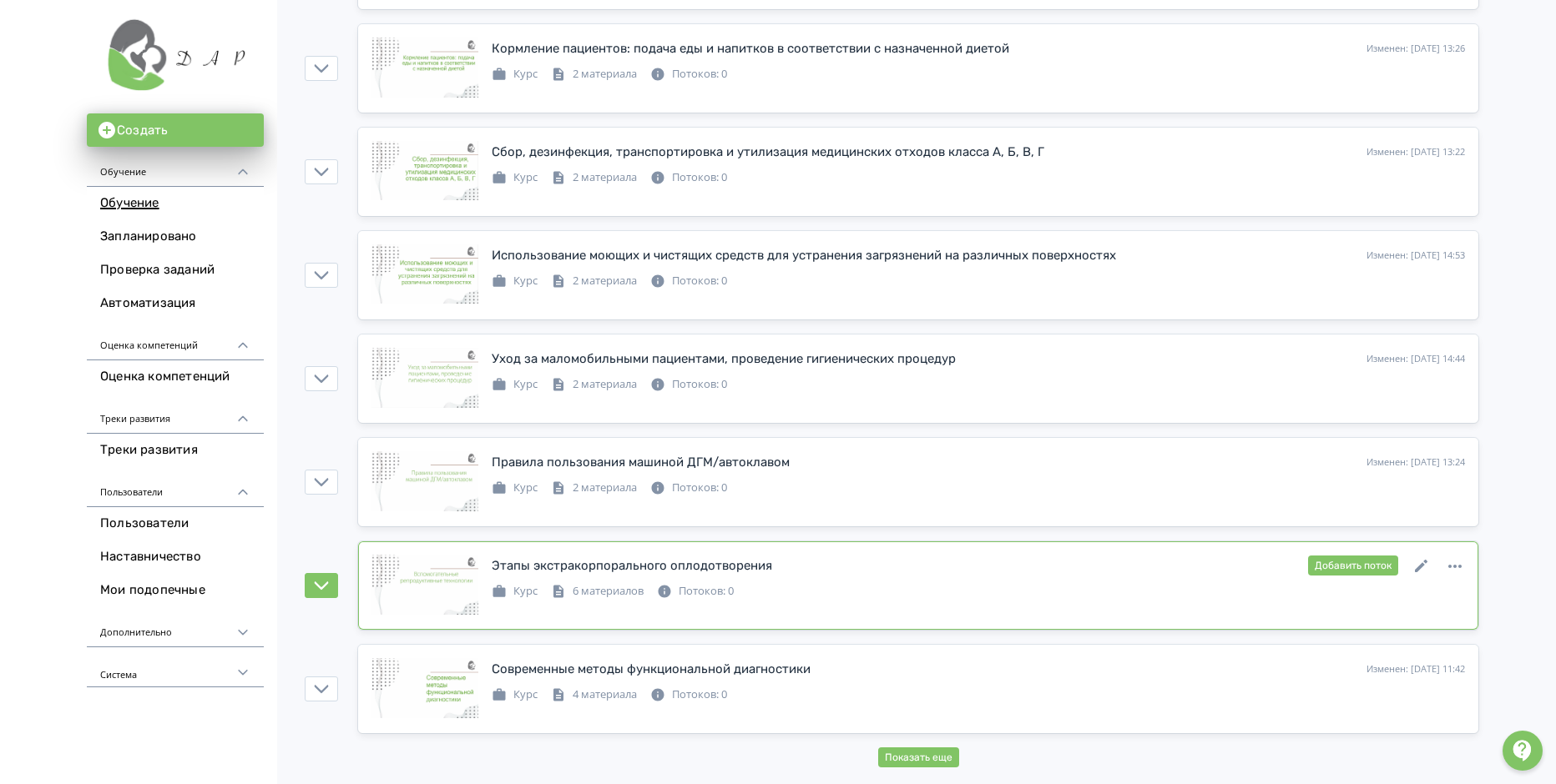
click at [622, 563] on div "Этапы экстракорпорального оплодотворения" at bounding box center [632, 566] width 281 height 19
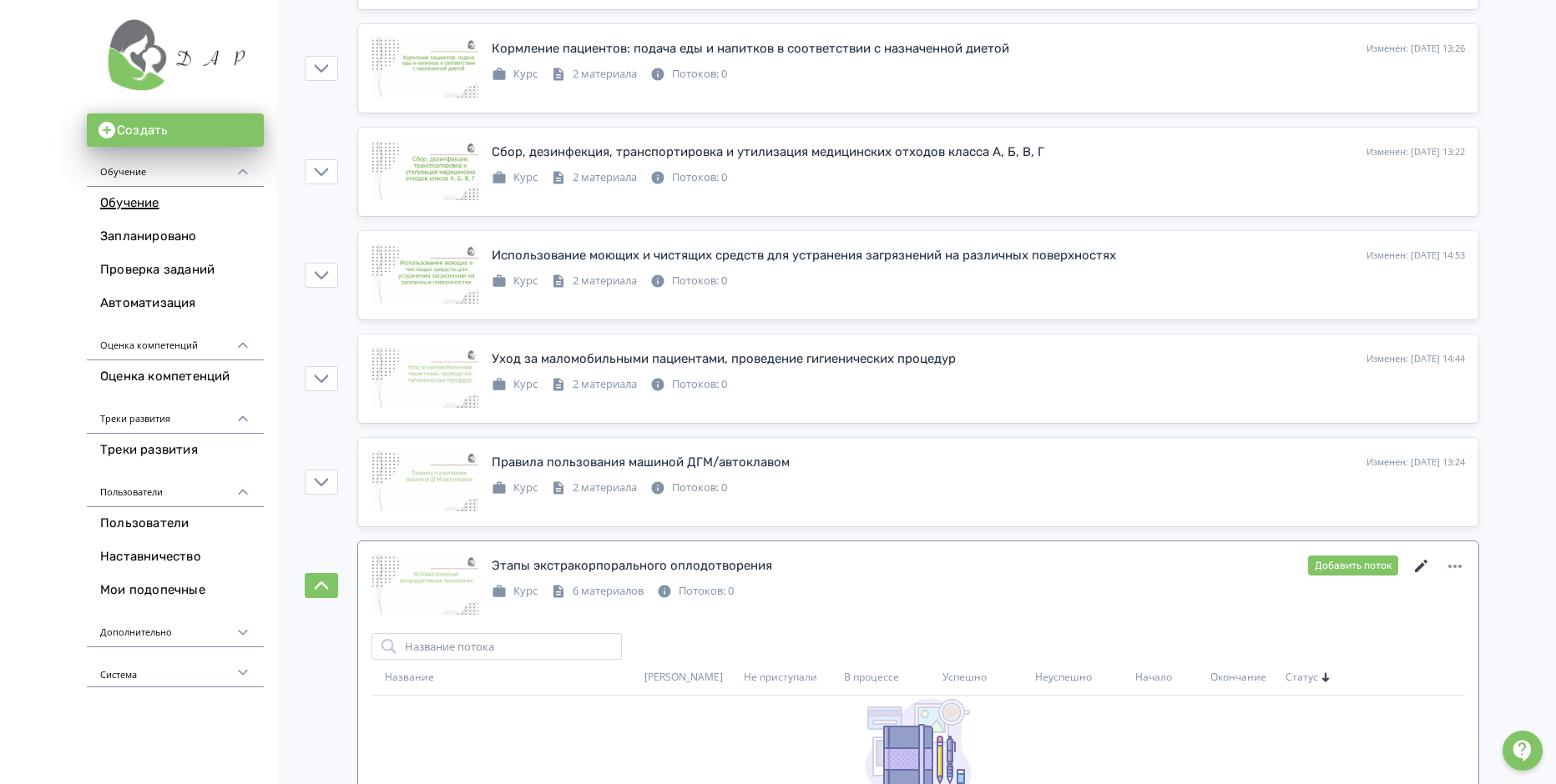
click at [1424, 567] on icon at bounding box center [1422, 567] width 20 height 20
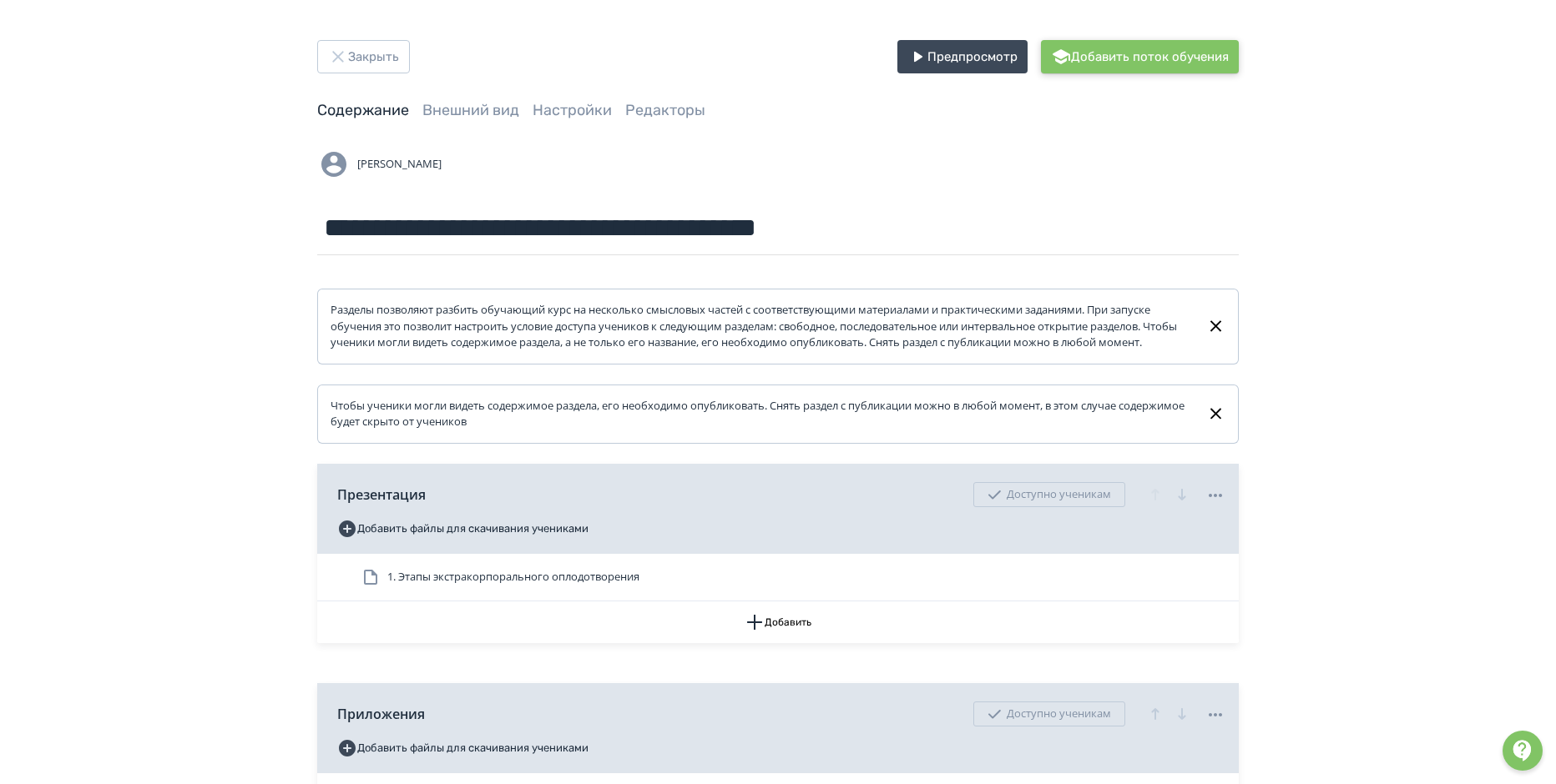
click at [1107, 51] on button "Добавить поток обучения" at bounding box center [1139, 57] width 198 height 34
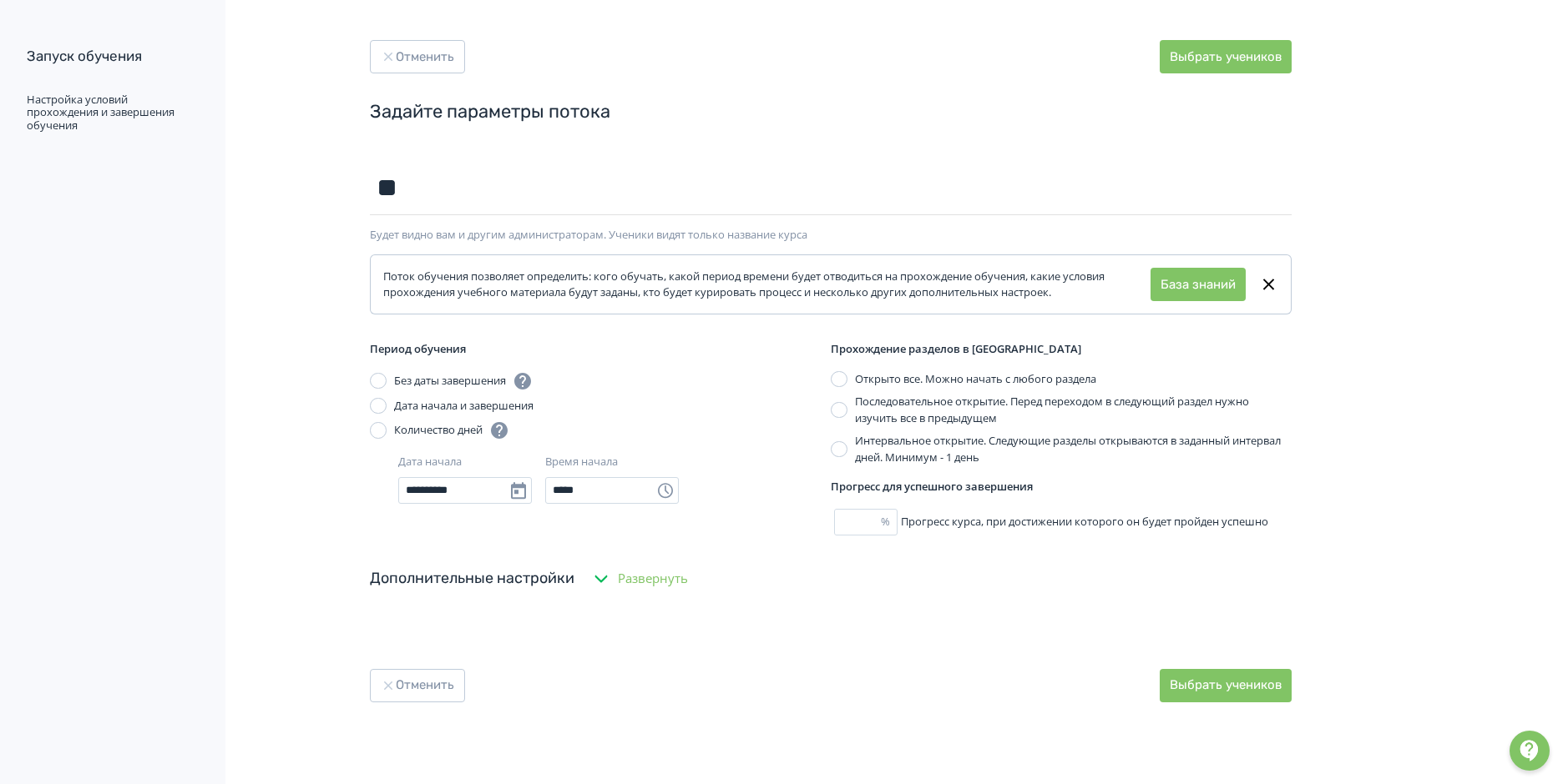
type input "**"
click at [375, 405] on div at bounding box center [378, 406] width 17 height 17
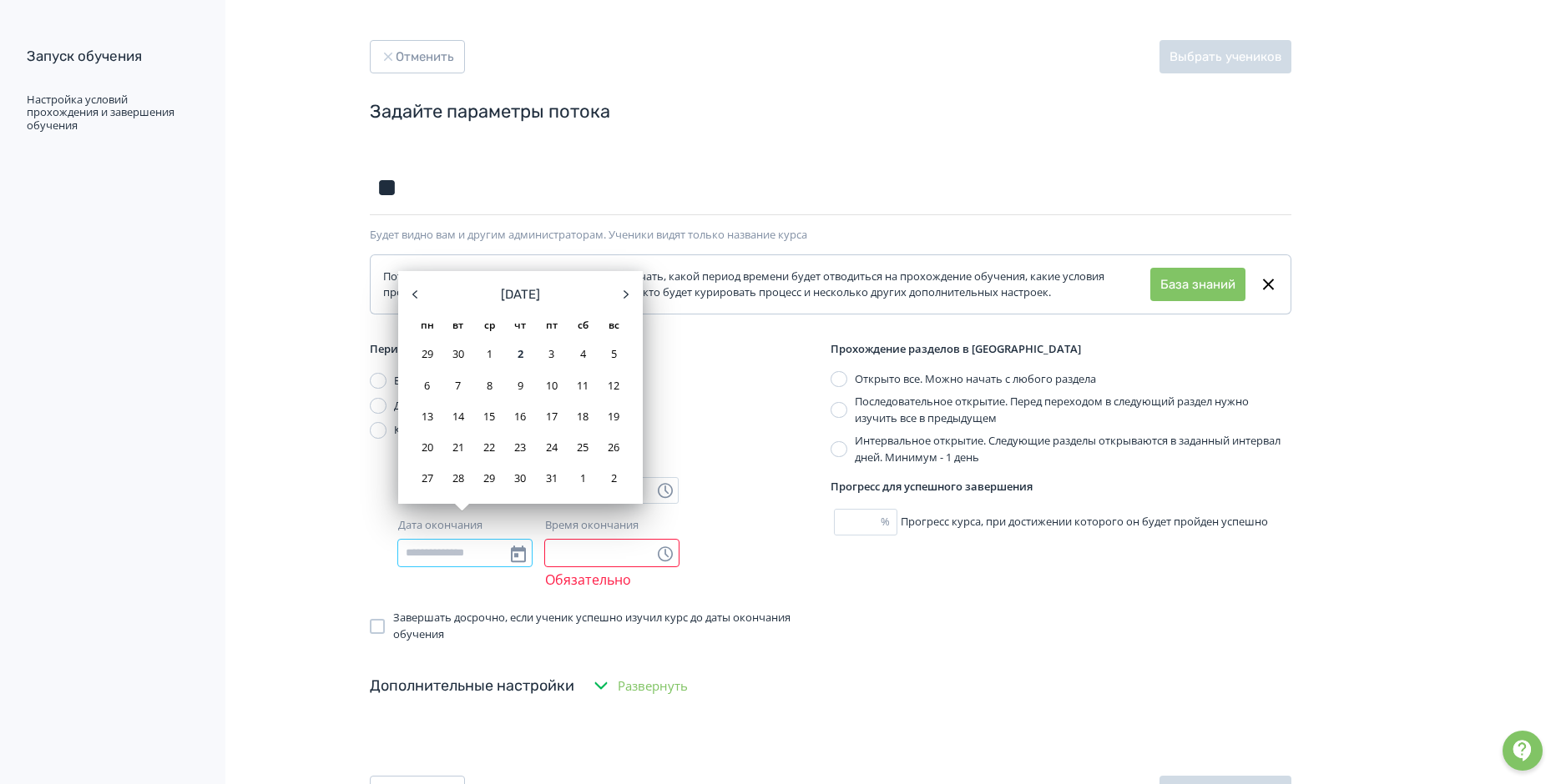
click at [446, 556] on input "Дата окончания" at bounding box center [465, 553] width 133 height 27
click at [623, 293] on icon at bounding box center [626, 295] width 20 height 20
click at [485, 447] on div "19" at bounding box center [489, 448] width 27 height 27
type input "**********"
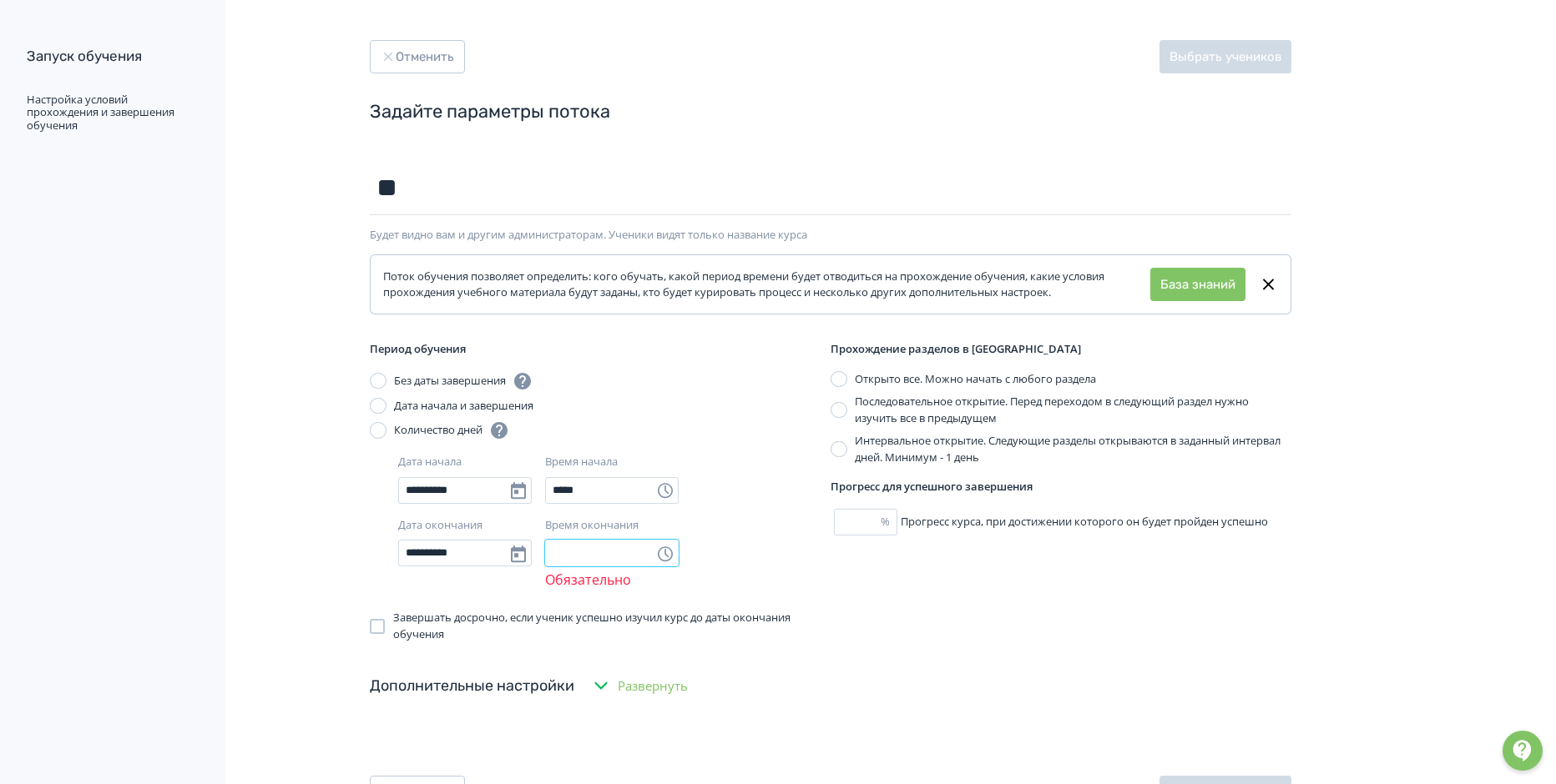
click at [606, 556] on input "Время окончания" at bounding box center [611, 553] width 133 height 27
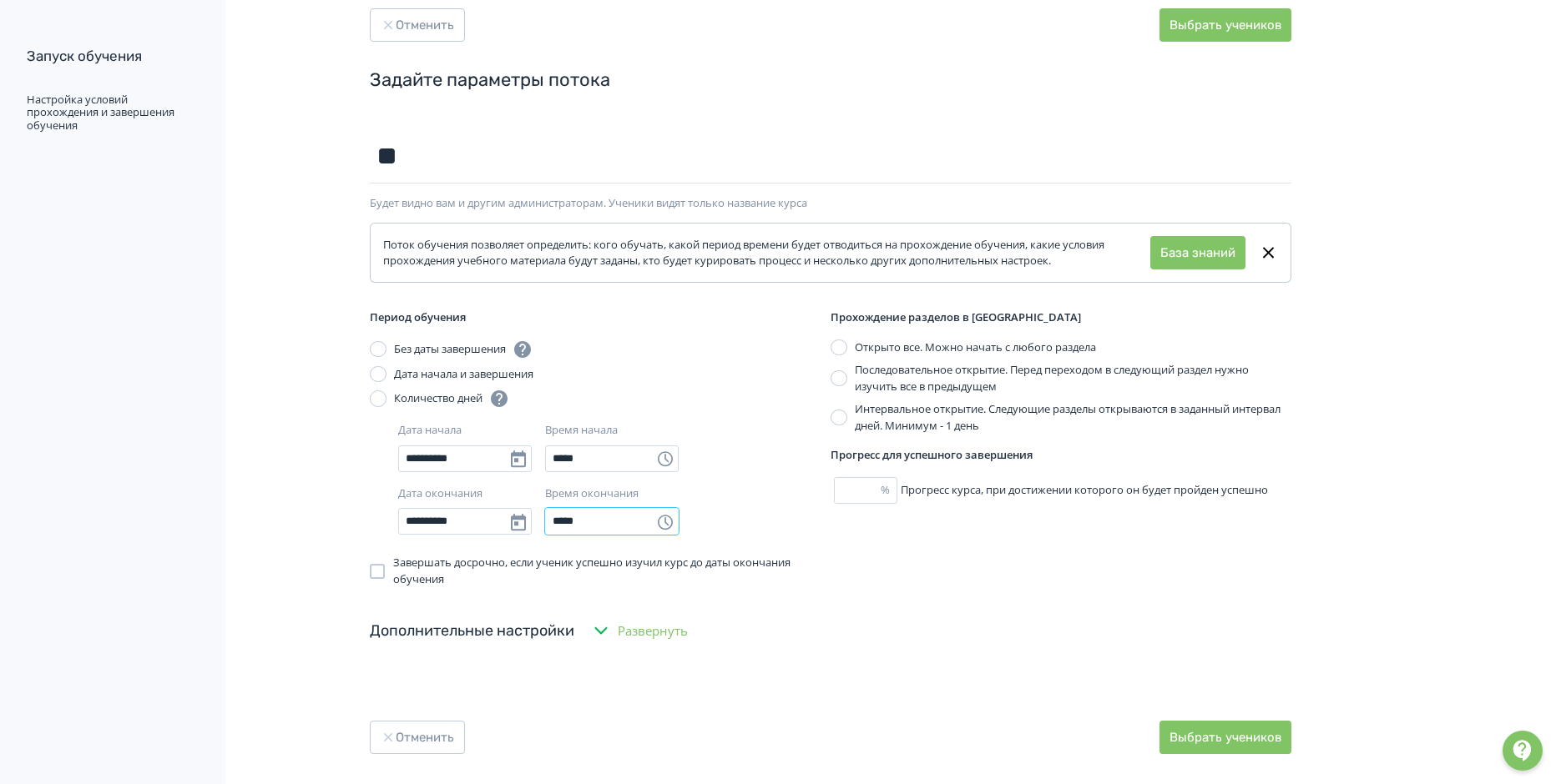
scroll to position [62, 0]
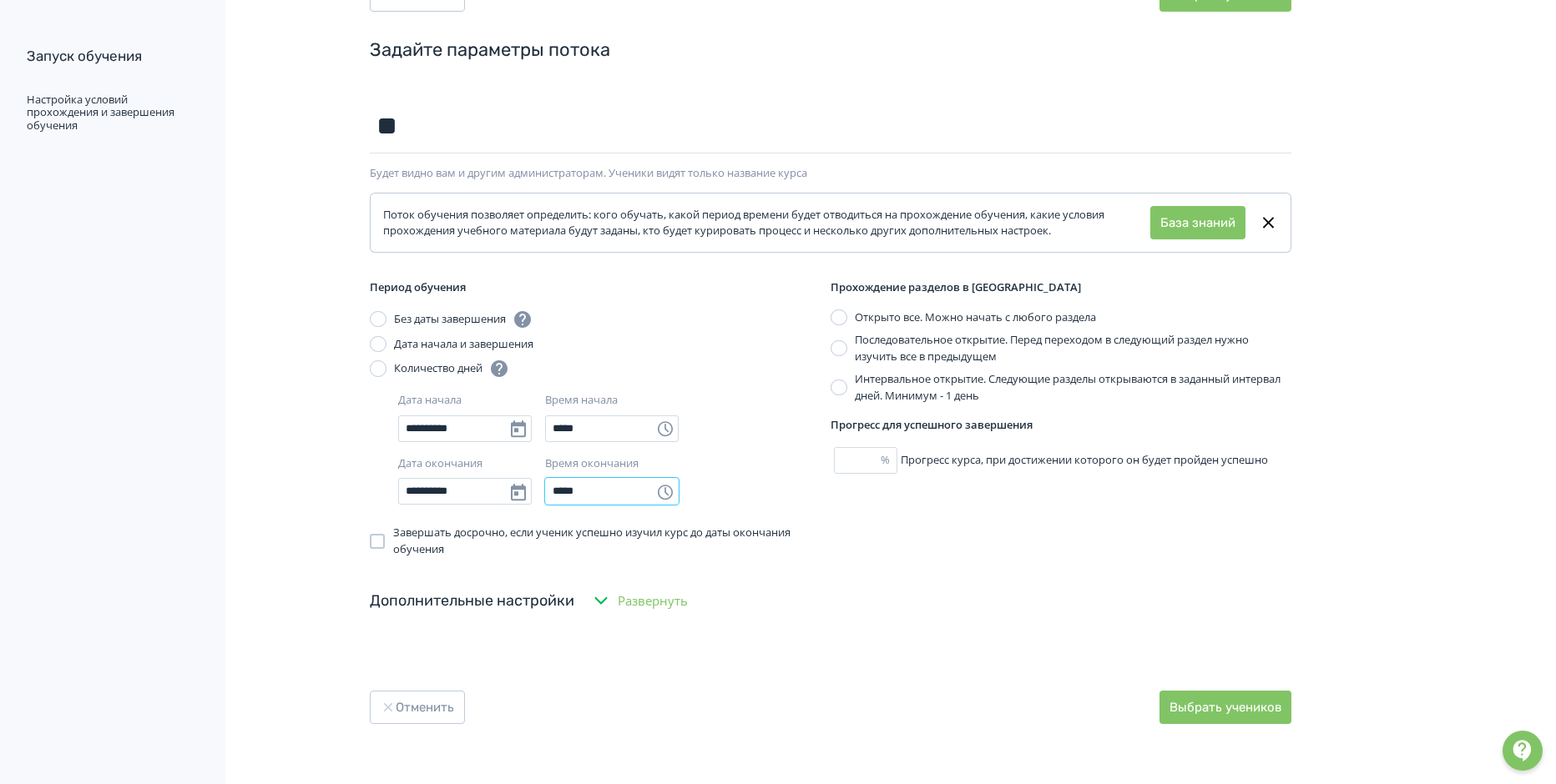
type input "*****"
click at [843, 350] on div at bounding box center [839, 349] width 17 height 17
click at [1213, 711] on button "Выбрать учеников" at bounding box center [1225, 708] width 132 height 34
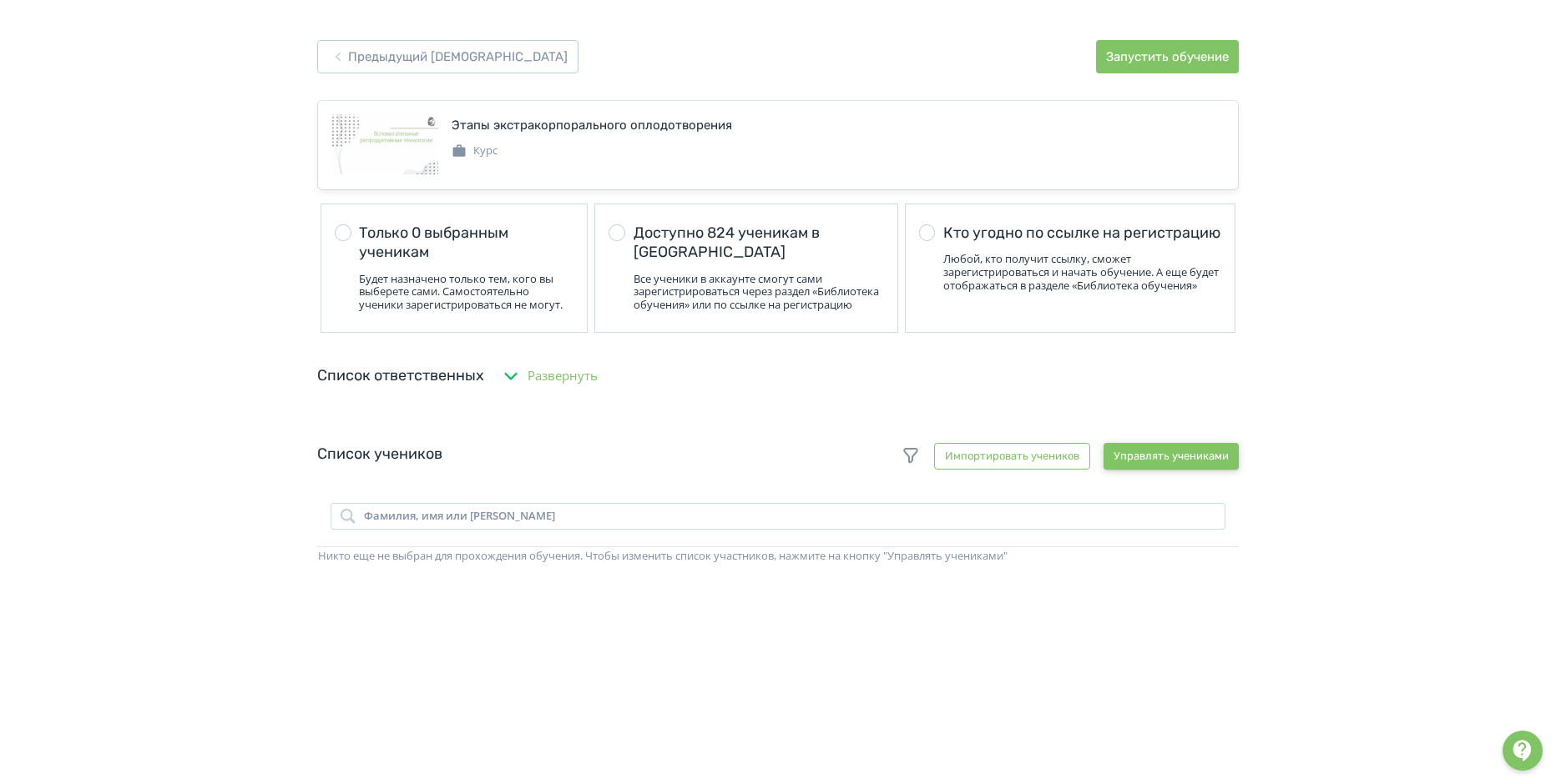
click at [1187, 468] on button "Управлять учениками" at bounding box center [1171, 457] width 135 height 27
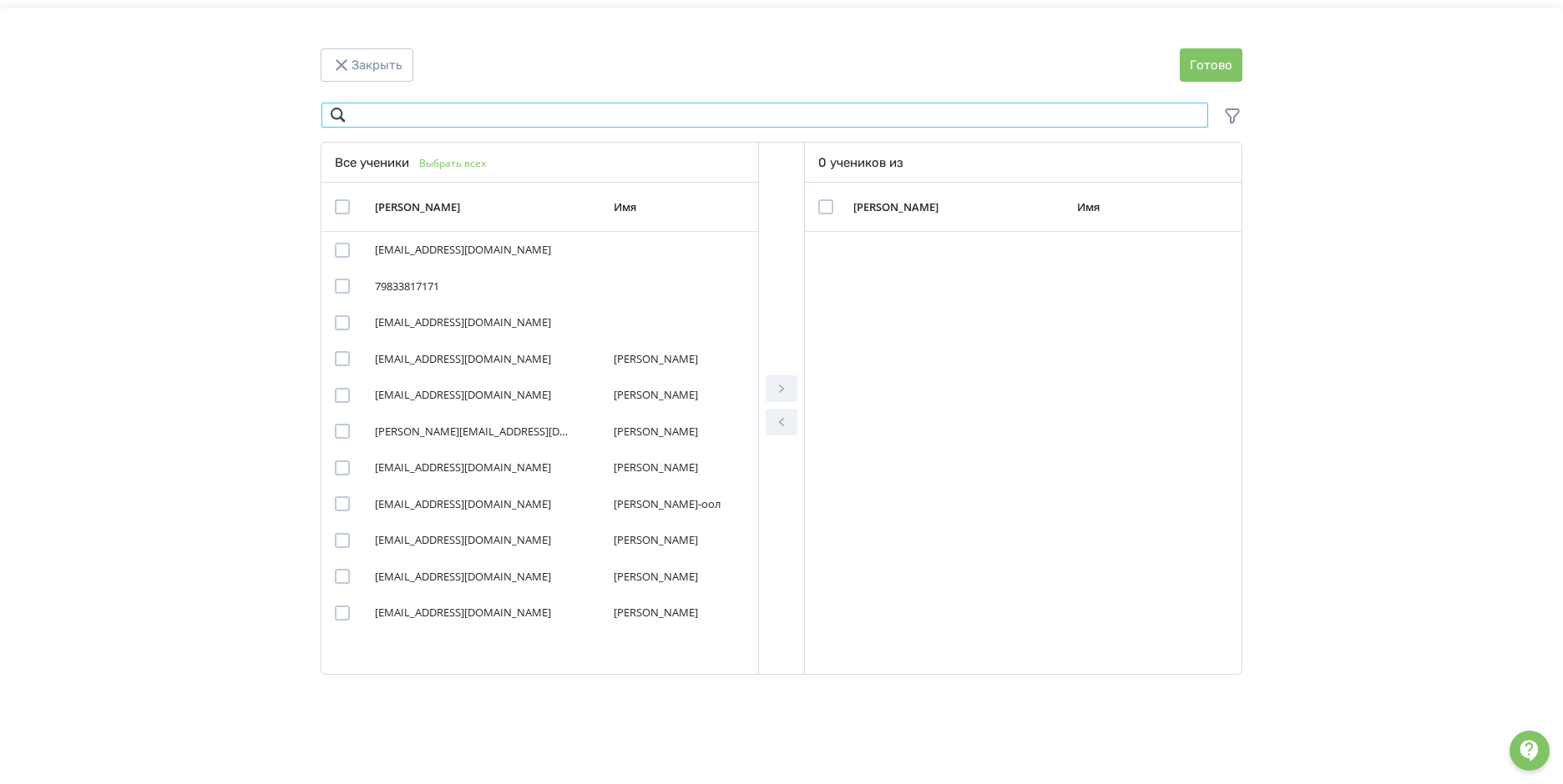
click at [406, 113] on input "Modal" at bounding box center [764, 115] width 888 height 27
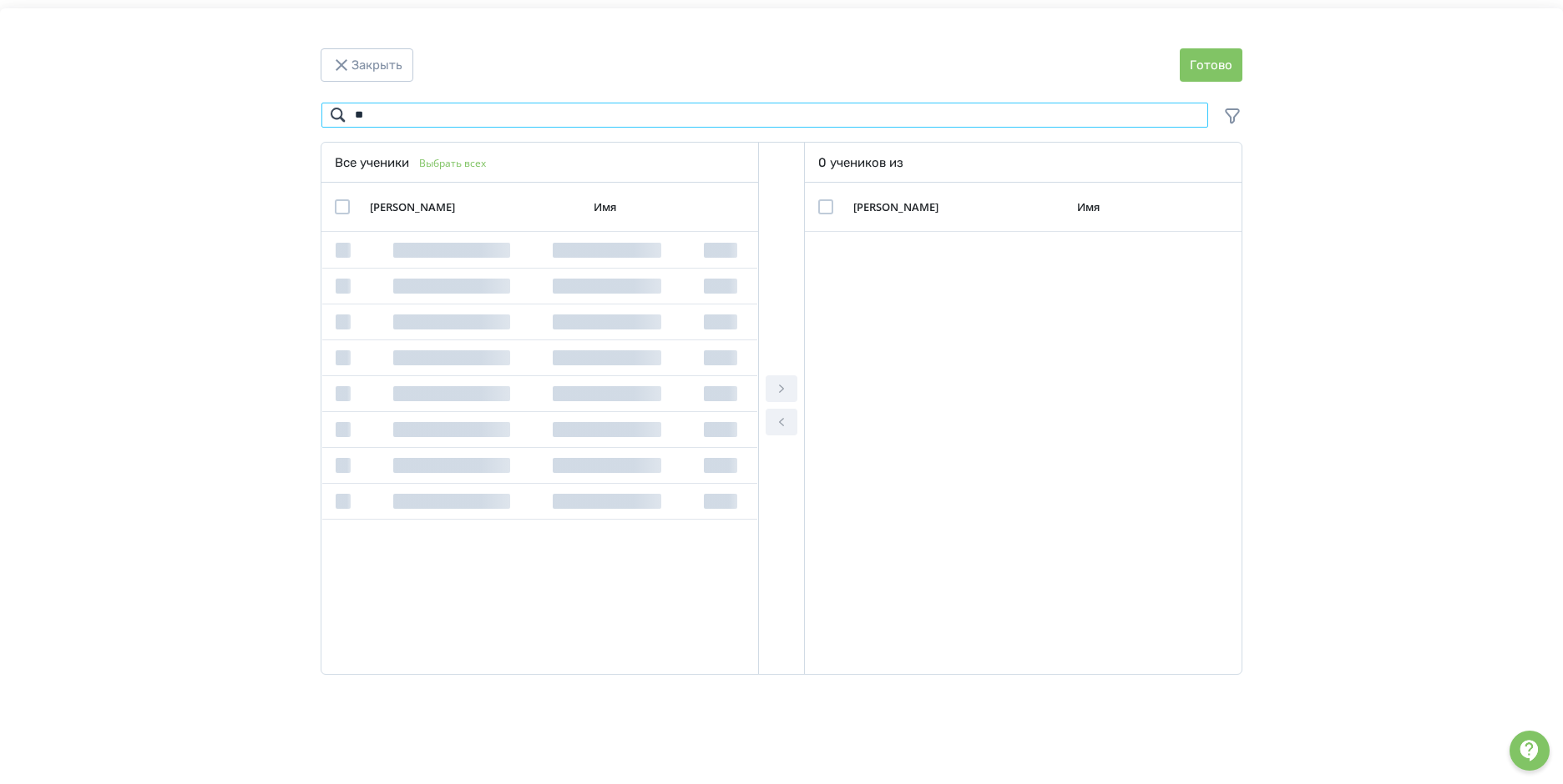
type input "*"
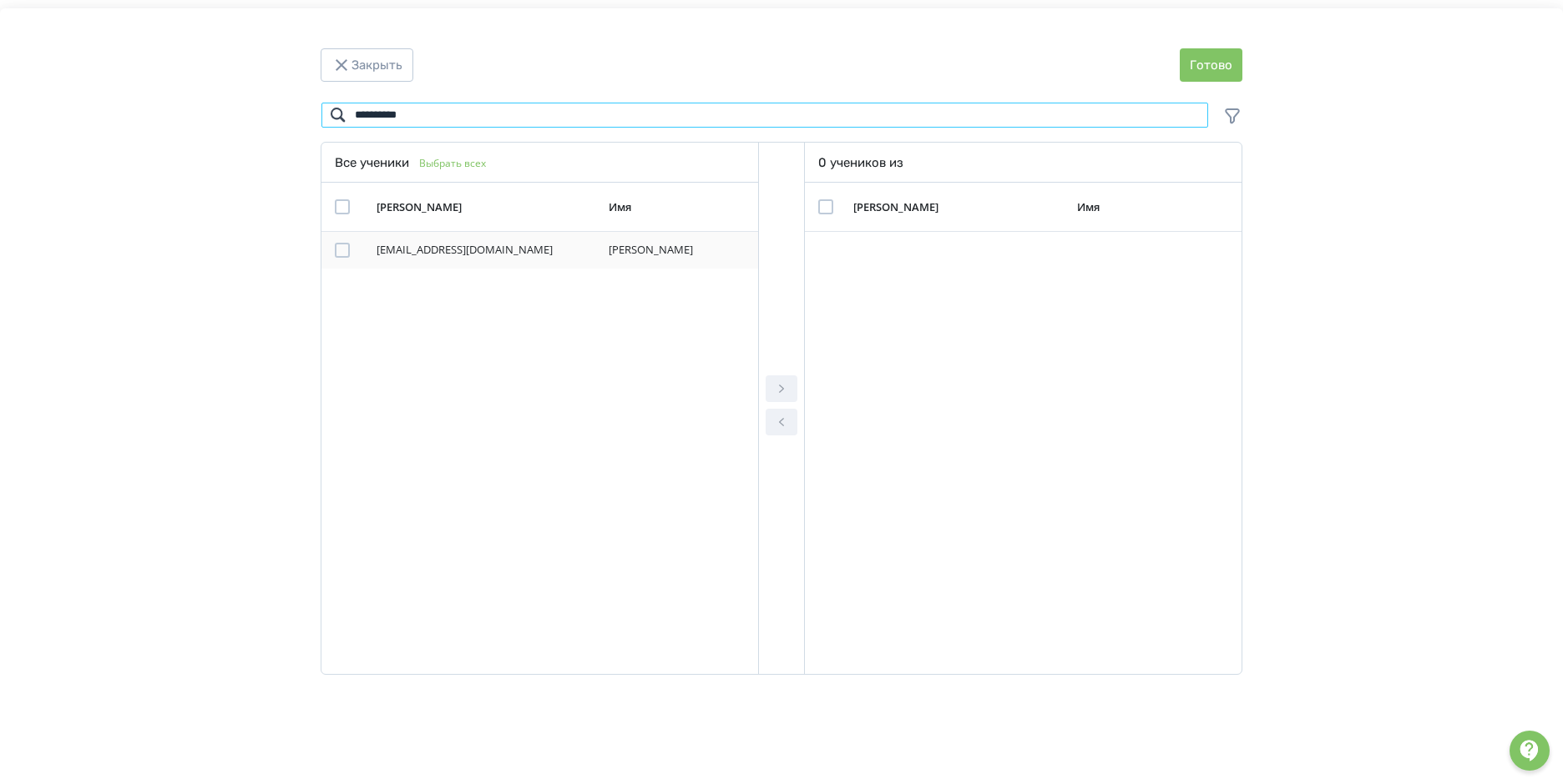
type input "**********"
click at [337, 252] on div "Modal" at bounding box center [342, 250] width 15 height 15
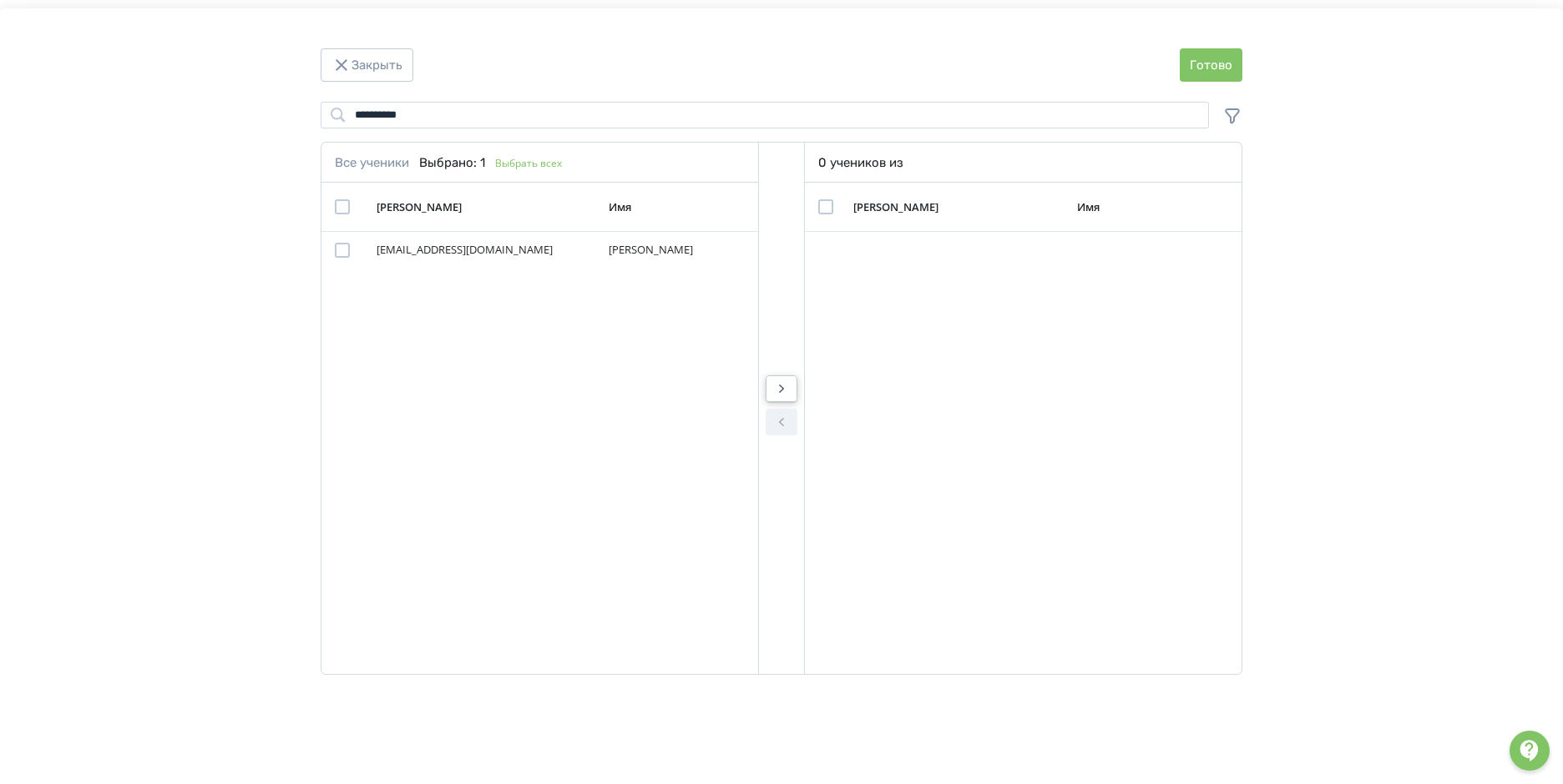
click at [788, 386] on icon "Modal" at bounding box center [782, 389] width 20 height 20
click at [1205, 53] on button "Готово" at bounding box center [1211, 65] width 62 height 34
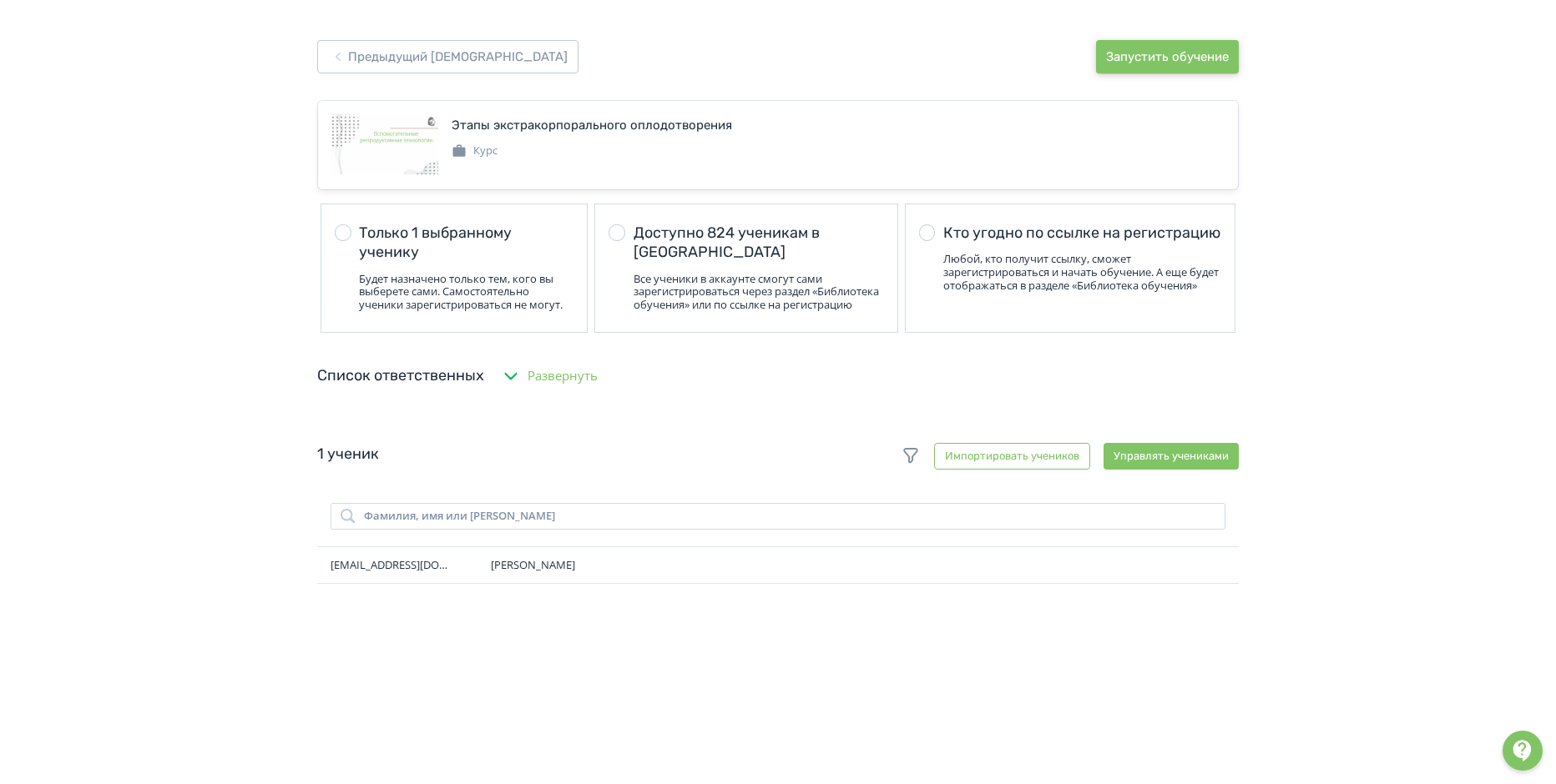
click at [1159, 51] on button "Запустить обучение" at bounding box center [1167, 57] width 143 height 34
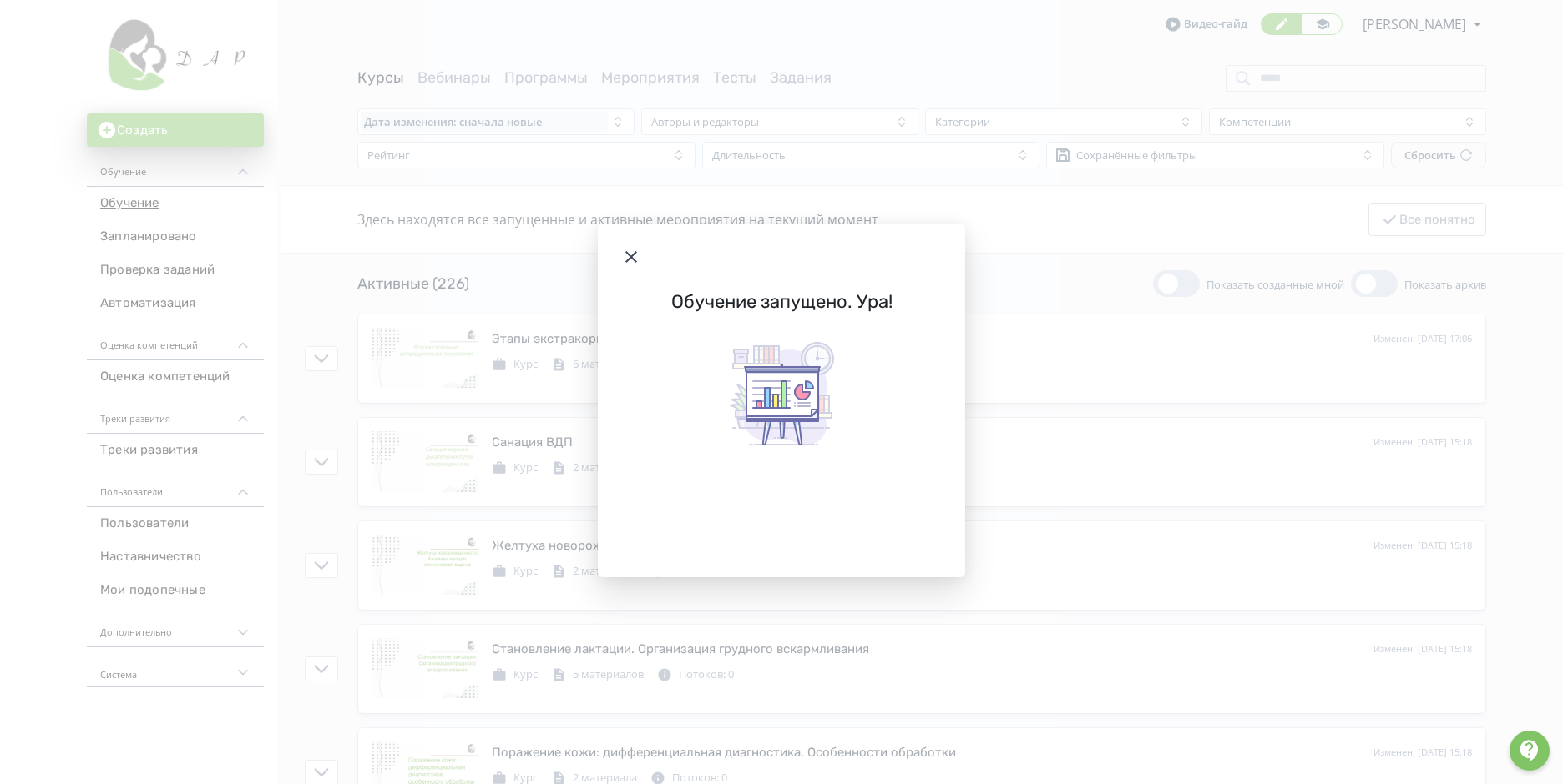
click at [625, 255] on icon "Modal" at bounding box center [631, 257] width 20 height 20
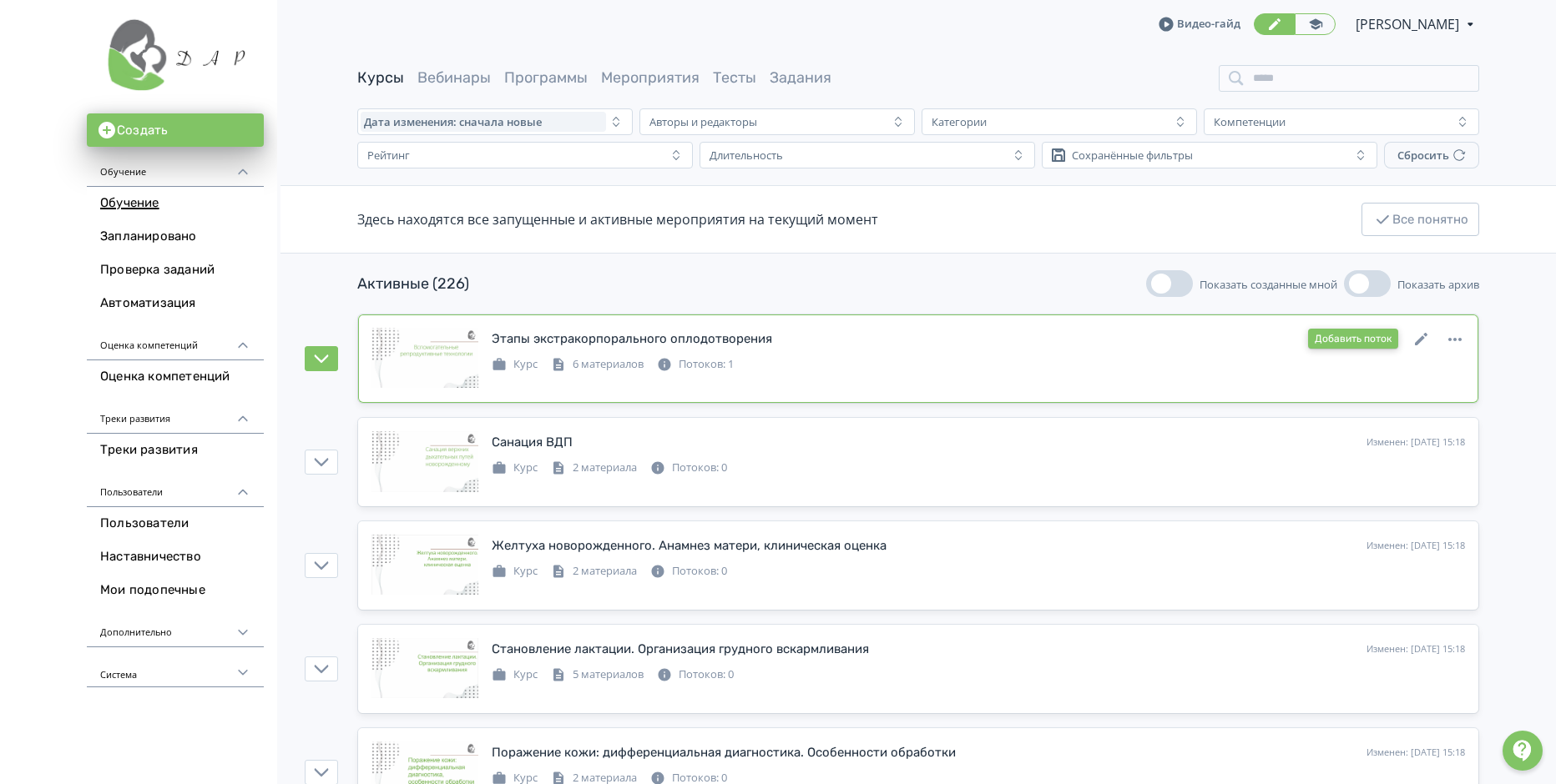
click at [1384, 335] on button "Добавить поток" at bounding box center [1353, 339] width 90 height 20
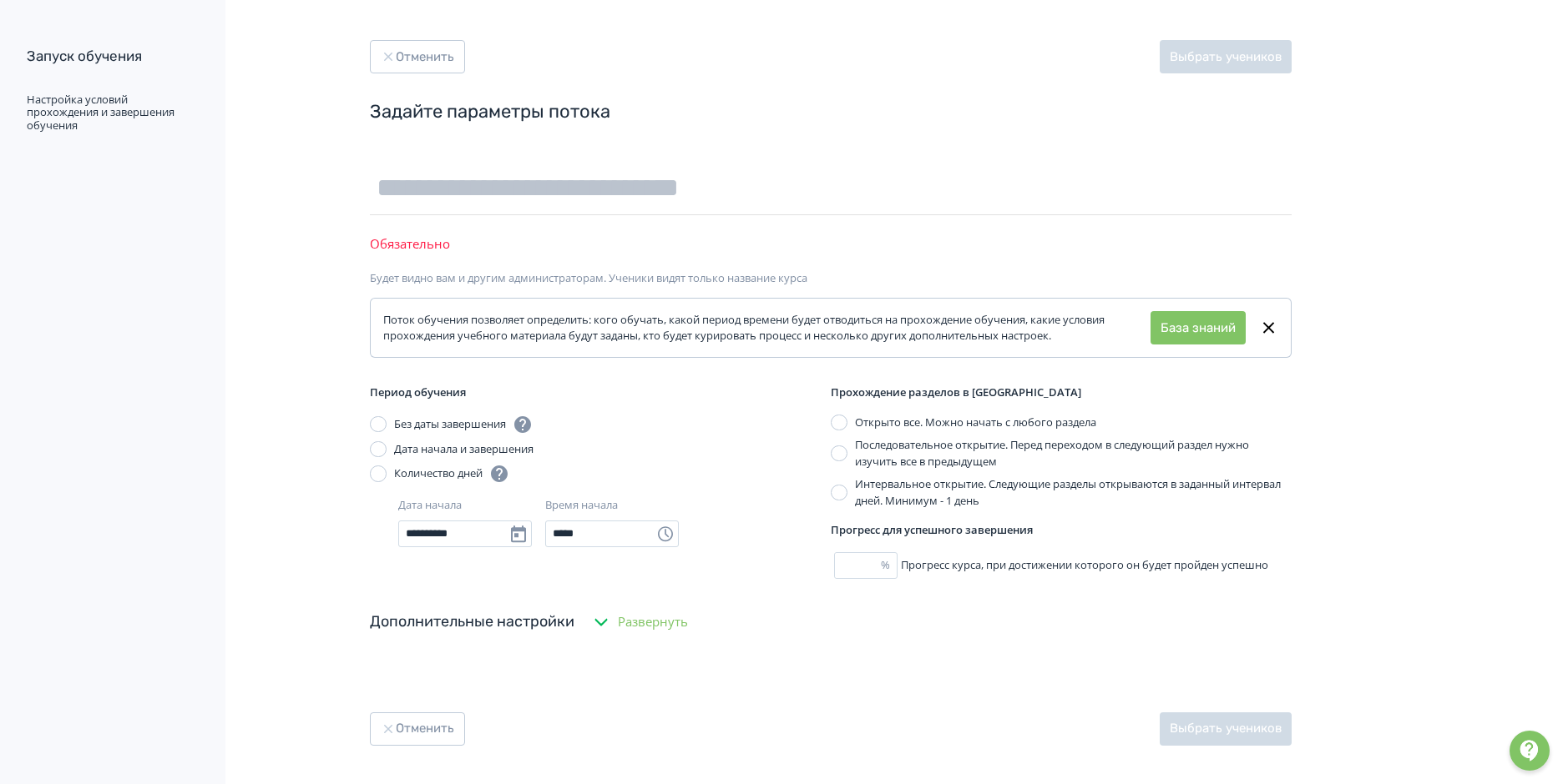
click at [380, 403] on div "**********" at bounding box center [600, 475] width 461 height 183
click at [379, 454] on div at bounding box center [378, 450] width 17 height 17
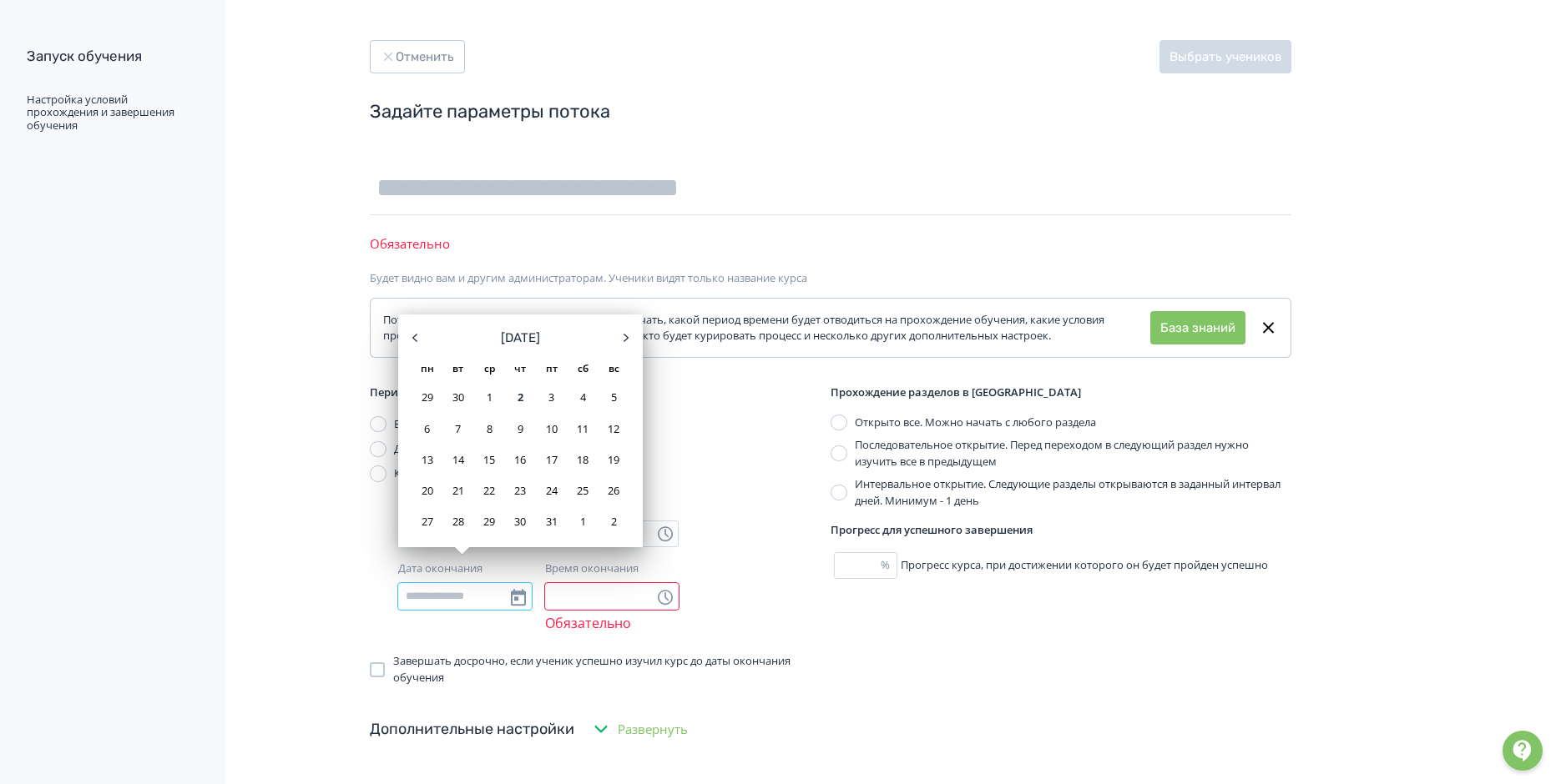
click at [460, 596] on input "Дата окончания" at bounding box center [465, 597] width 133 height 27
click at [628, 341] on icon at bounding box center [626, 338] width 20 height 20
click at [627, 336] on icon at bounding box center [626, 338] width 20 height 20
click at [483, 459] on div "17" at bounding box center [489, 460] width 27 height 27
type input "**********"
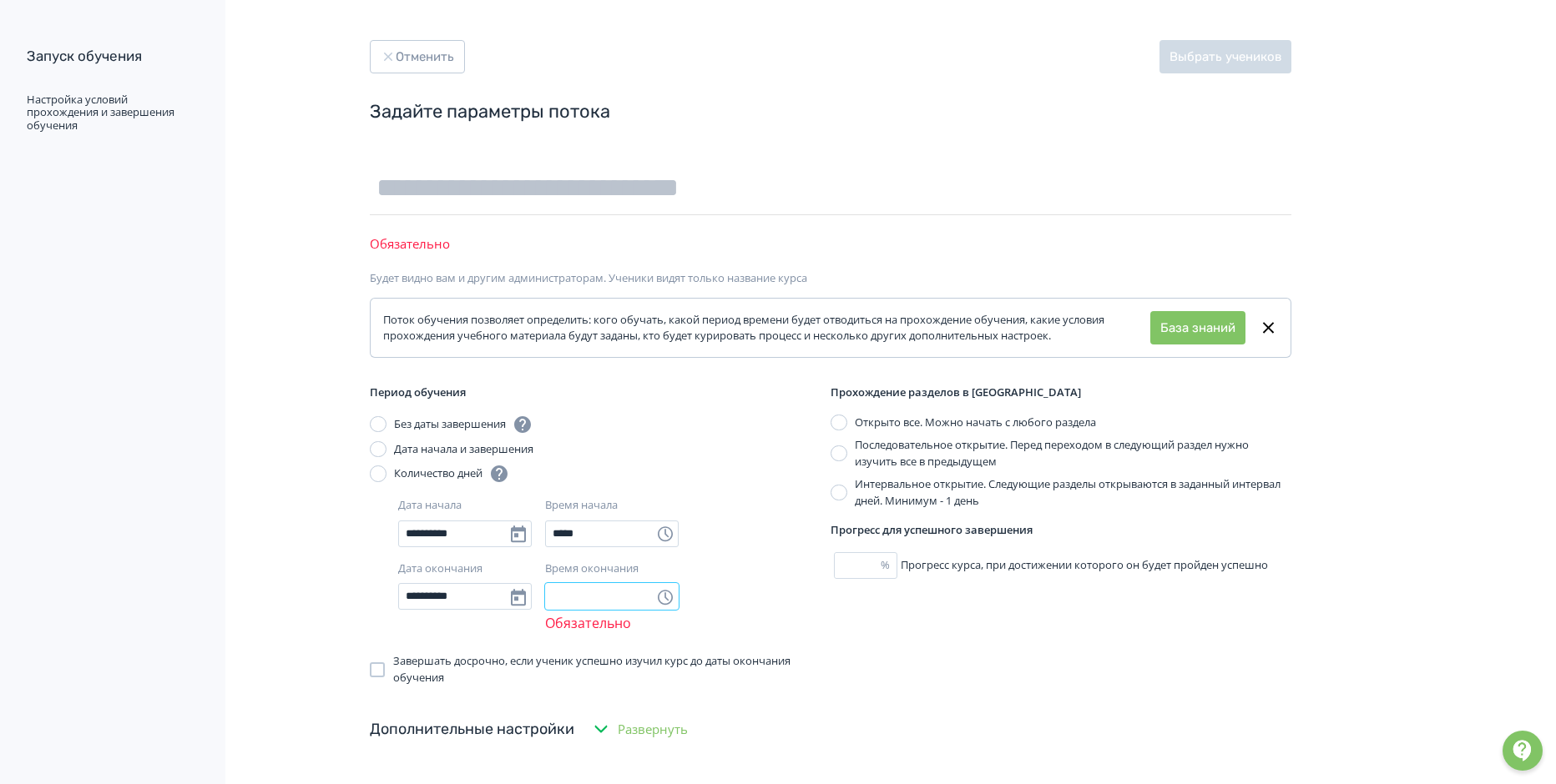
click at [552, 598] on input "Время окончания" at bounding box center [611, 597] width 133 height 27
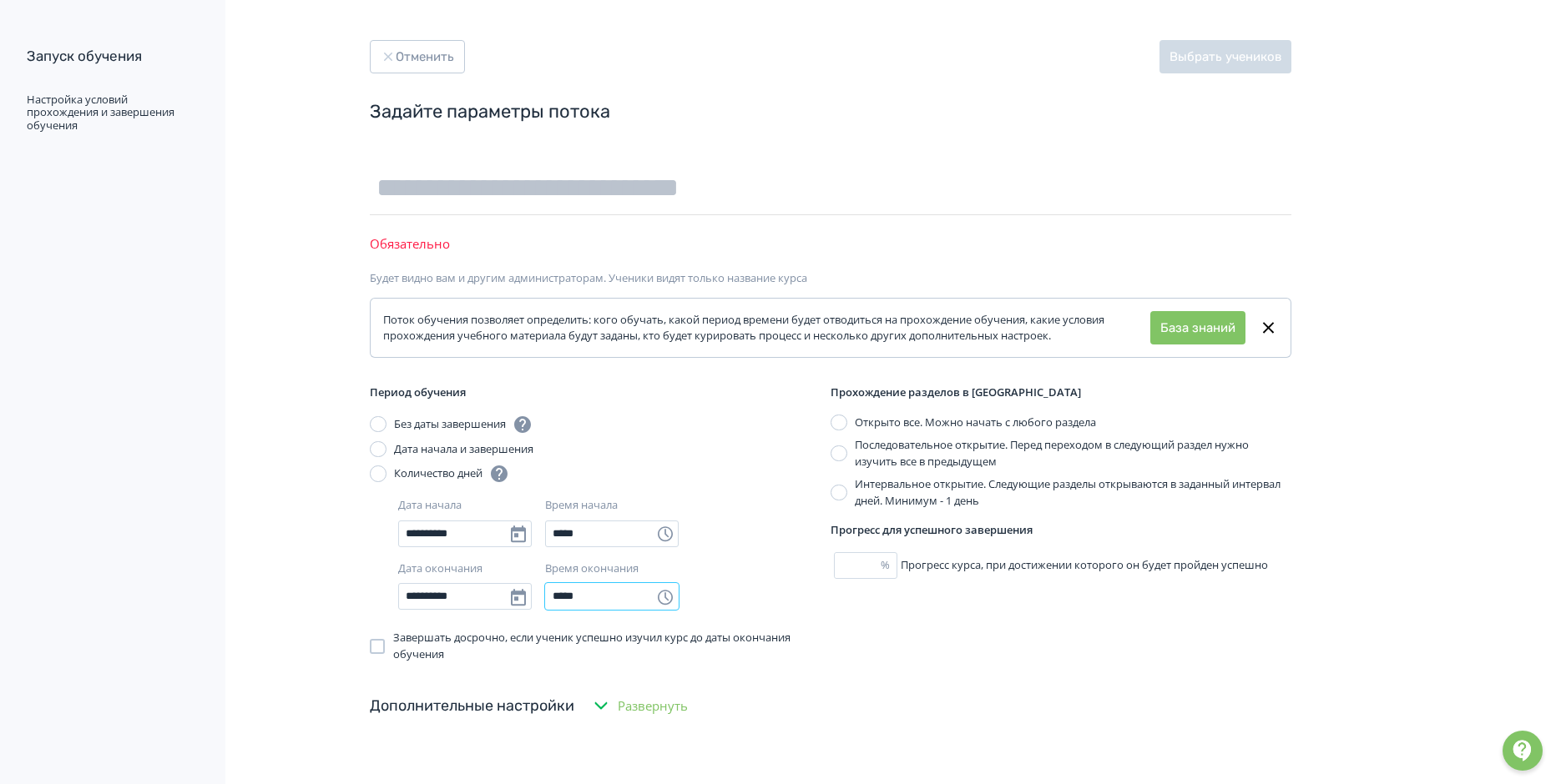
scroll to position [83, 0]
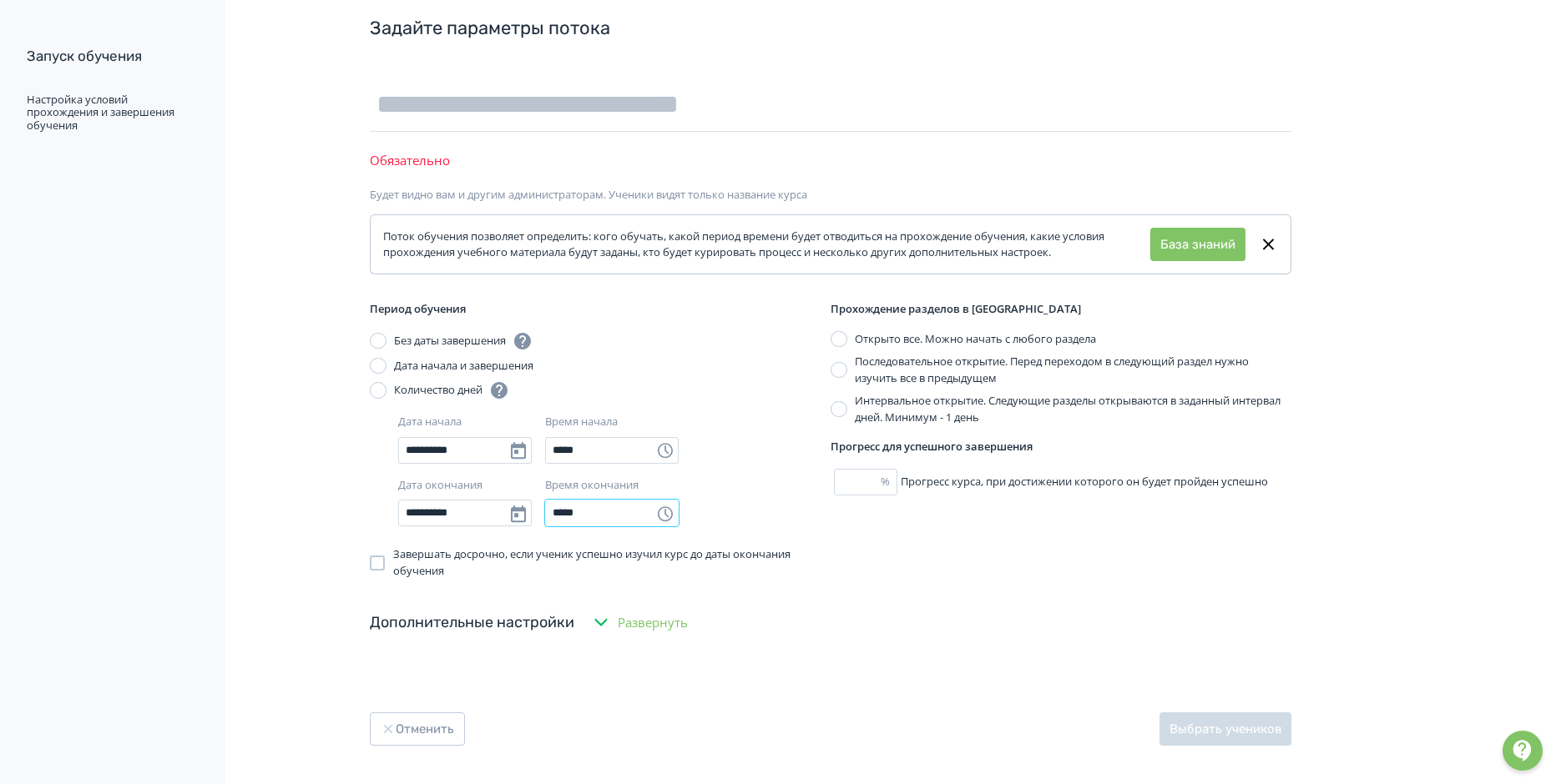
type input "*****"
click at [843, 364] on div at bounding box center [839, 371] width 17 height 17
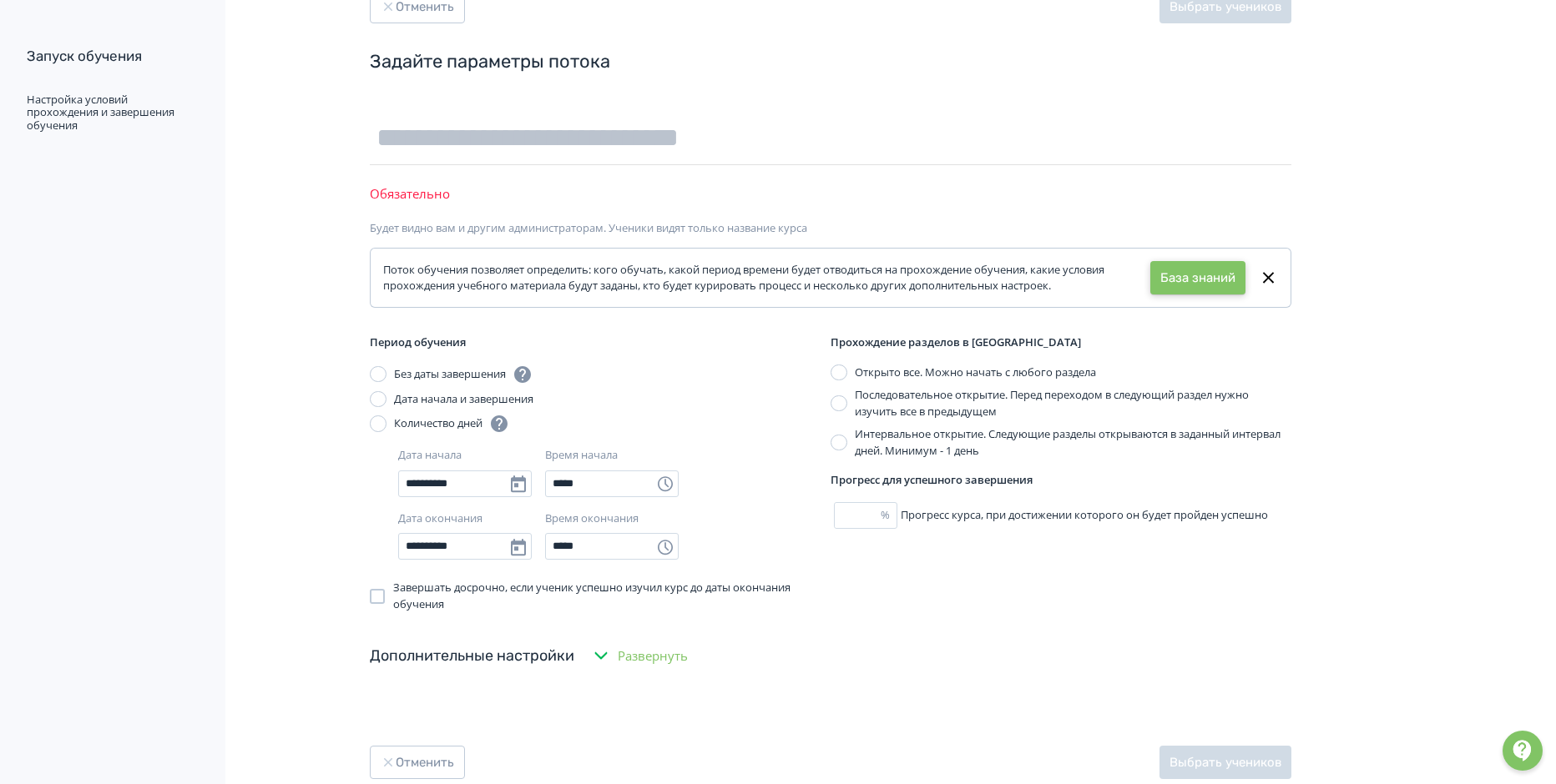
scroll to position [0, 0]
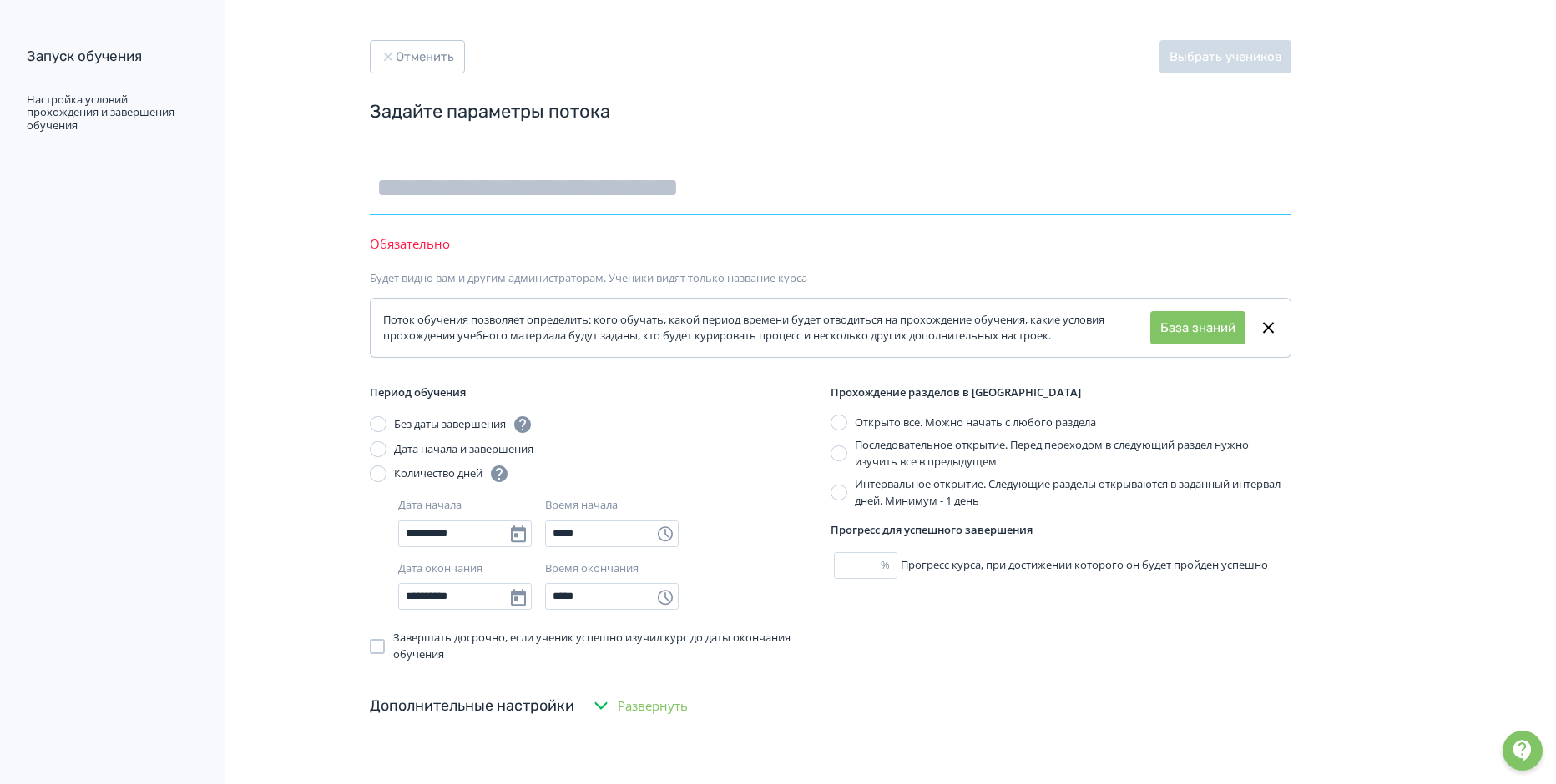
click at [429, 184] on input "text" at bounding box center [830, 188] width 922 height 54
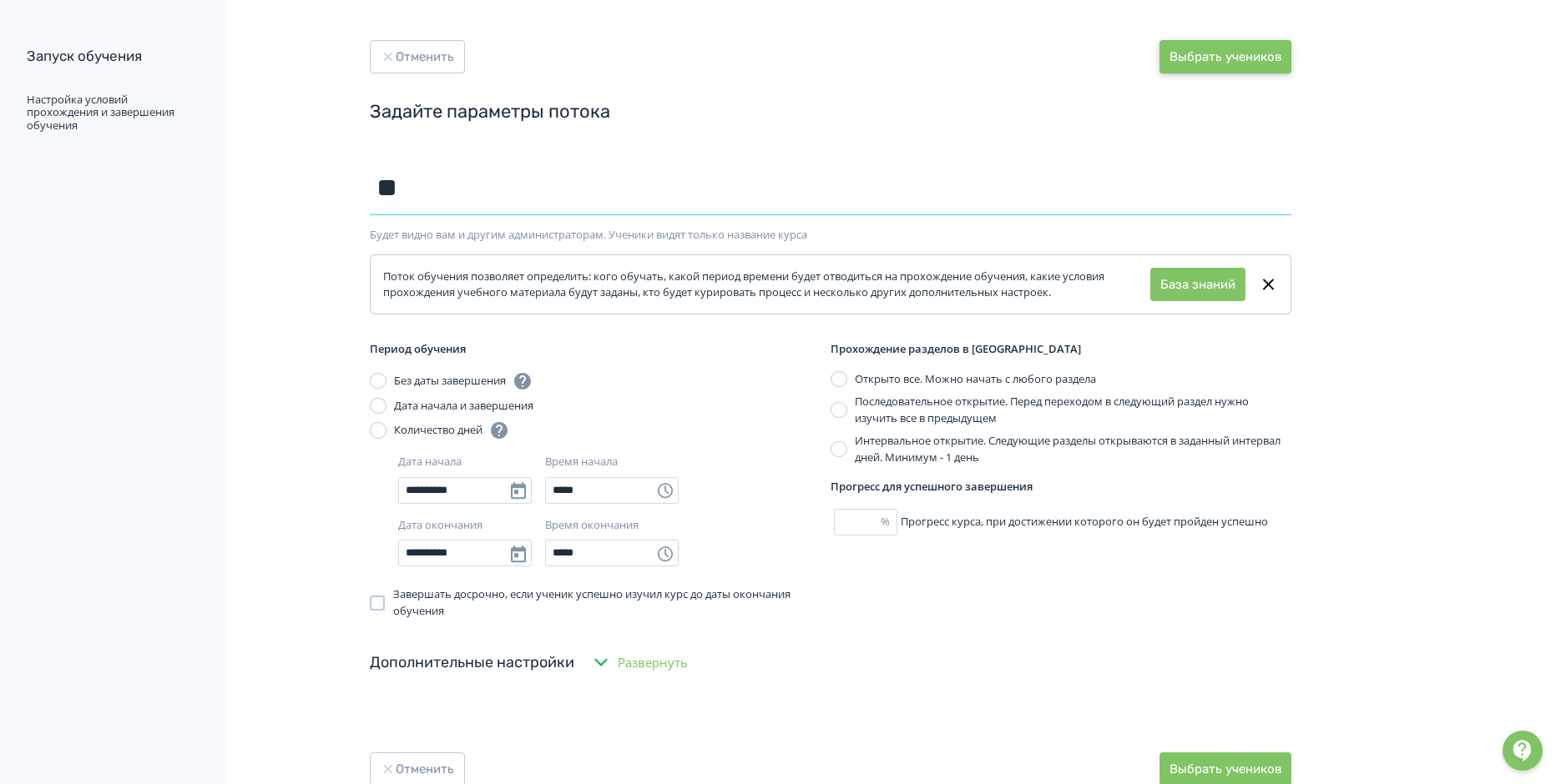
type input "**"
click at [1259, 50] on button "Выбрать учеников" at bounding box center [1225, 57] width 132 height 34
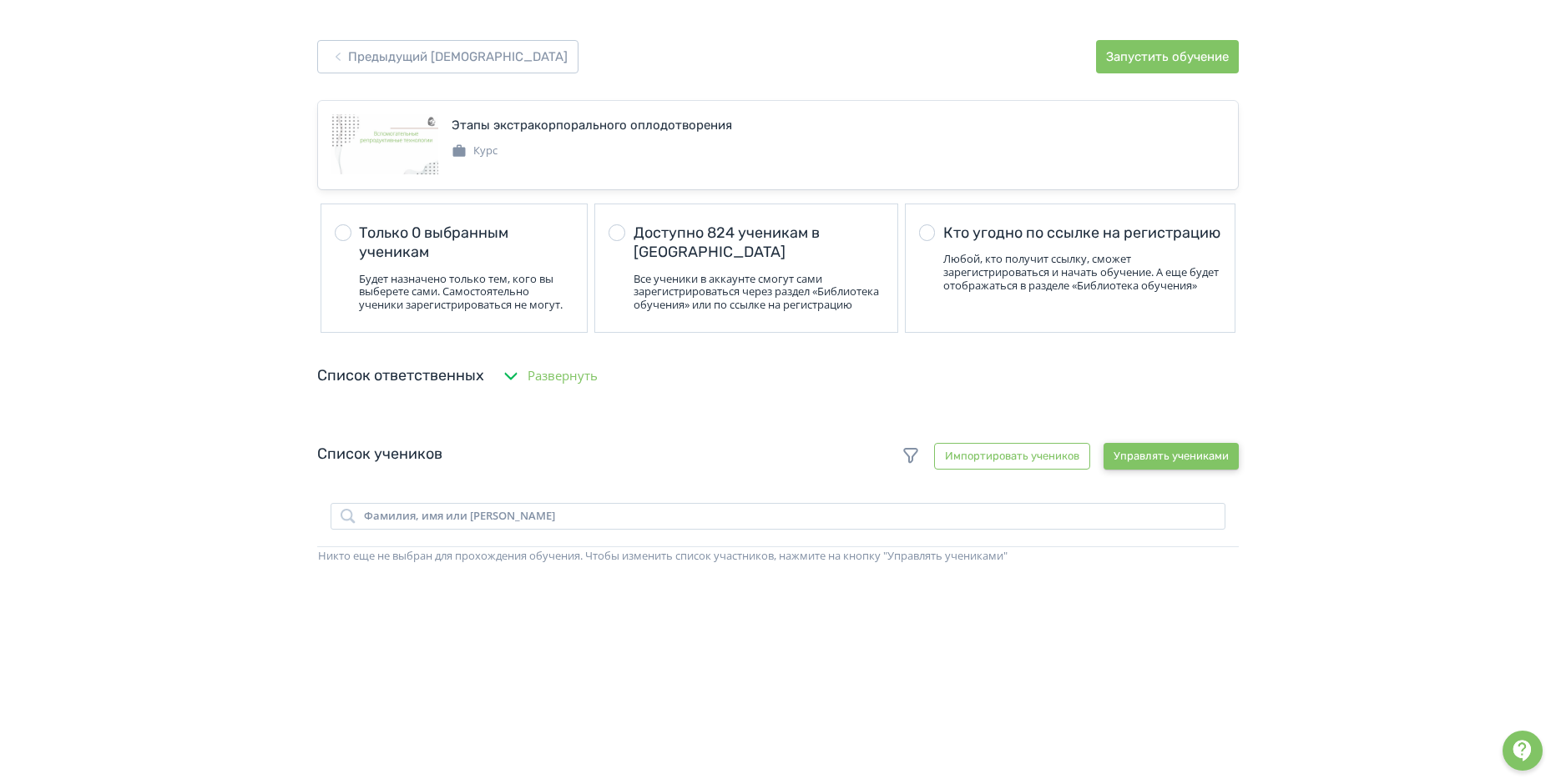
click at [1158, 462] on button "Управлять учениками" at bounding box center [1171, 457] width 135 height 27
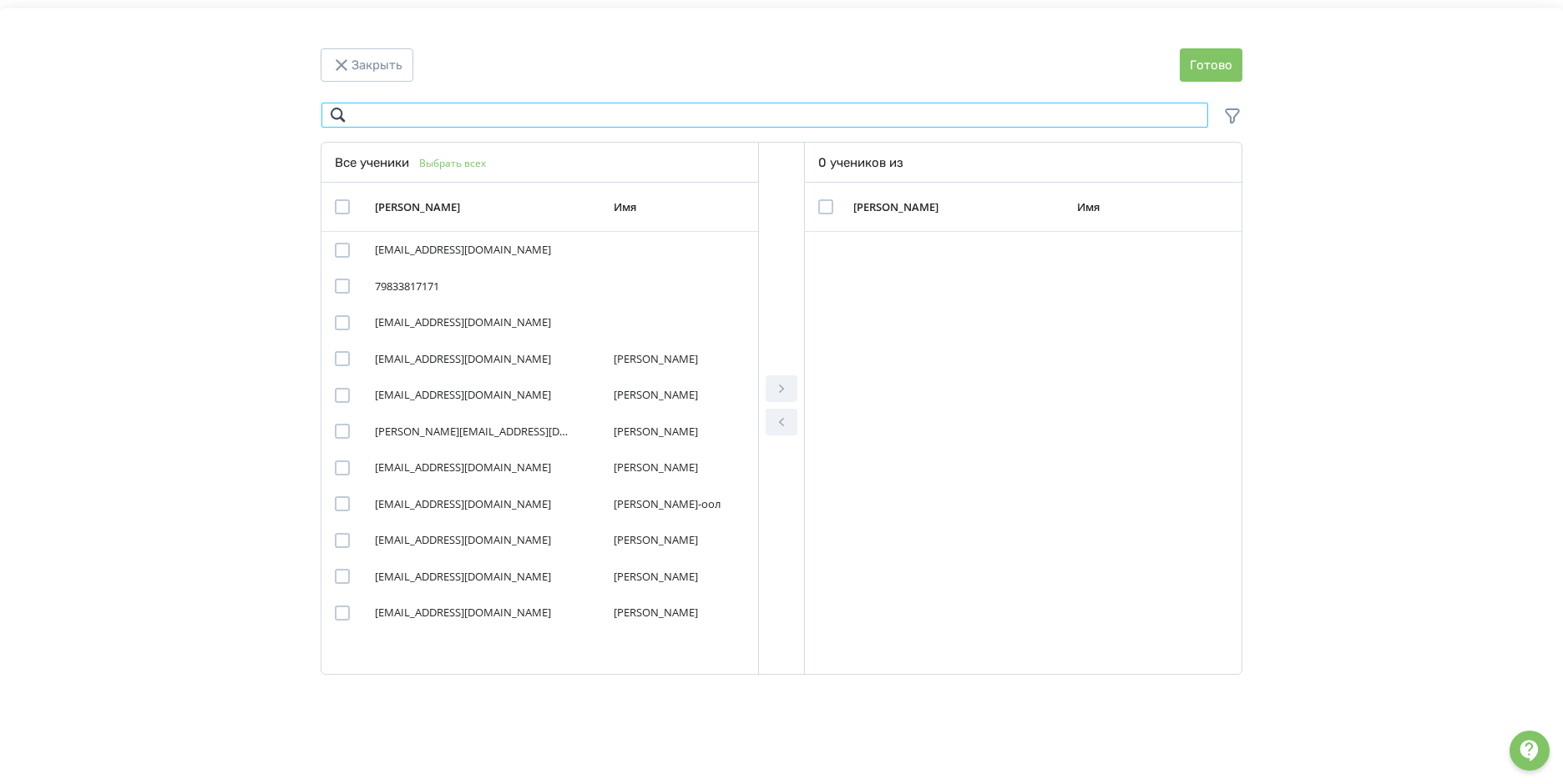
click at [370, 118] on input "Modal" at bounding box center [764, 115] width 888 height 27
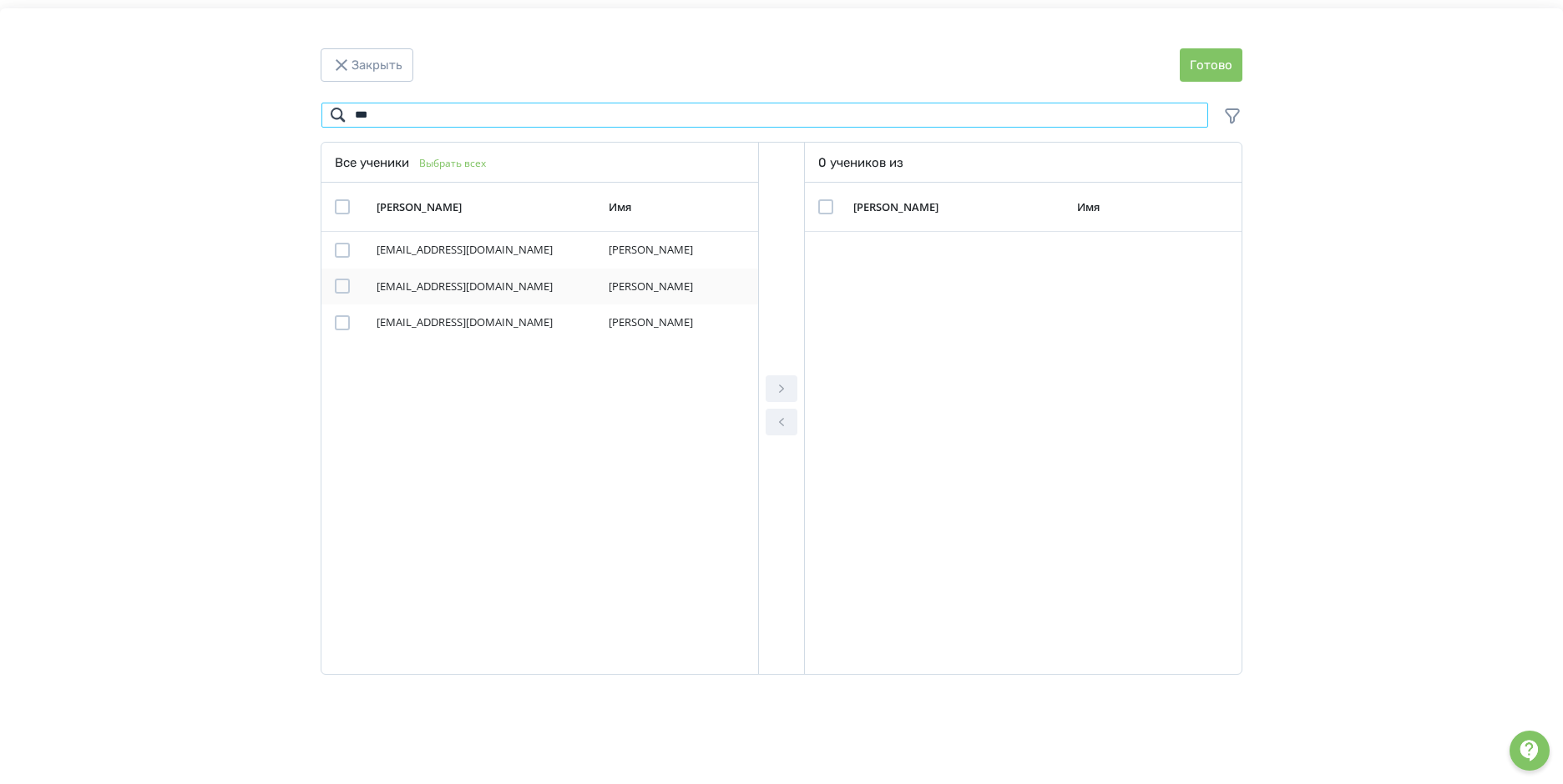
type input "***"
click at [338, 288] on div "Modal" at bounding box center [342, 287] width 15 height 15
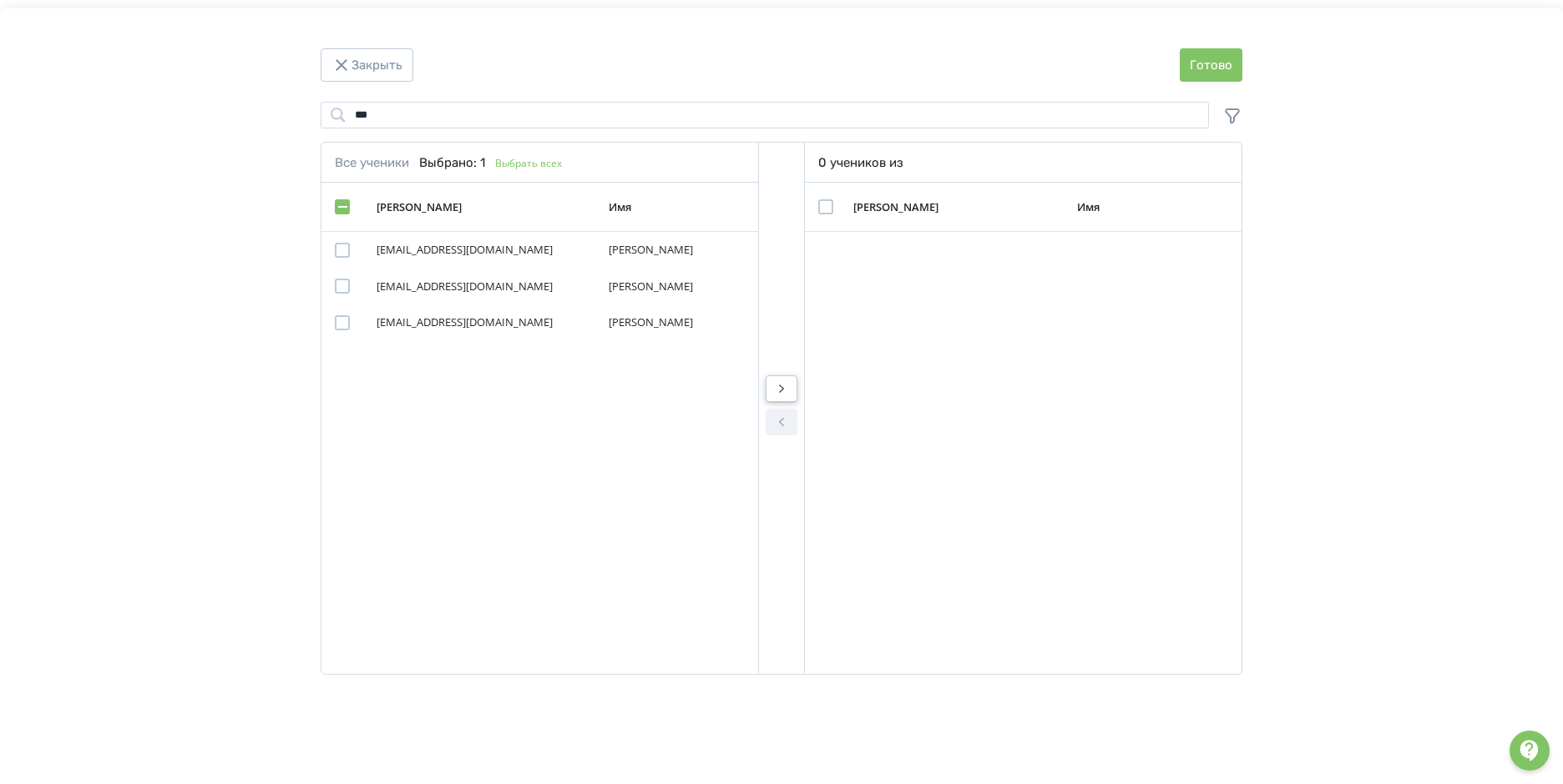
click at [780, 389] on icon "Modal" at bounding box center [782, 389] width 20 height 20
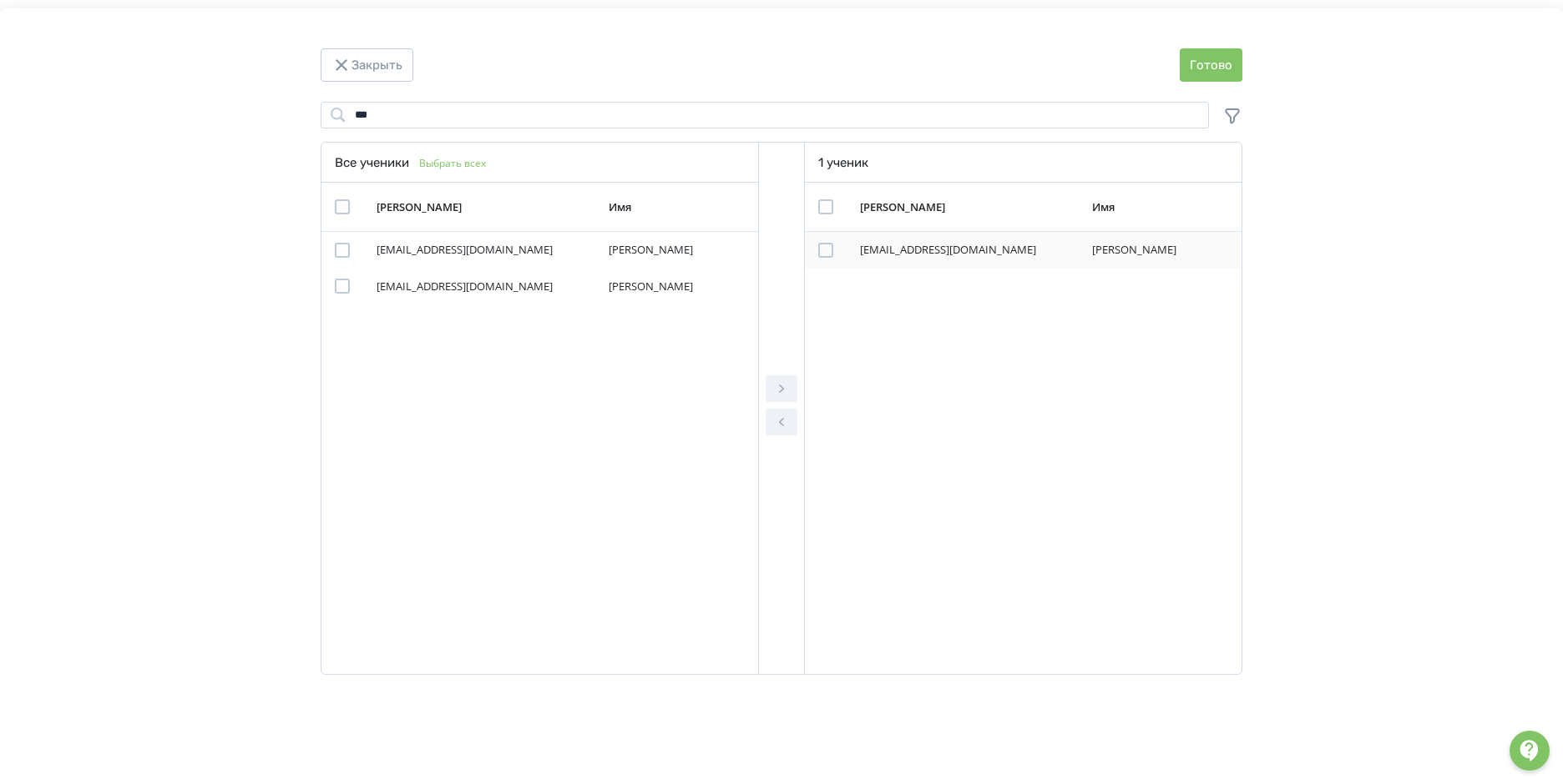
click at [827, 253] on div "Modal" at bounding box center [826, 250] width 15 height 15
click at [1210, 68] on button "Готово" at bounding box center [1211, 65] width 62 height 34
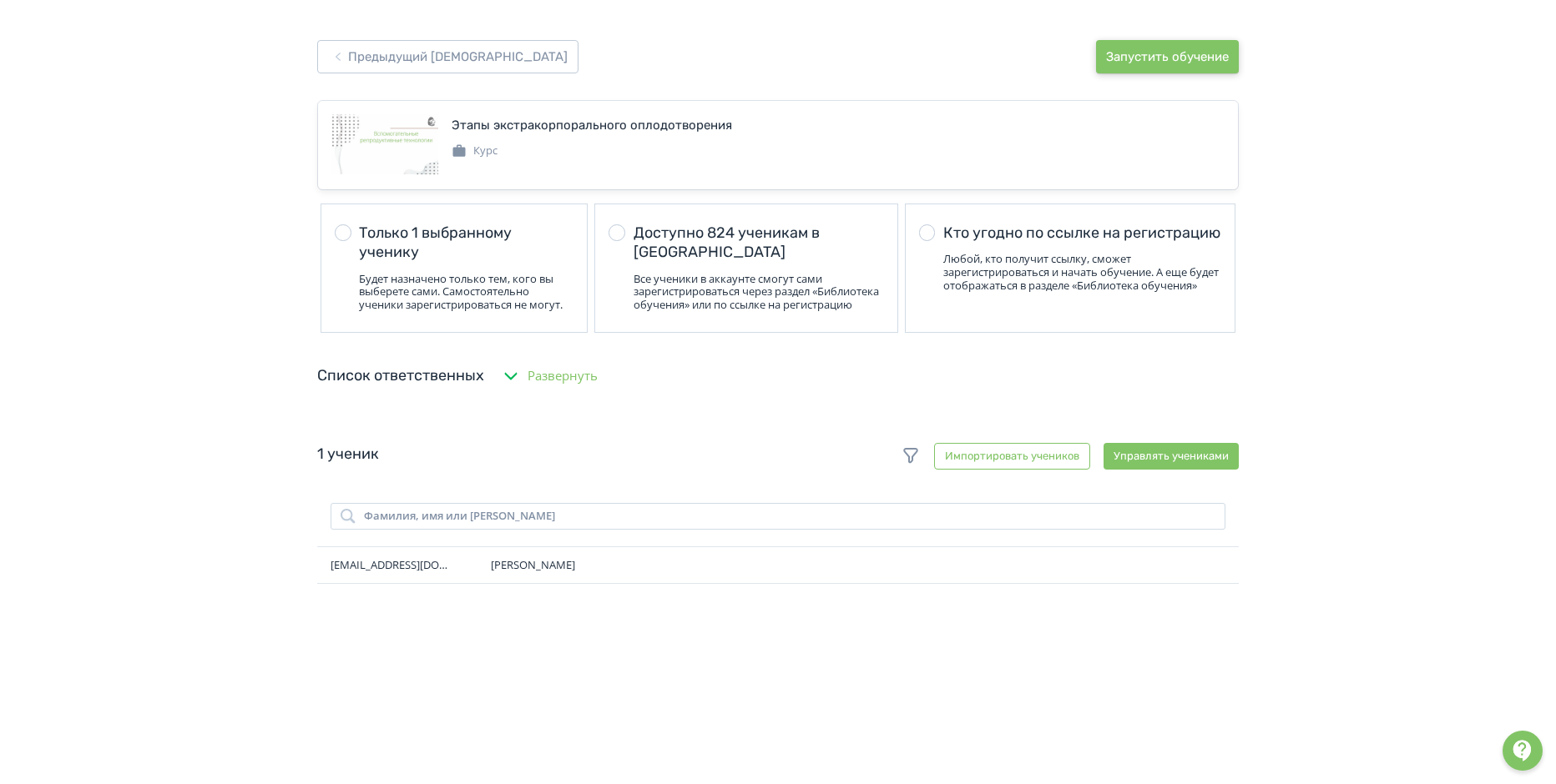
drag, startPoint x: 1160, startPoint y: 50, endPoint x: 1163, endPoint y: 38, distance: 12.4
click at [1161, 44] on button "Запустить обучение" at bounding box center [1167, 57] width 143 height 34
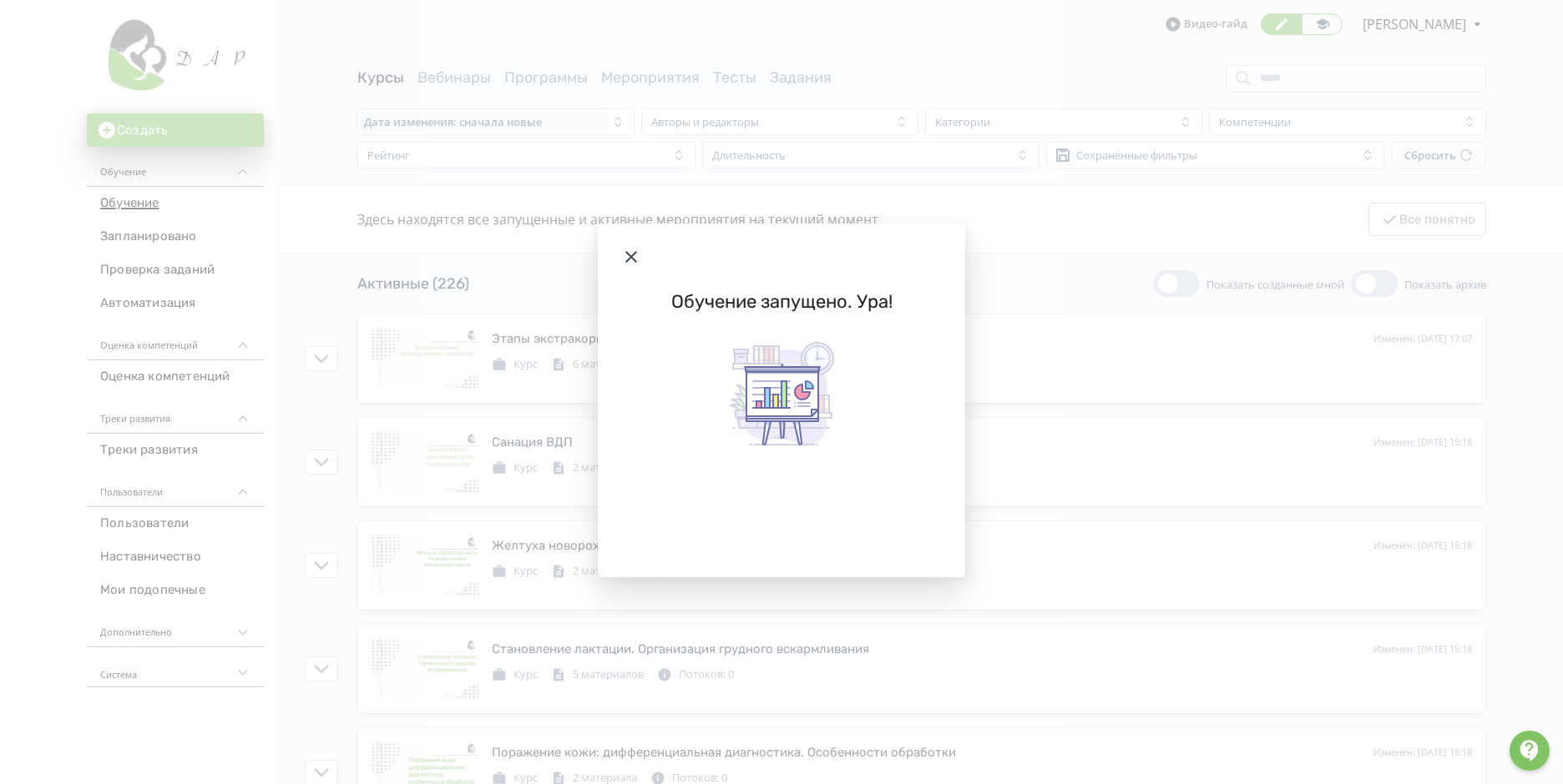
click at [633, 250] on icon "Modal" at bounding box center [631, 257] width 20 height 20
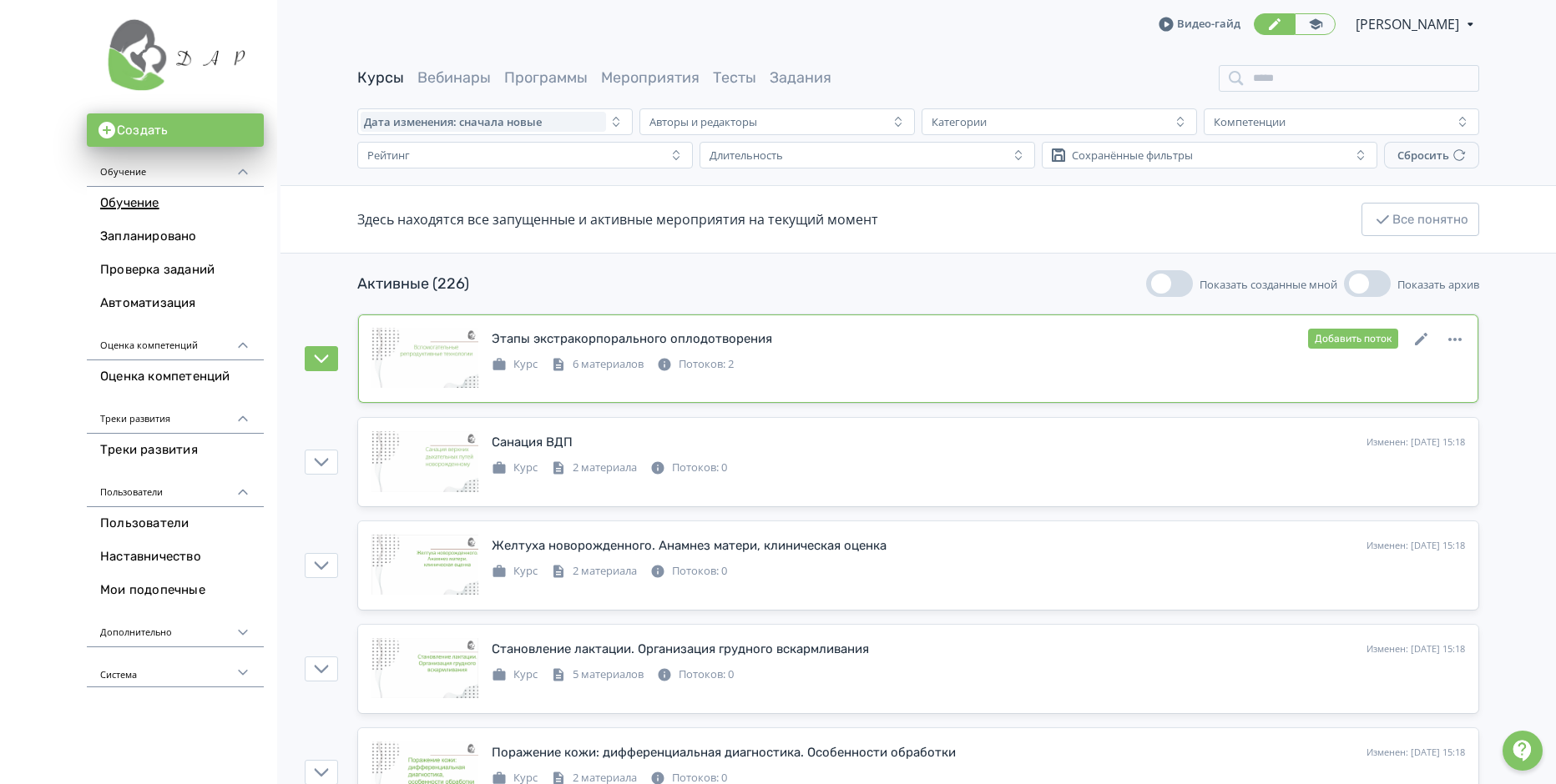
click at [611, 361] on div "6 материалов" at bounding box center [597, 365] width 93 height 17
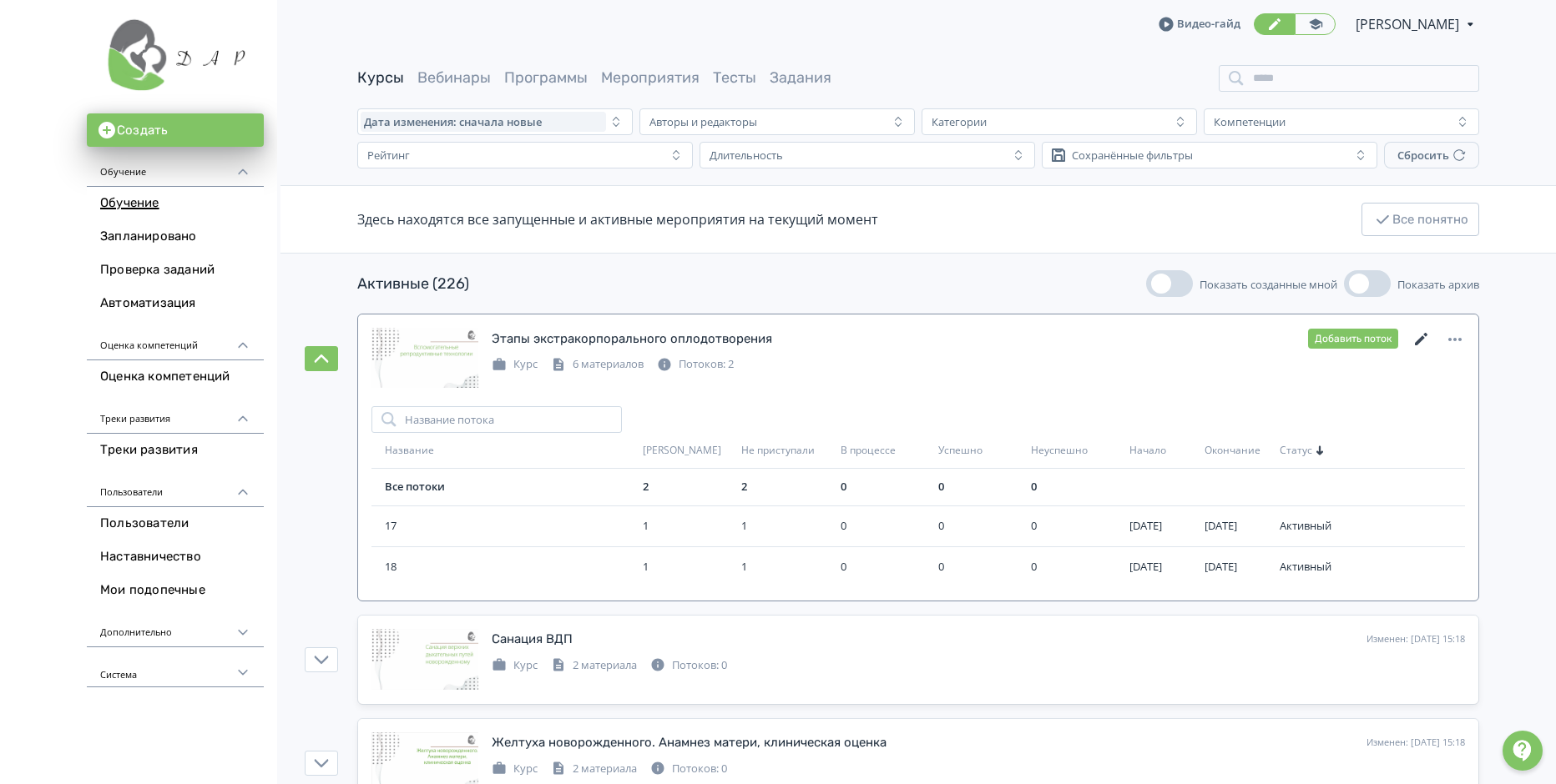
click at [1418, 341] on icon at bounding box center [1422, 340] width 20 height 20
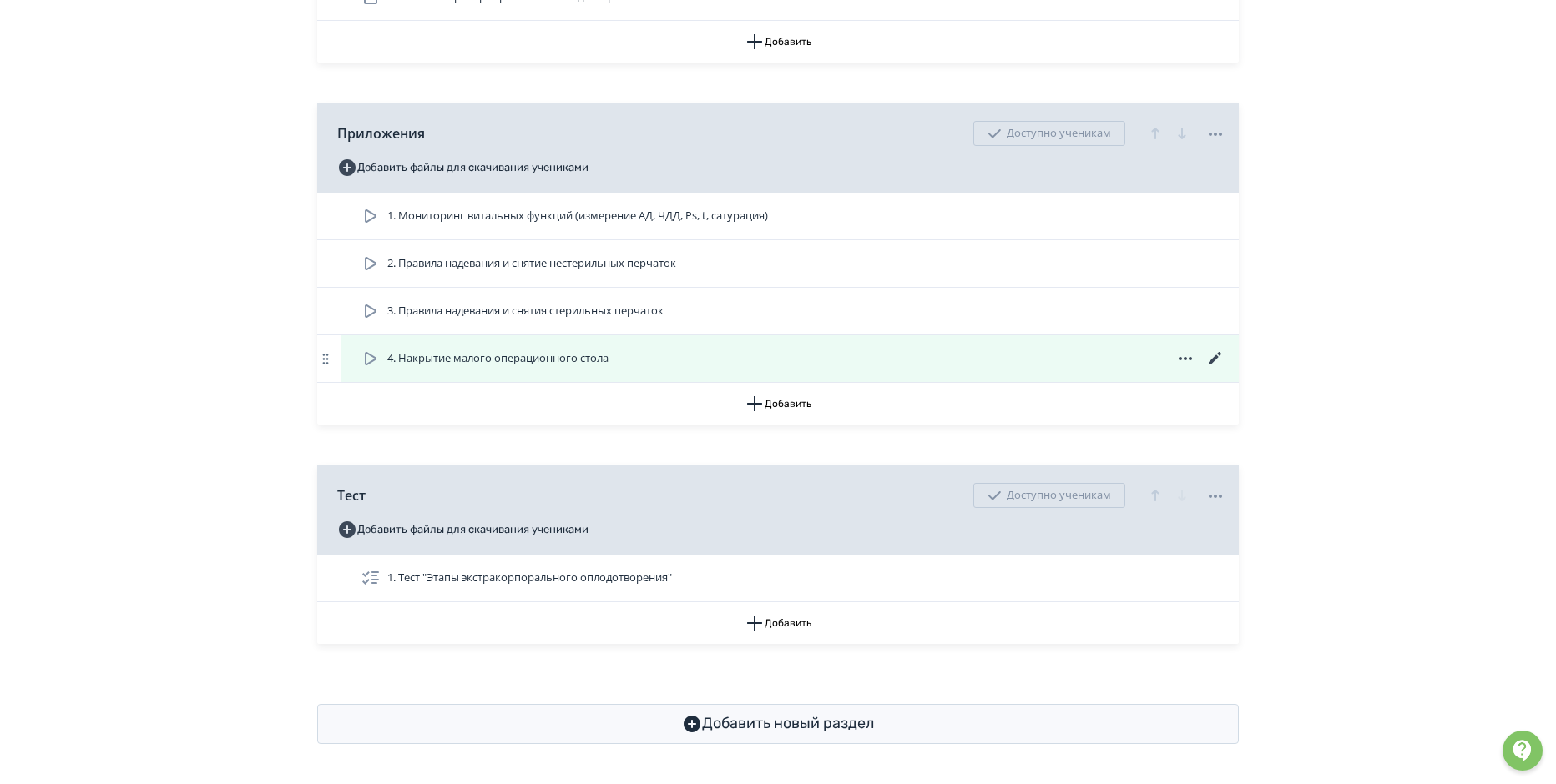
scroll to position [676, 0]
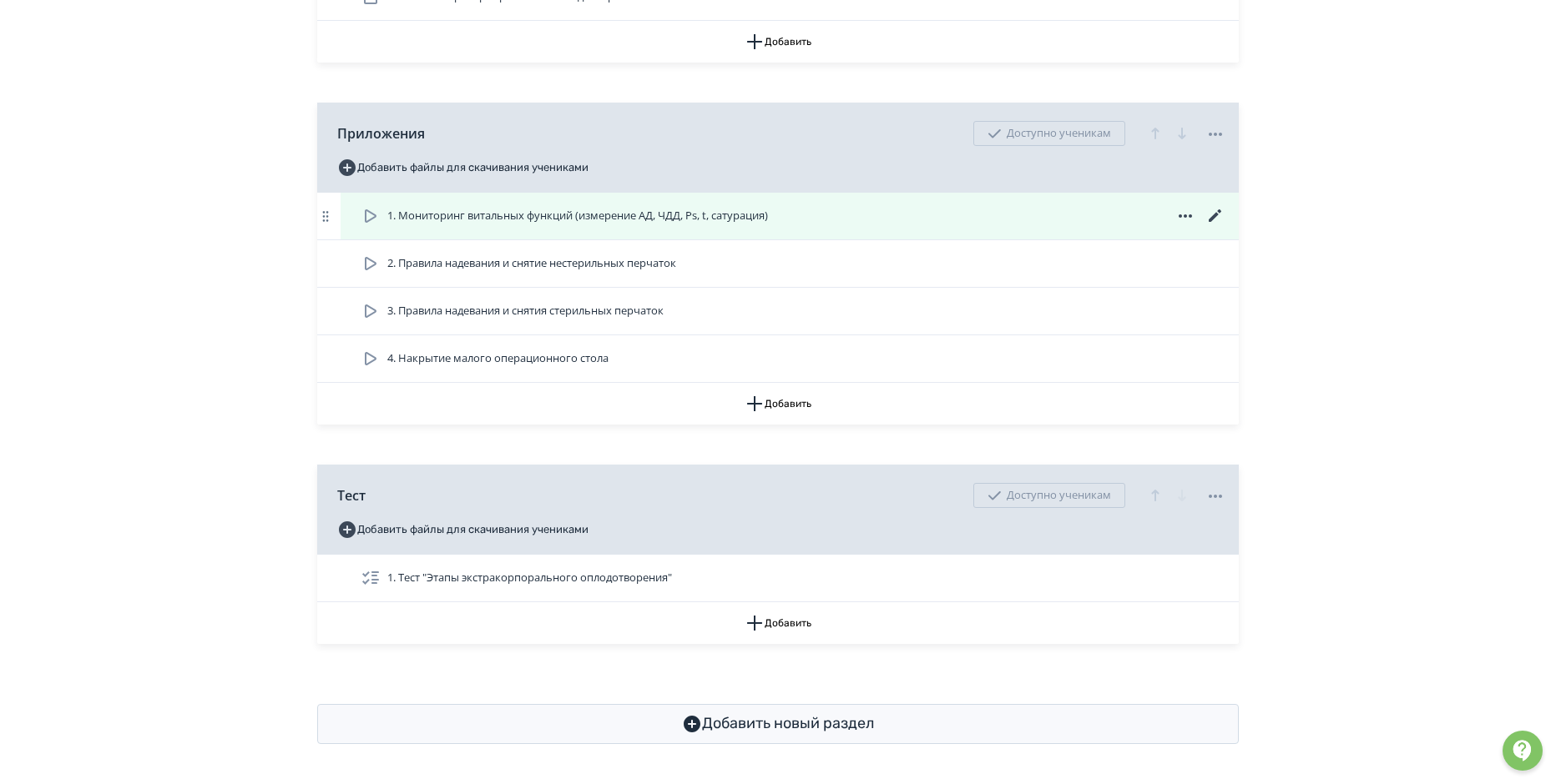
click at [367, 222] on icon at bounding box center [371, 216] width 12 height 13
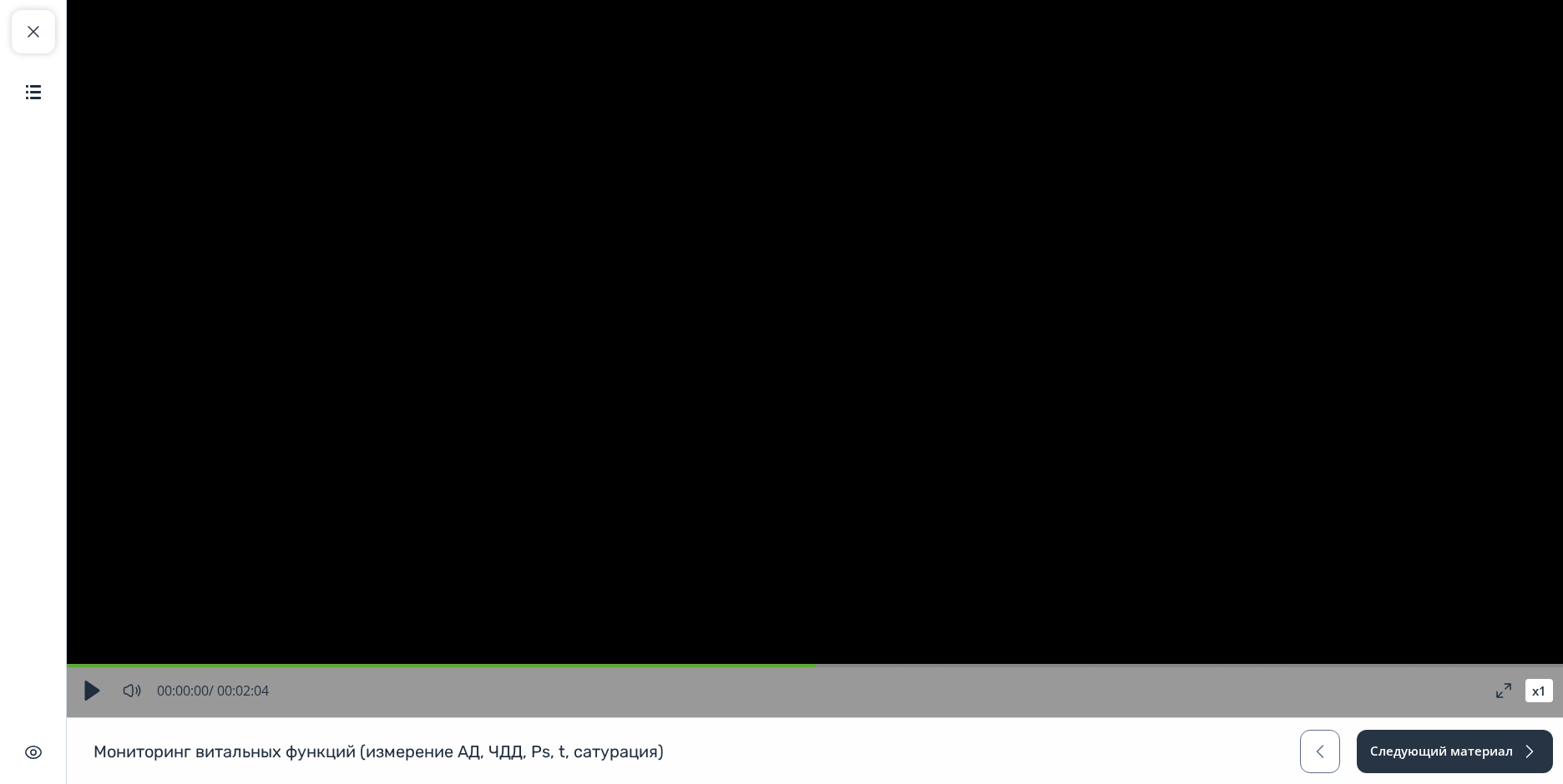
click at [89, 693] on button "button" at bounding box center [92, 691] width 30 height 30
click at [24, 30] on span "button" at bounding box center [34, 32] width 20 height 20
type input "**"
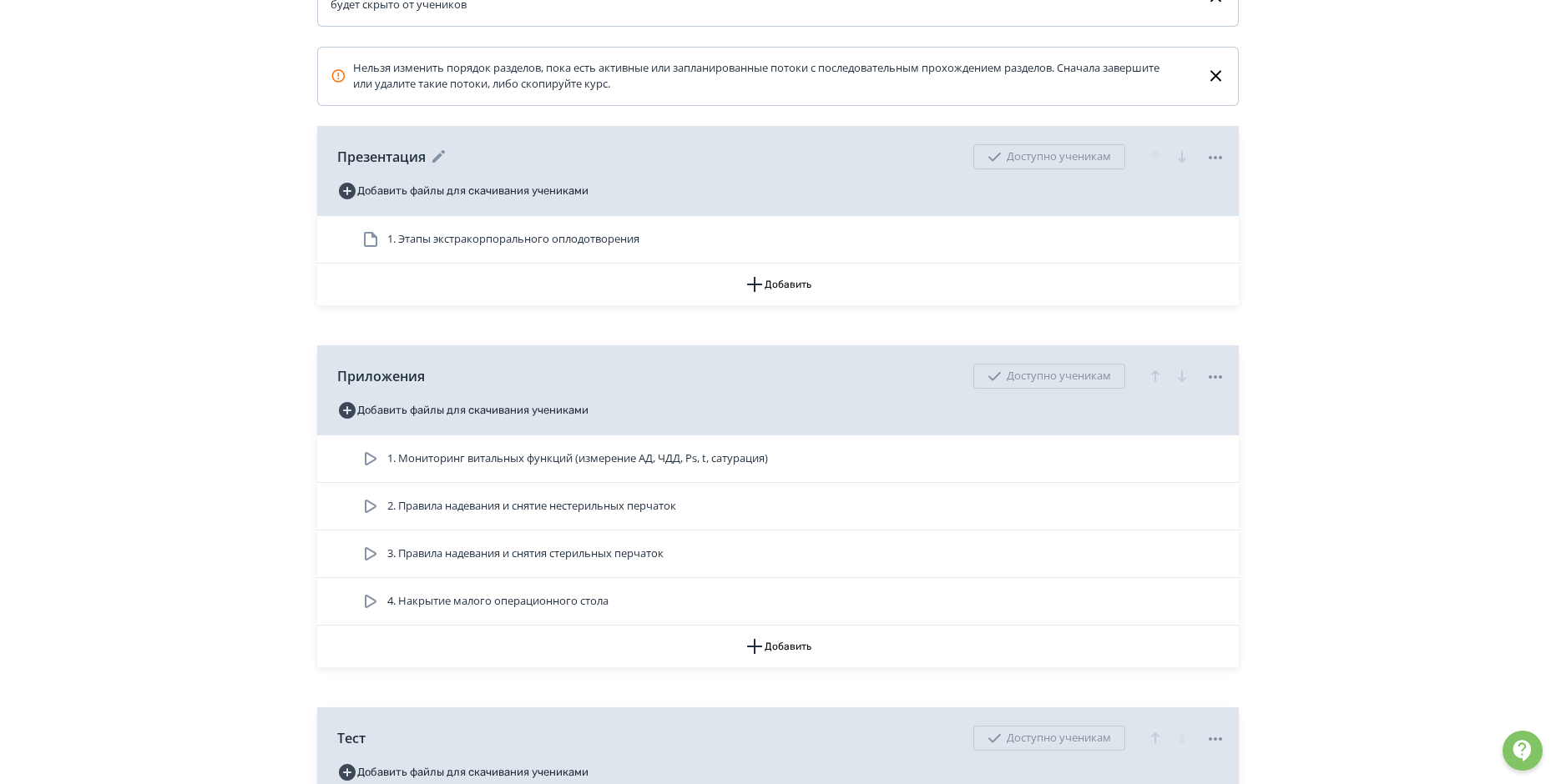
scroll to position [501, 0]
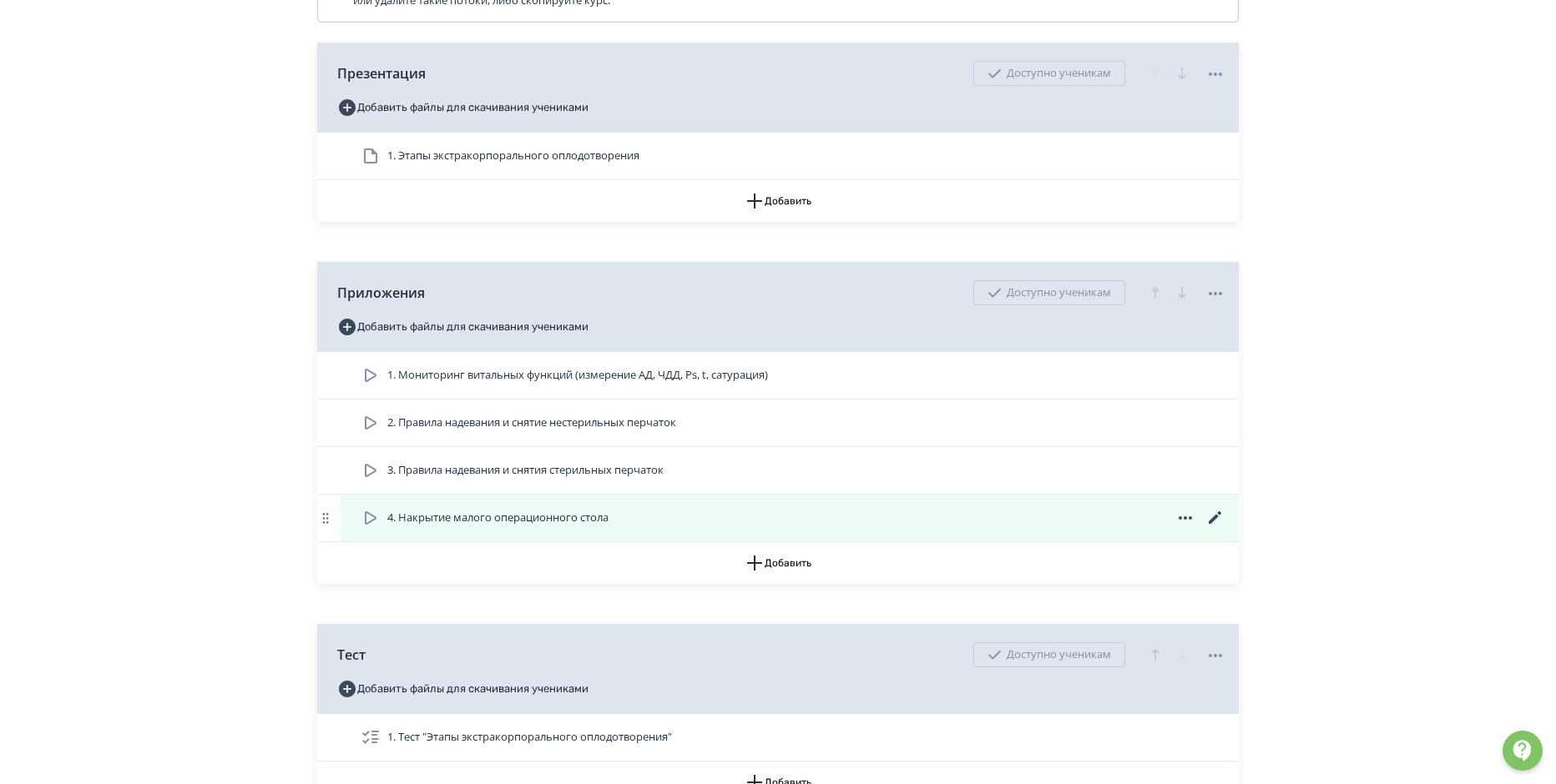
click at [369, 529] on icon at bounding box center [371, 518] width 20 height 20
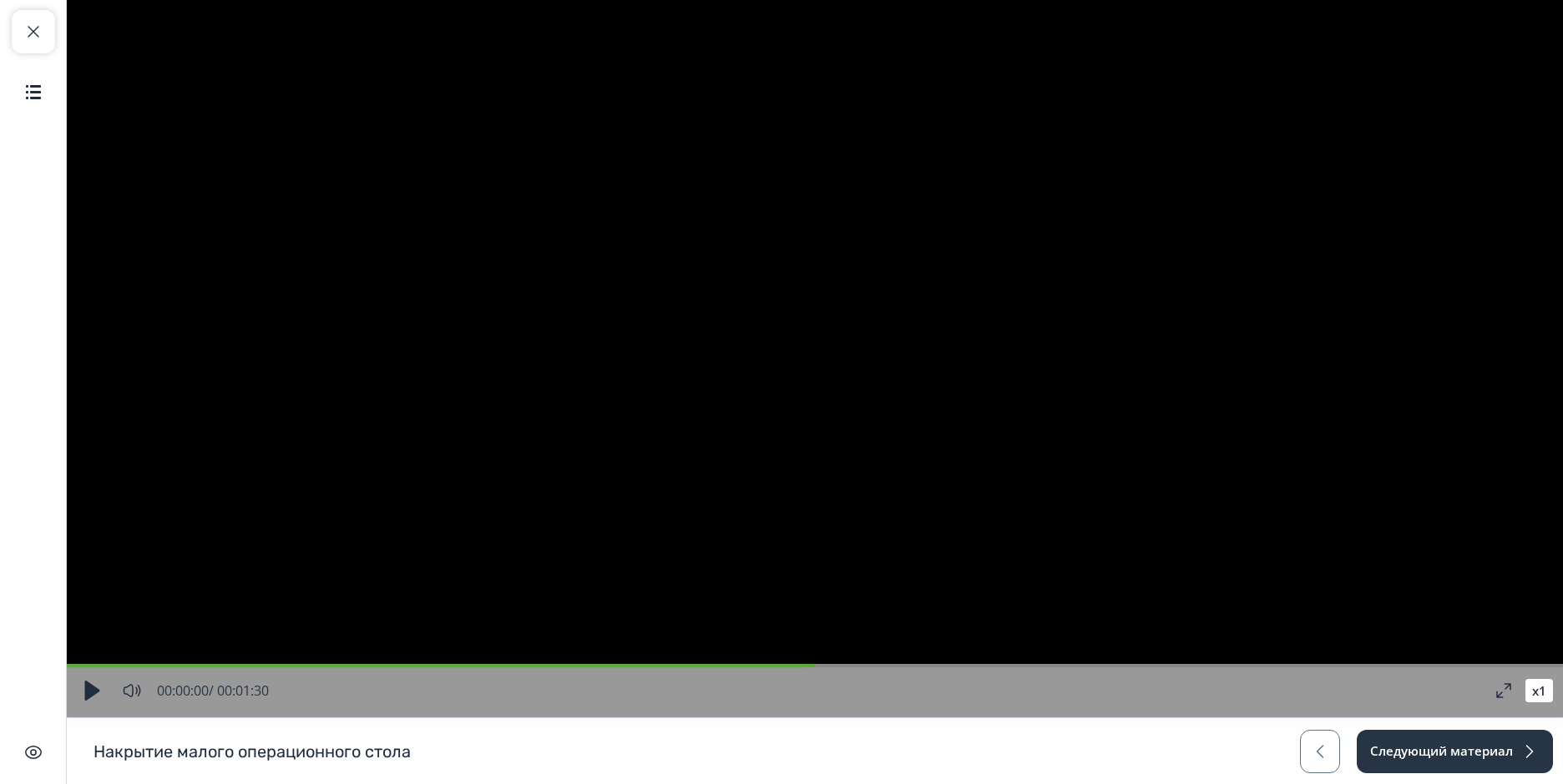
click at [90, 689] on button "button" at bounding box center [92, 691] width 30 height 30
type input "**"
click at [42, 24] on span "button" at bounding box center [34, 32] width 20 height 20
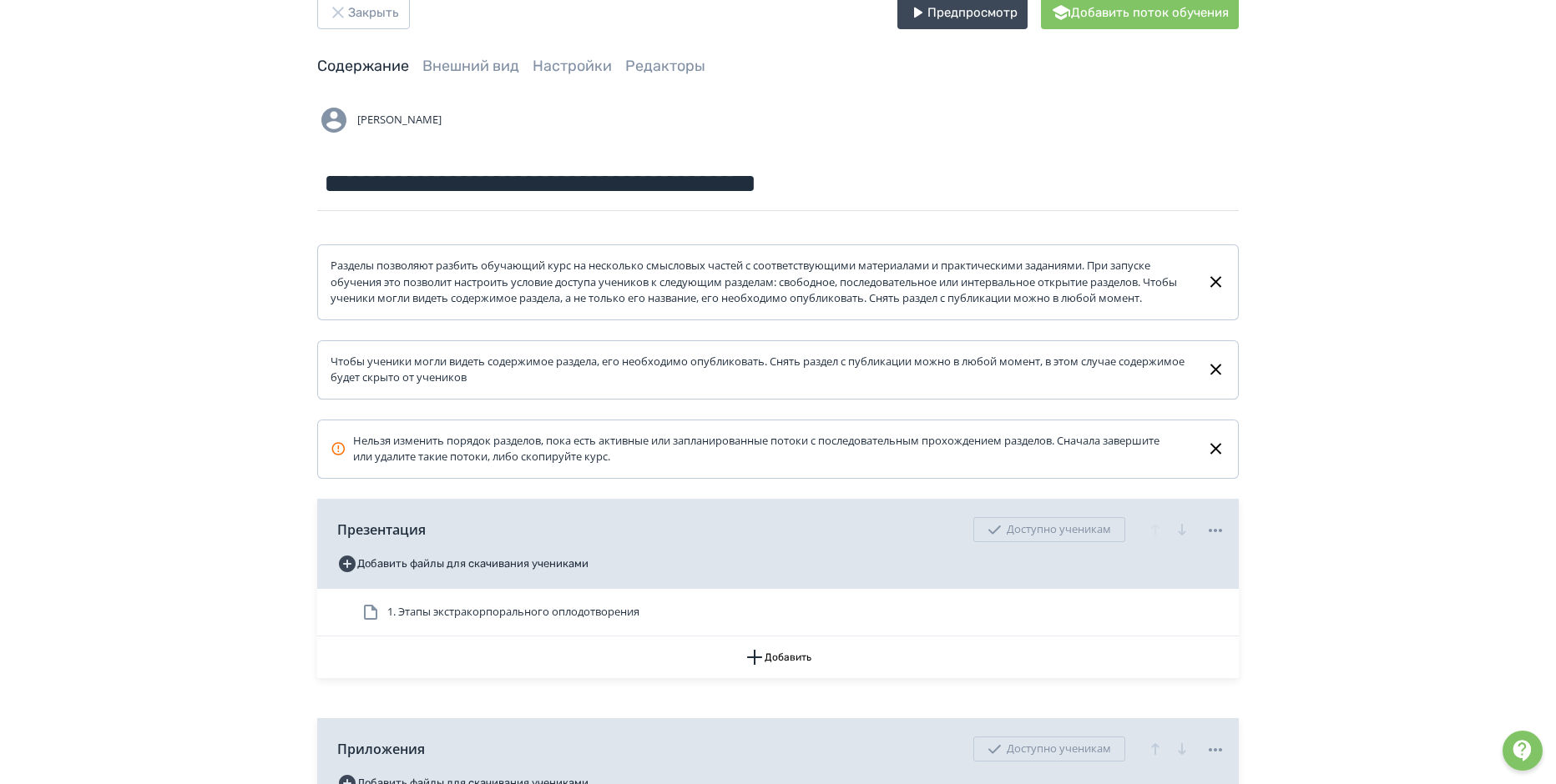
scroll to position [83, 0]
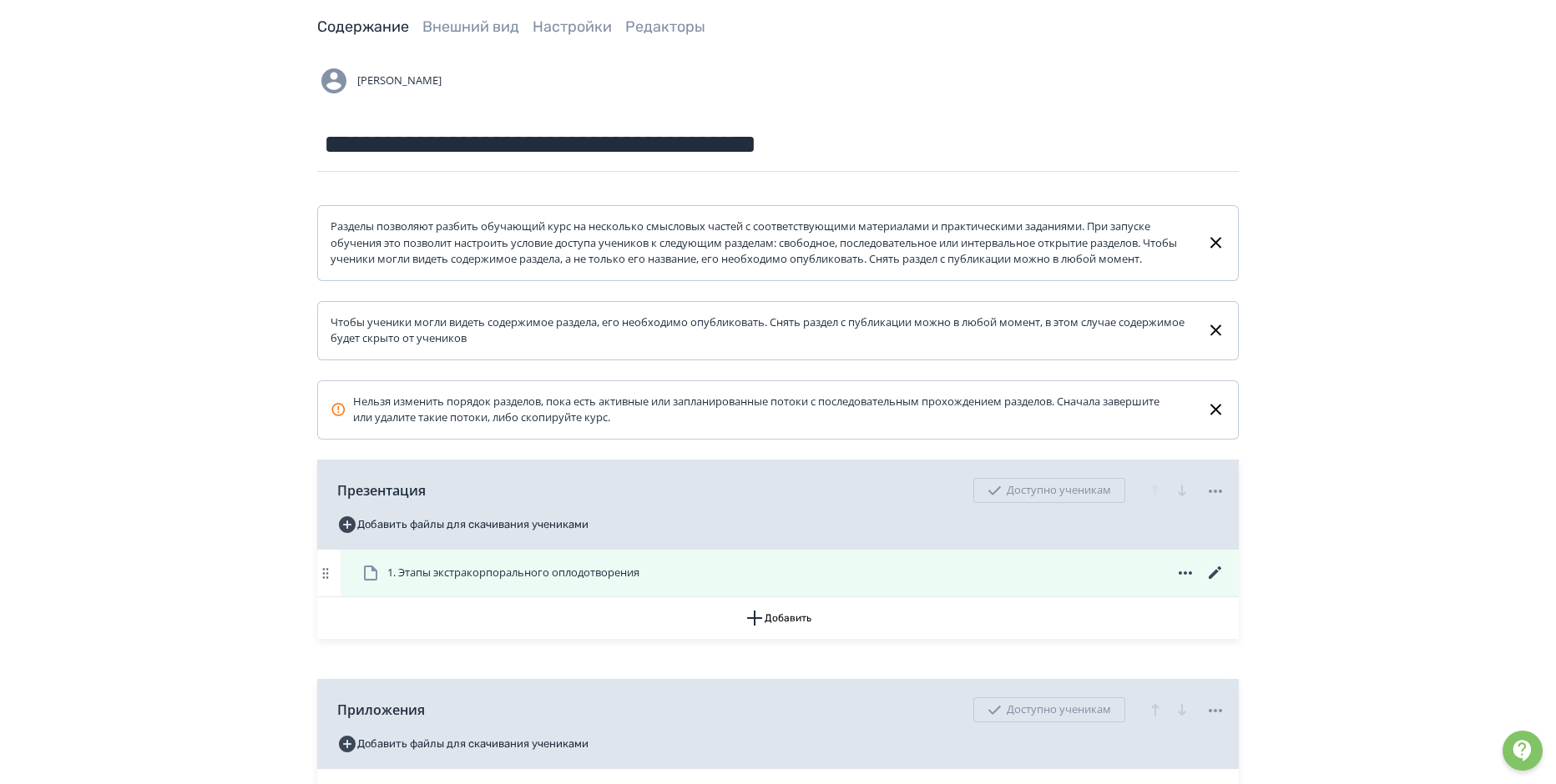
click at [488, 582] on span "1. Этапы экстракорпорального оплодотворения" at bounding box center [513, 573] width 252 height 17
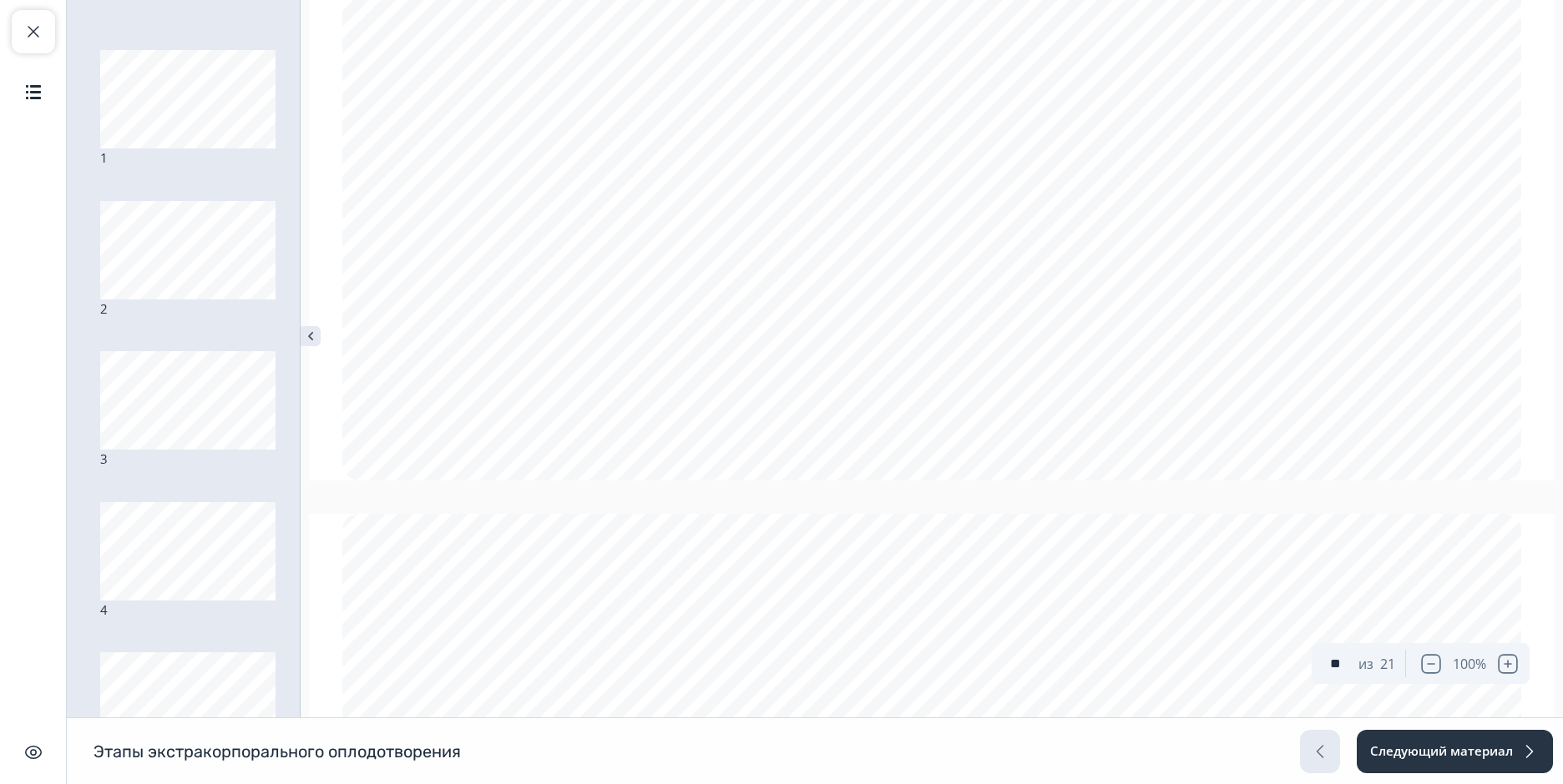
scroll to position [12130, 0]
type input "**"
